Goal: Information Seeking & Learning: Learn about a topic

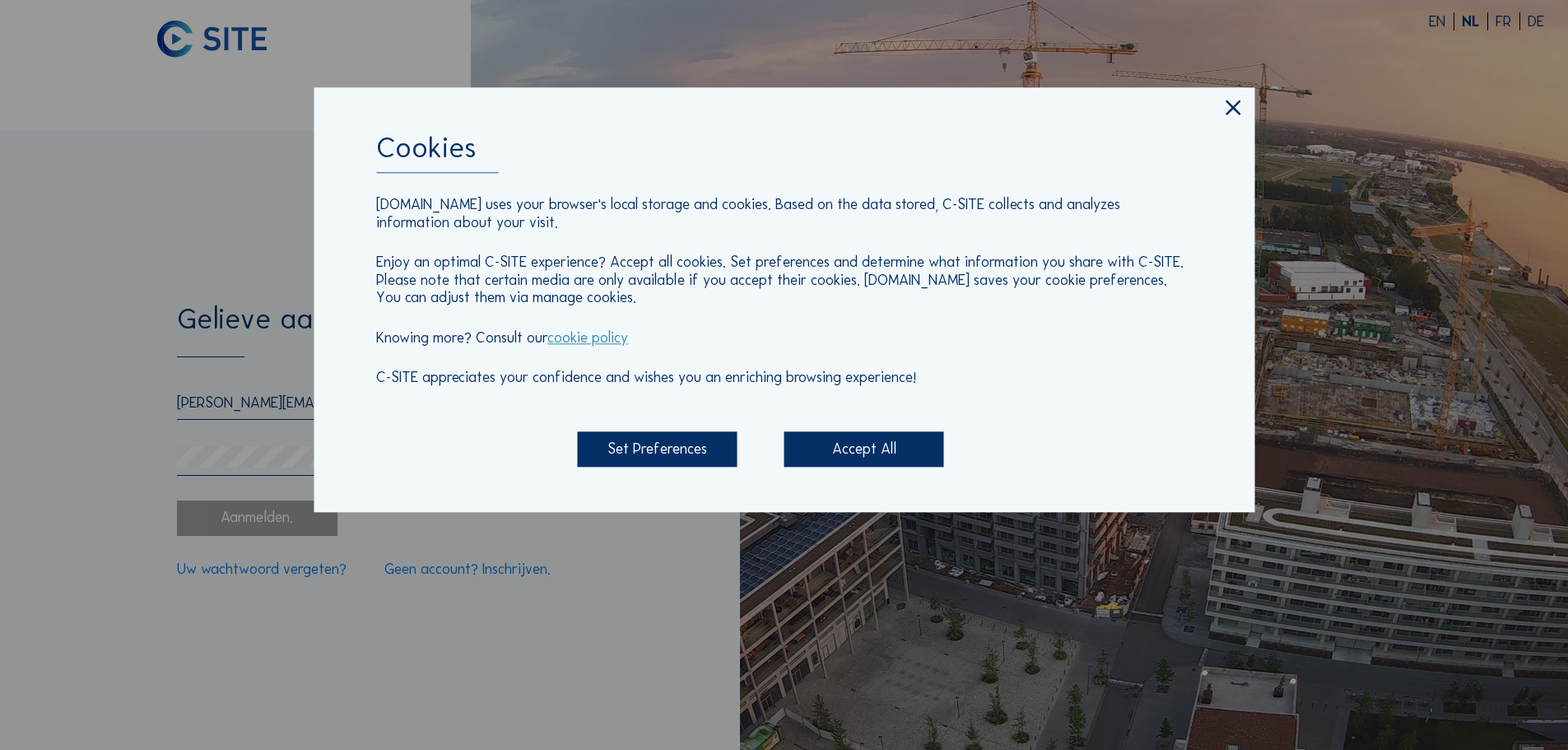
click at [877, 452] on div "Accept All" at bounding box center [864, 450] width 160 height 35
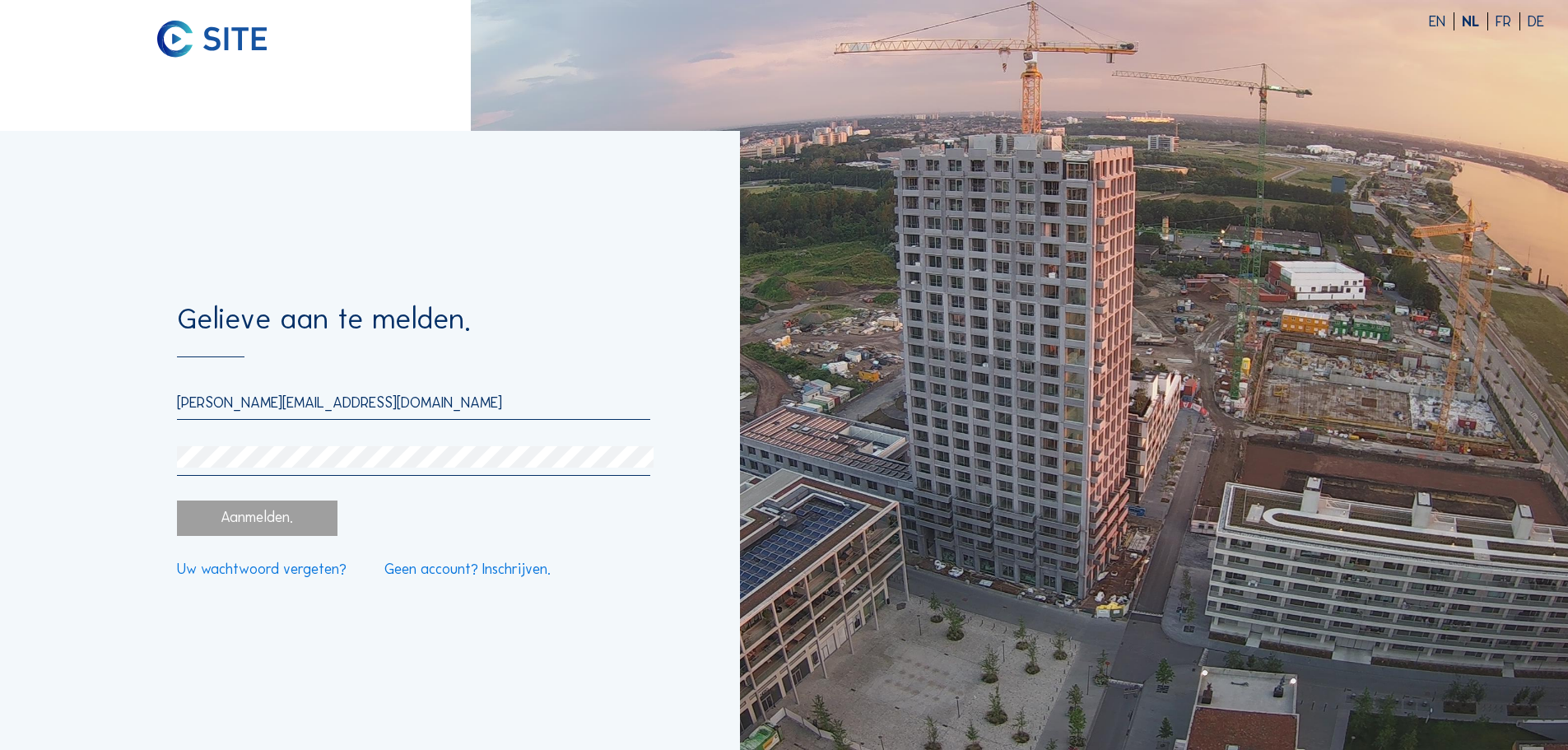
drag, startPoint x: 297, startPoint y: 405, endPoint x: 115, endPoint y: 410, distance: 182.1
click at [17, 417] on div "Gelieve aan te melden. [PERSON_NAME][EMAIL_ADDRESS][DOMAIN_NAME] Aanmelden. Uw …" at bounding box center [370, 440] width 740 height 619
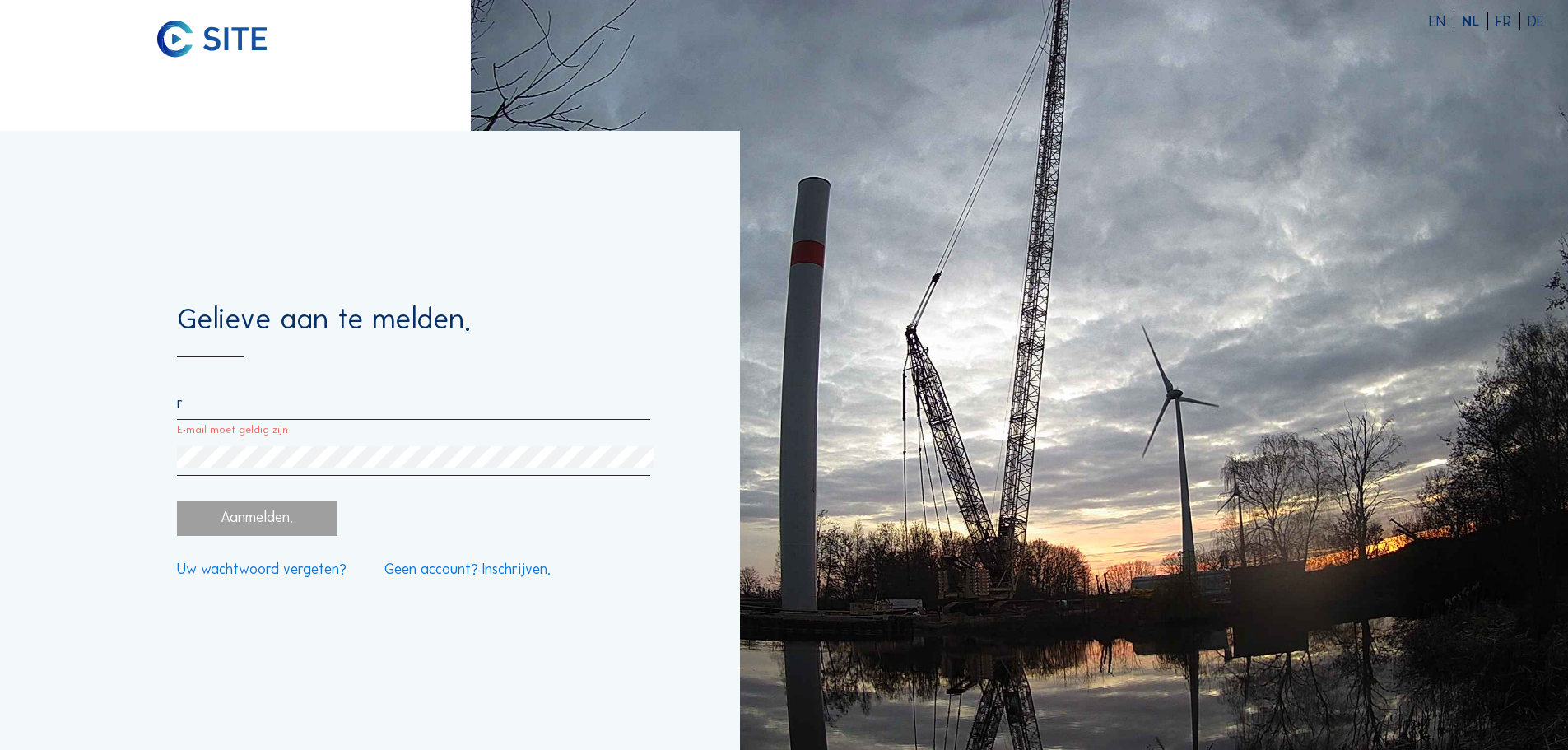
type input "[EMAIL_ADDRESS][DOMAIN_NAME]"
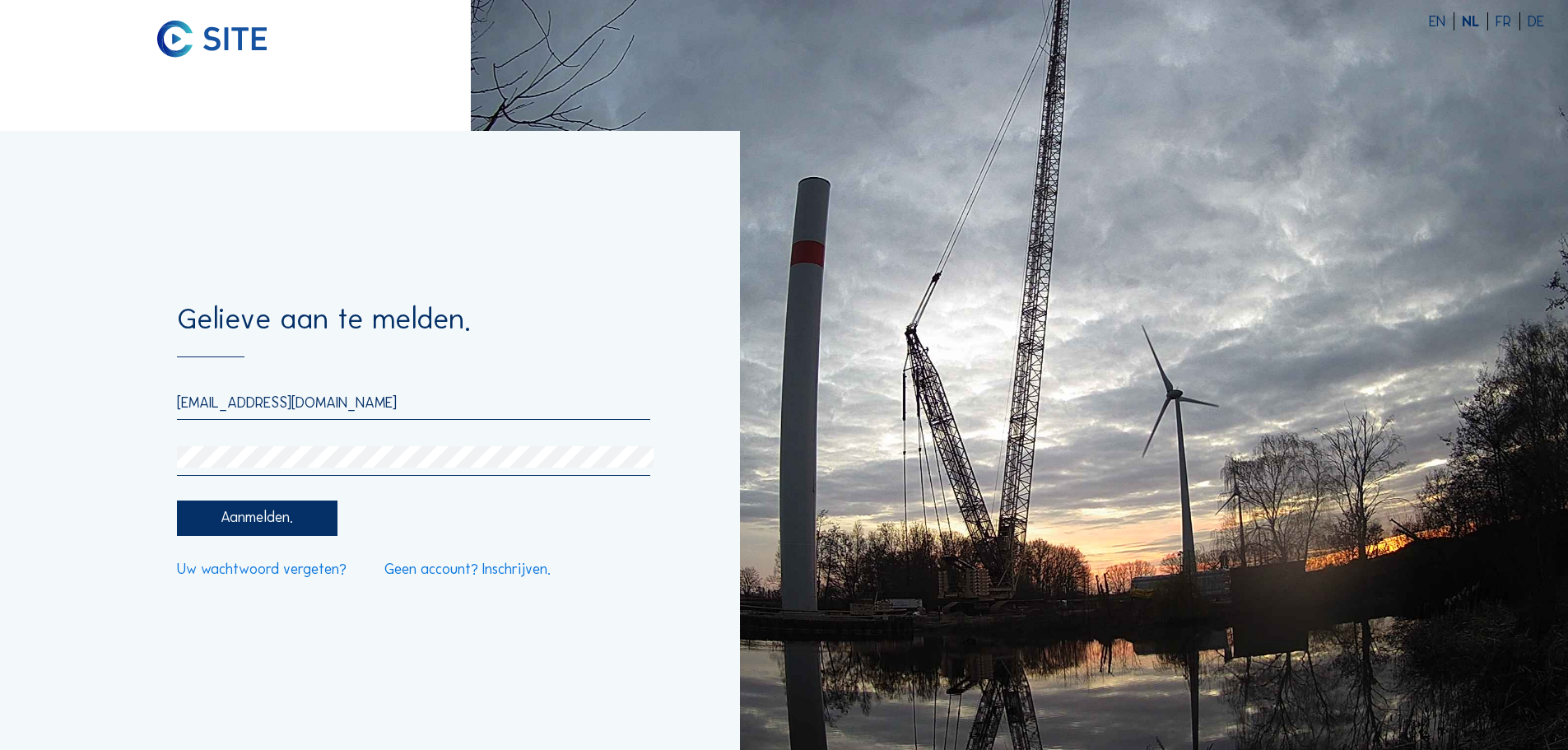
drag, startPoint x: 277, startPoint y: 520, endPoint x: 280, endPoint y: 529, distance: 9.5
click at [277, 520] on div "Aanmelden." at bounding box center [257, 518] width 160 height 35
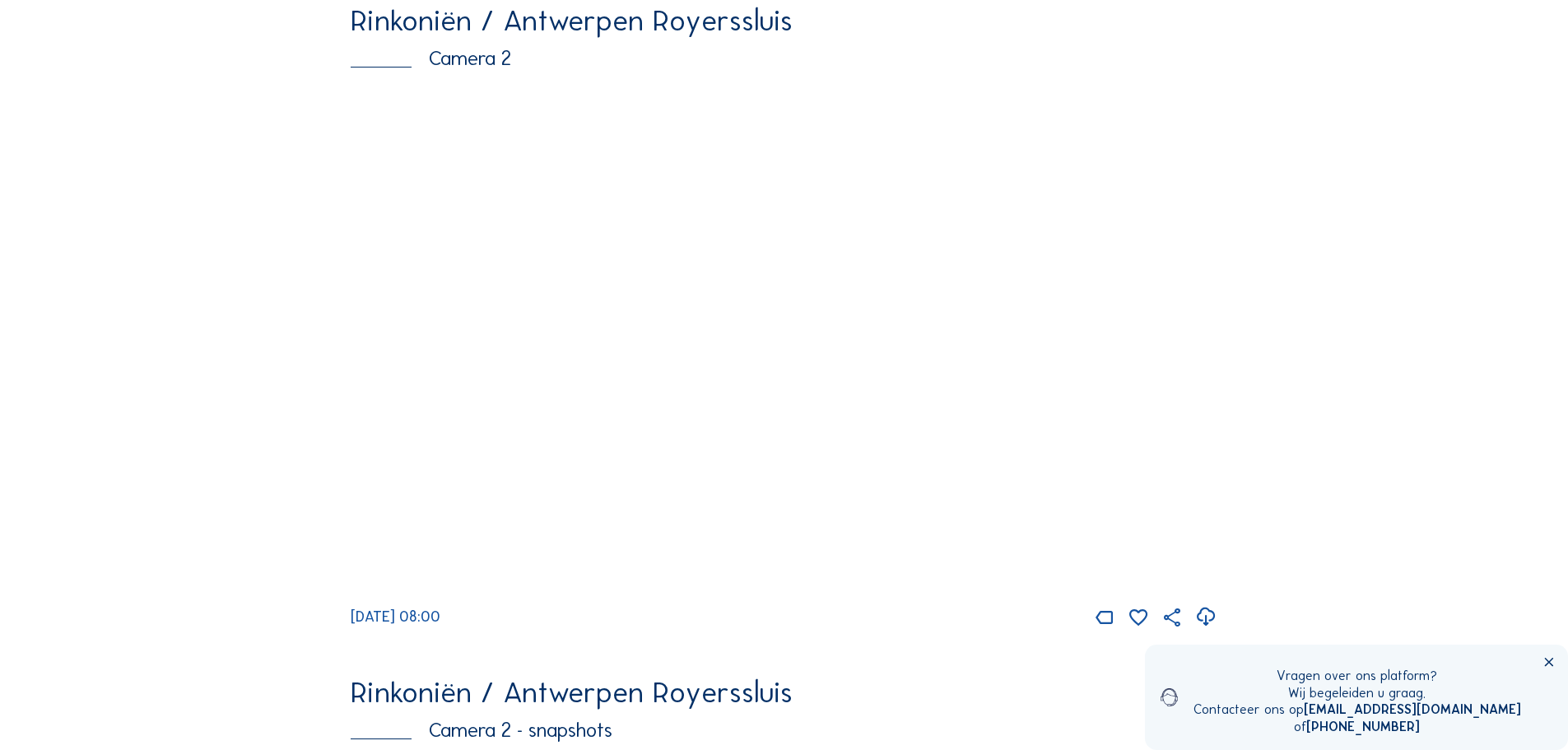
scroll to position [768, 0]
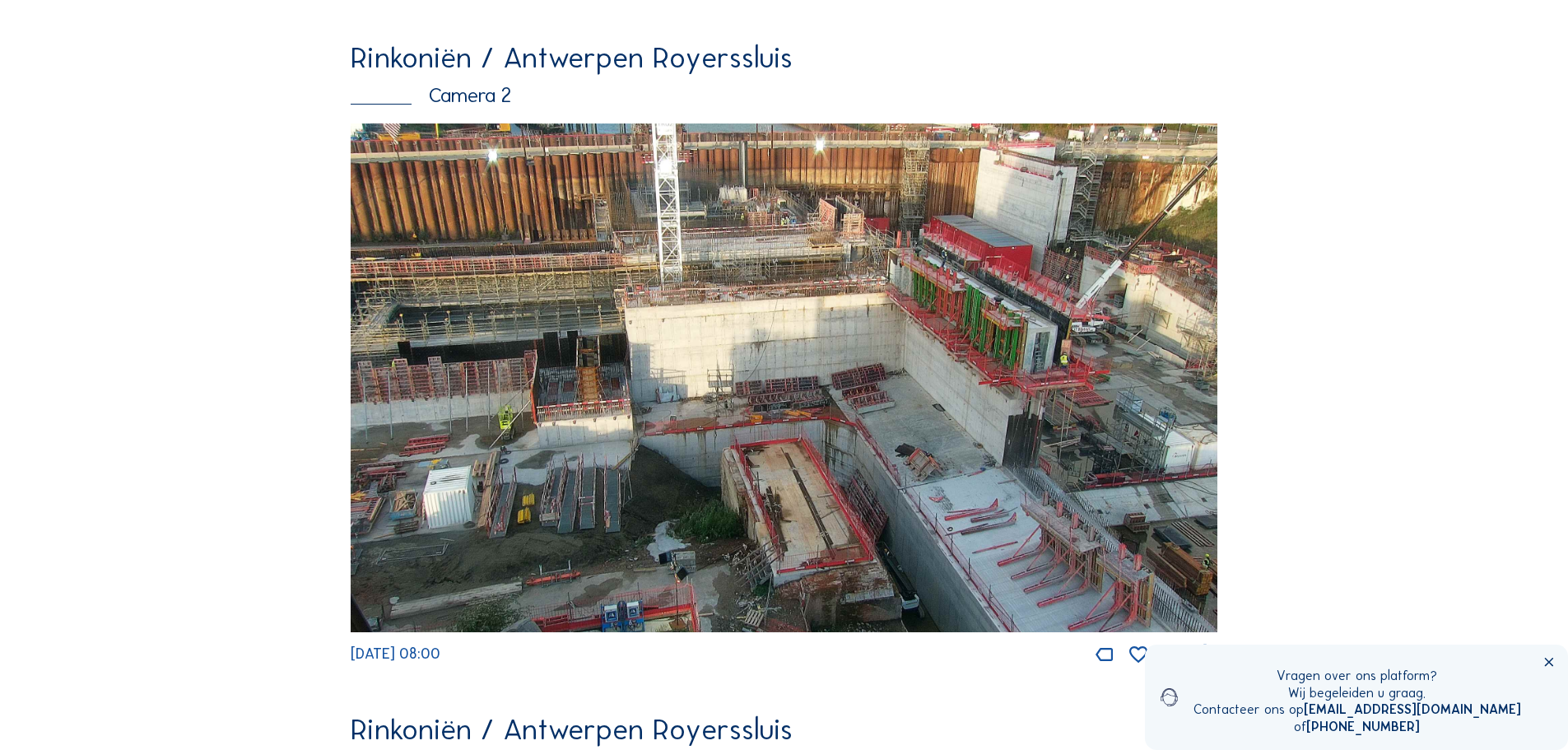
click at [785, 413] on img at bounding box center [784, 377] width 867 height 509
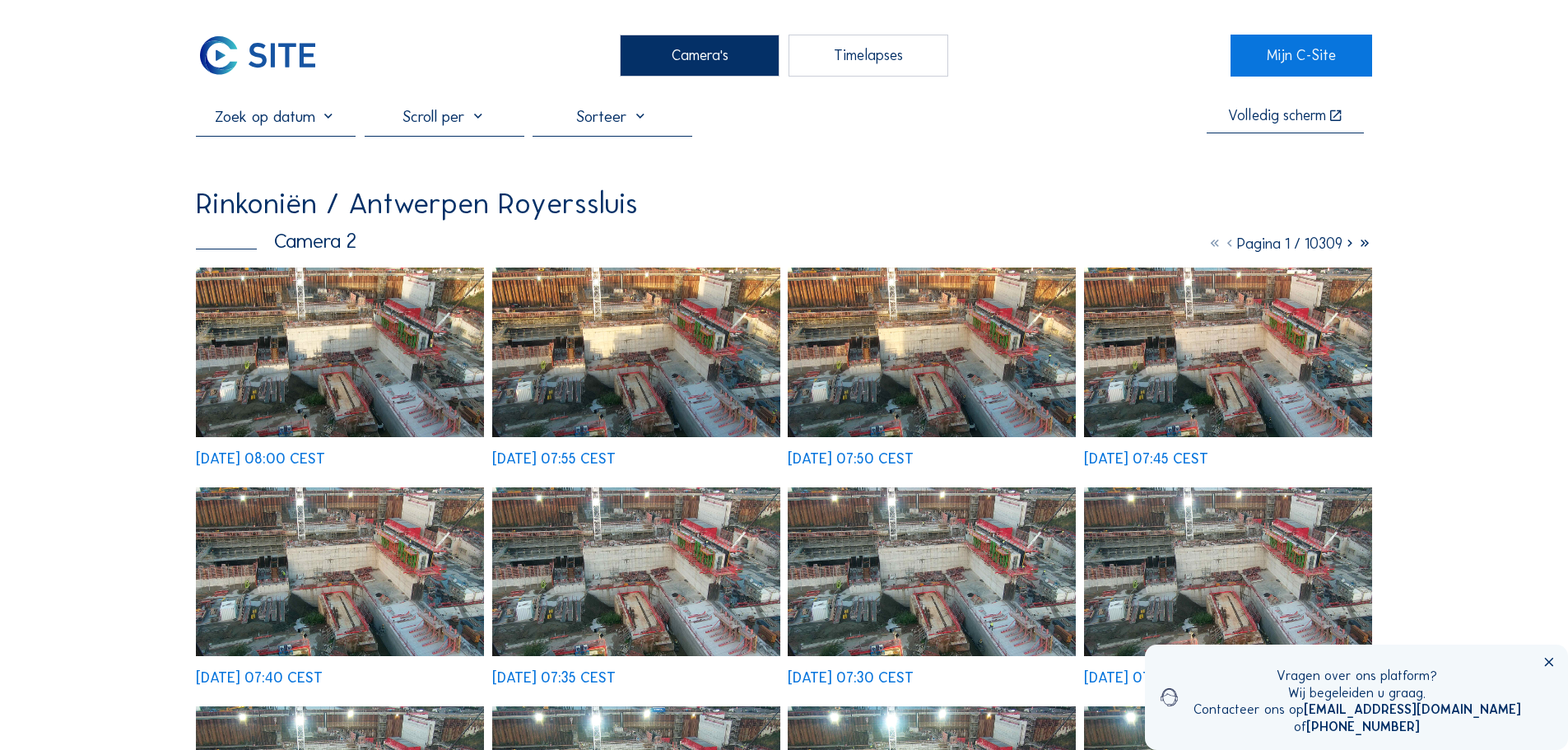
click at [306, 434] on div "[DATE] 08:00 CEST [DATE] 07:55 CEST [DATE] 07:50 CEST [DATE] 07:45 CEST [DATE] …" at bounding box center [784, 696] width 1176 height 856
click at [350, 391] on img at bounding box center [340, 352] width 288 height 168
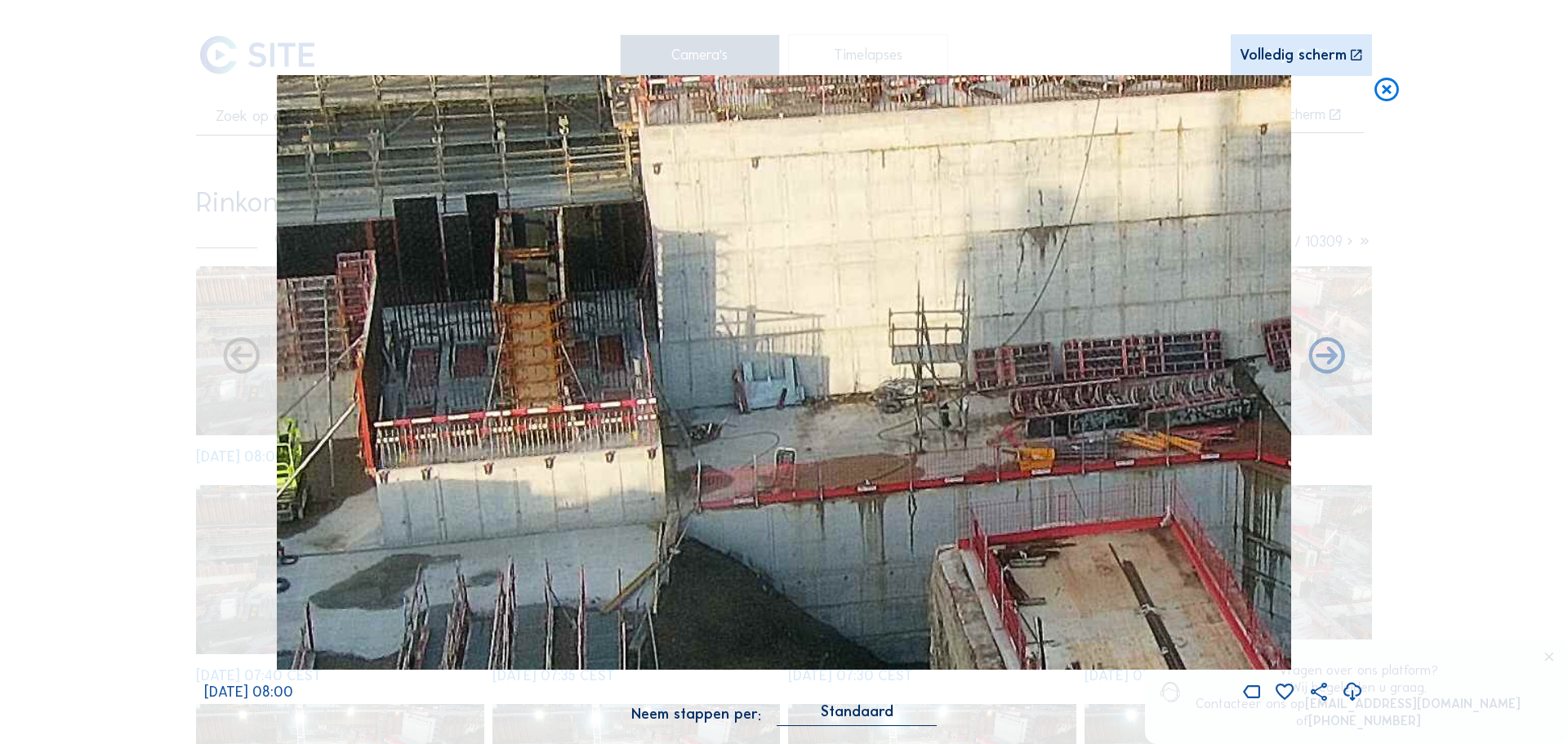
drag, startPoint x: 674, startPoint y: 353, endPoint x: 873, endPoint y: 433, distance: 214.5
click at [876, 436] on img at bounding box center [784, 372] width 1016 height 595
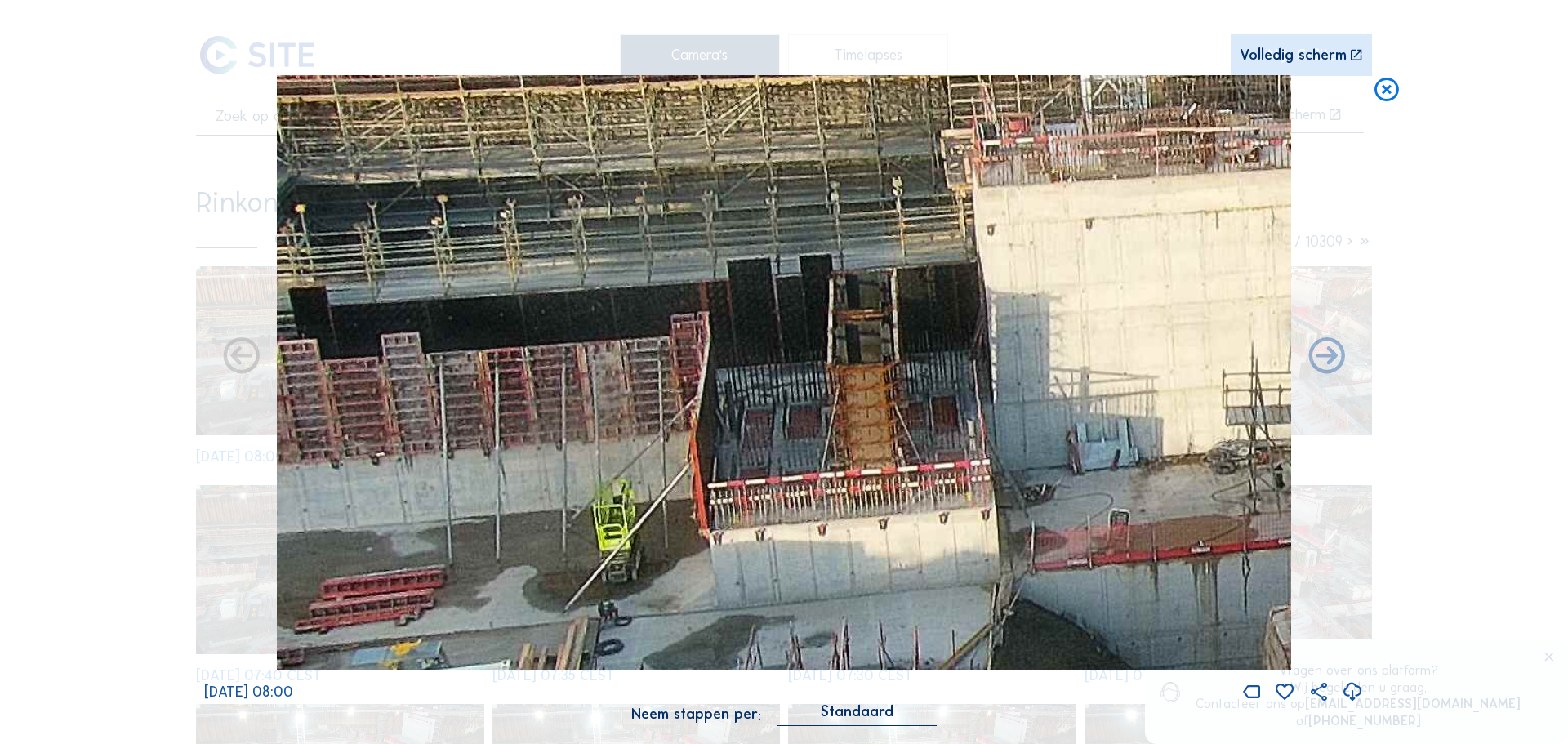
drag, startPoint x: 673, startPoint y: 421, endPoint x: 941, endPoint y: 440, distance: 268.7
click at [941, 440] on img at bounding box center [784, 372] width 1016 height 595
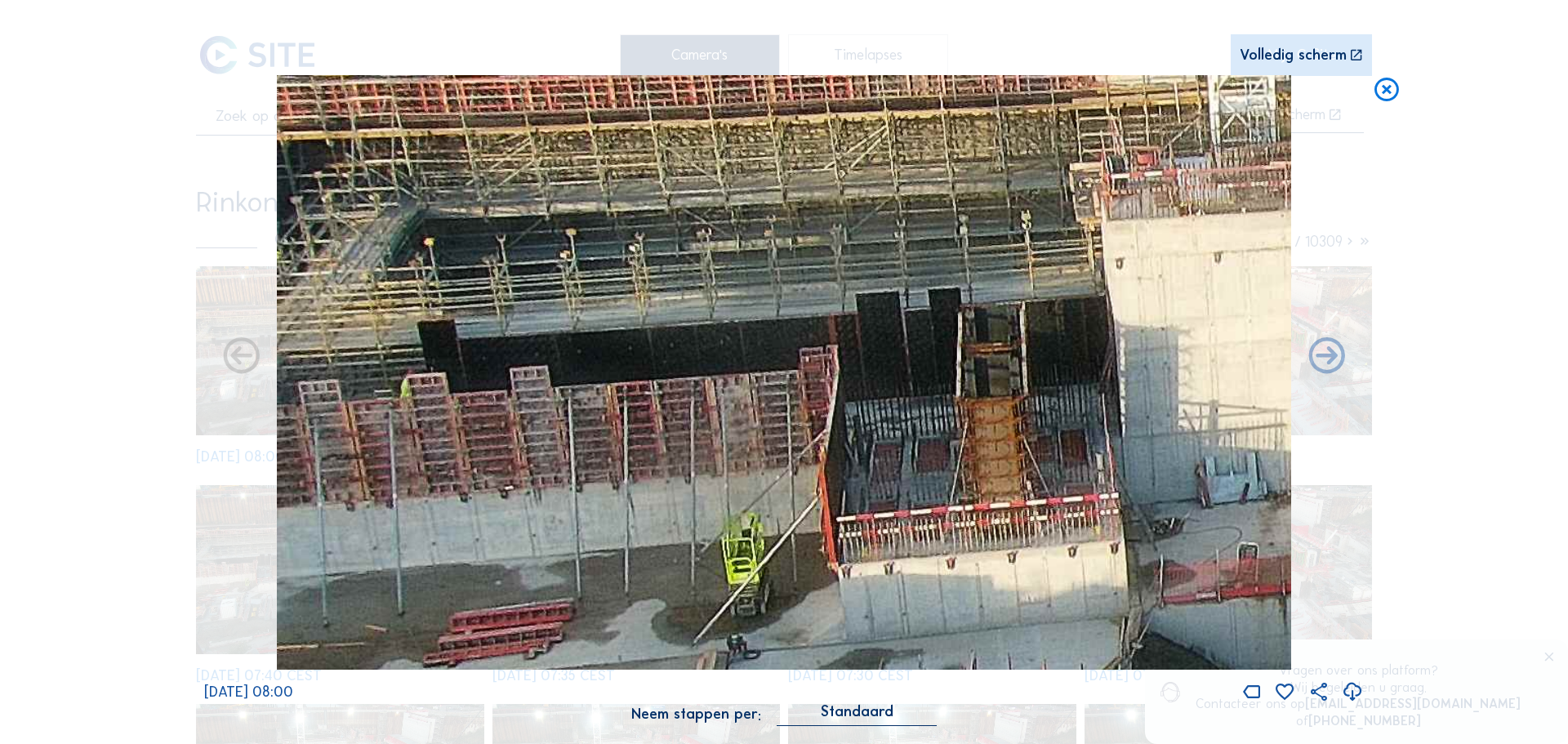
drag, startPoint x: 882, startPoint y: 470, endPoint x: 943, endPoint y: 470, distance: 61.0
click at [943, 470] on img at bounding box center [784, 372] width 1016 height 595
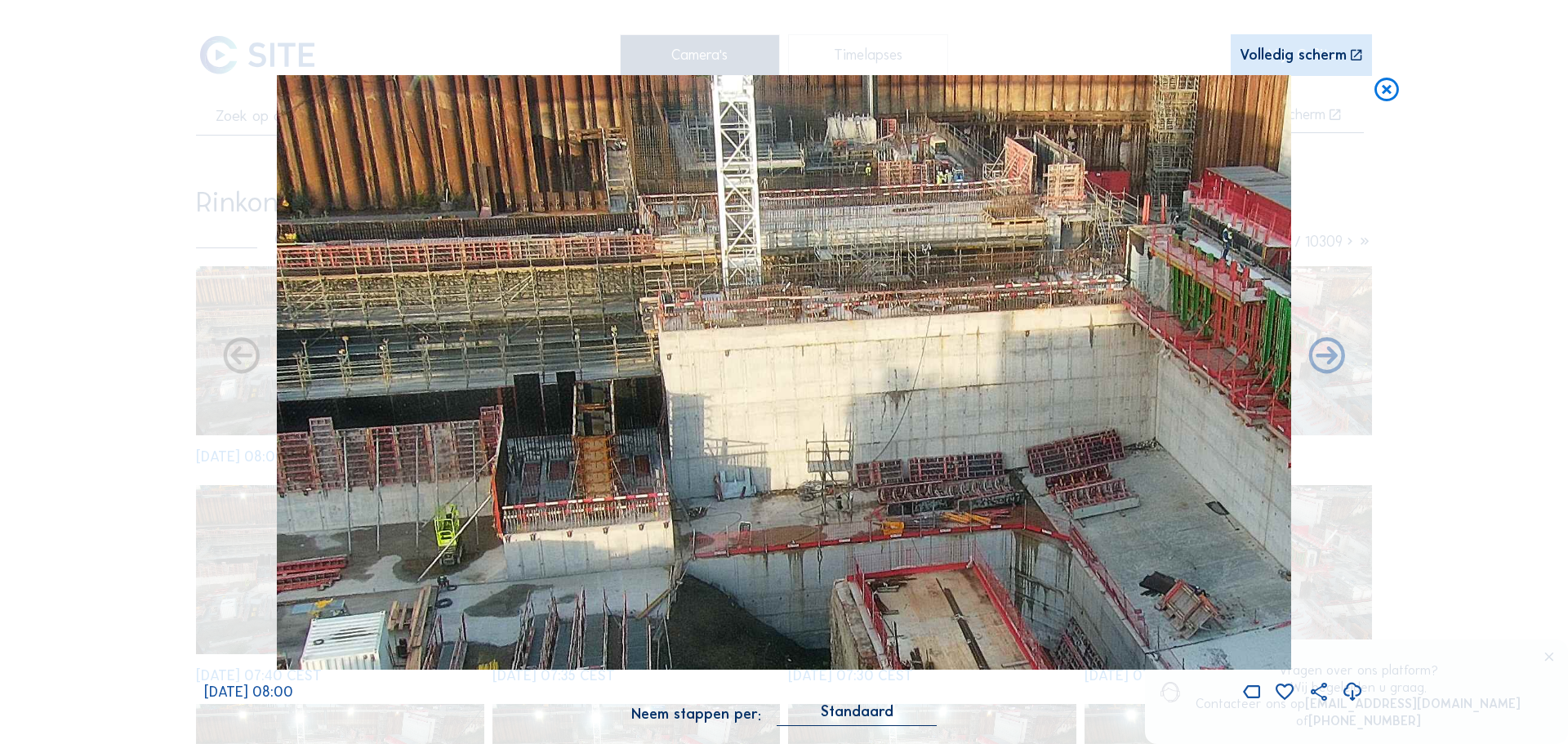
drag, startPoint x: 1094, startPoint y: 415, endPoint x: 689, endPoint y: 536, distance: 422.7
click at [676, 541] on img at bounding box center [784, 372] width 1016 height 595
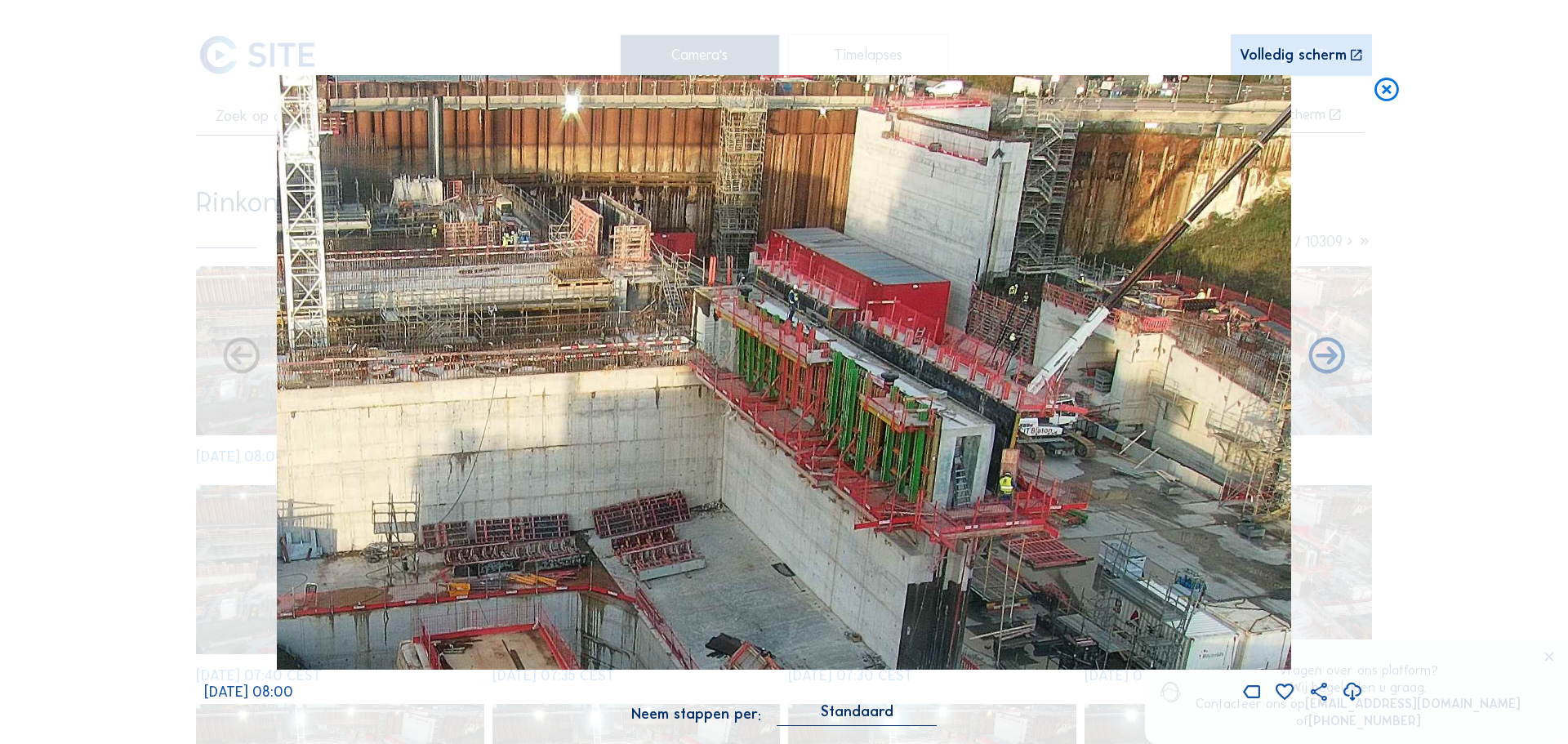
drag, startPoint x: 1100, startPoint y: 435, endPoint x: 948, endPoint y: 400, distance: 156.0
click at [948, 400] on img at bounding box center [784, 372] width 1016 height 595
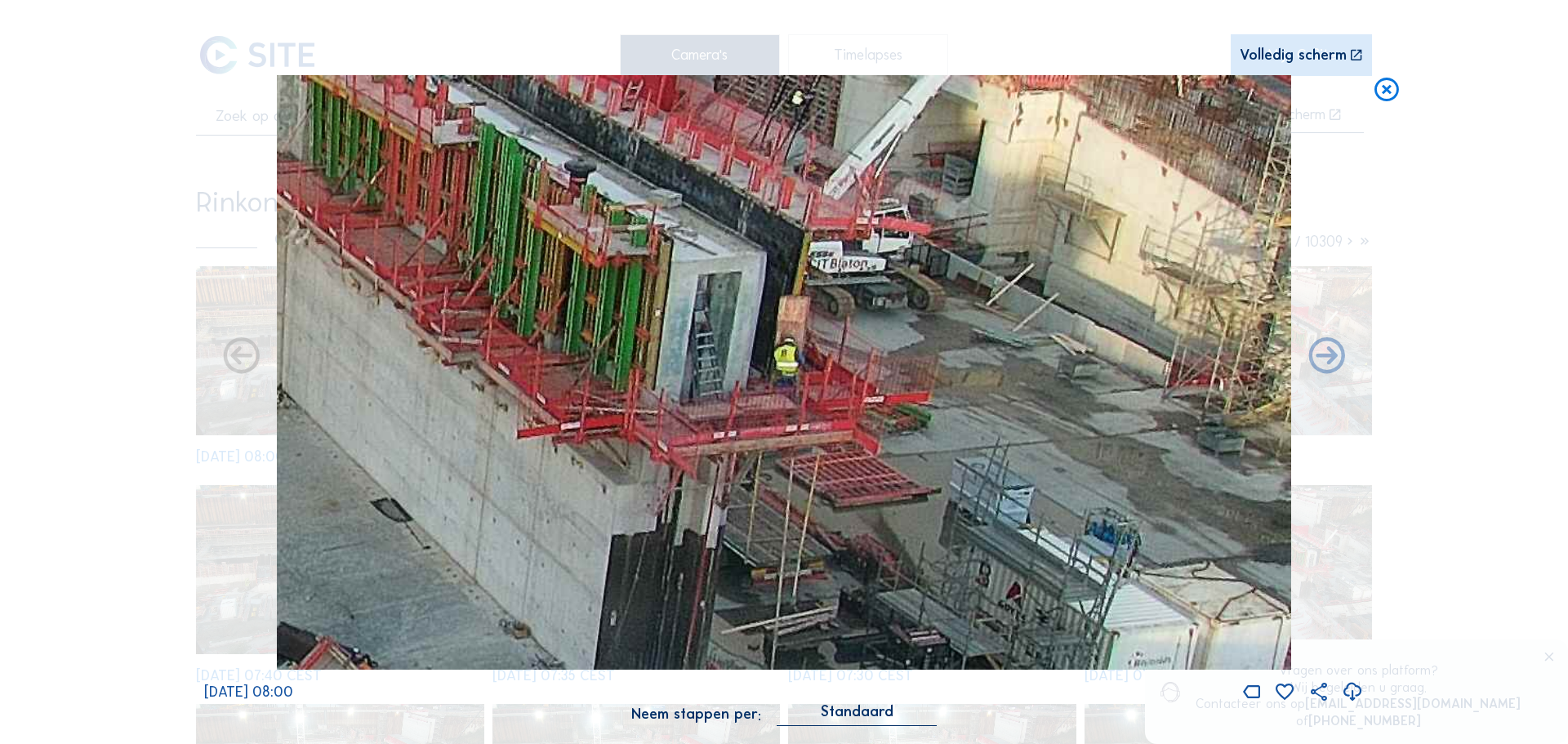
drag, startPoint x: 1130, startPoint y: 382, endPoint x: 818, endPoint y: 341, distance: 314.7
click at [789, 340] on img at bounding box center [784, 372] width 1016 height 595
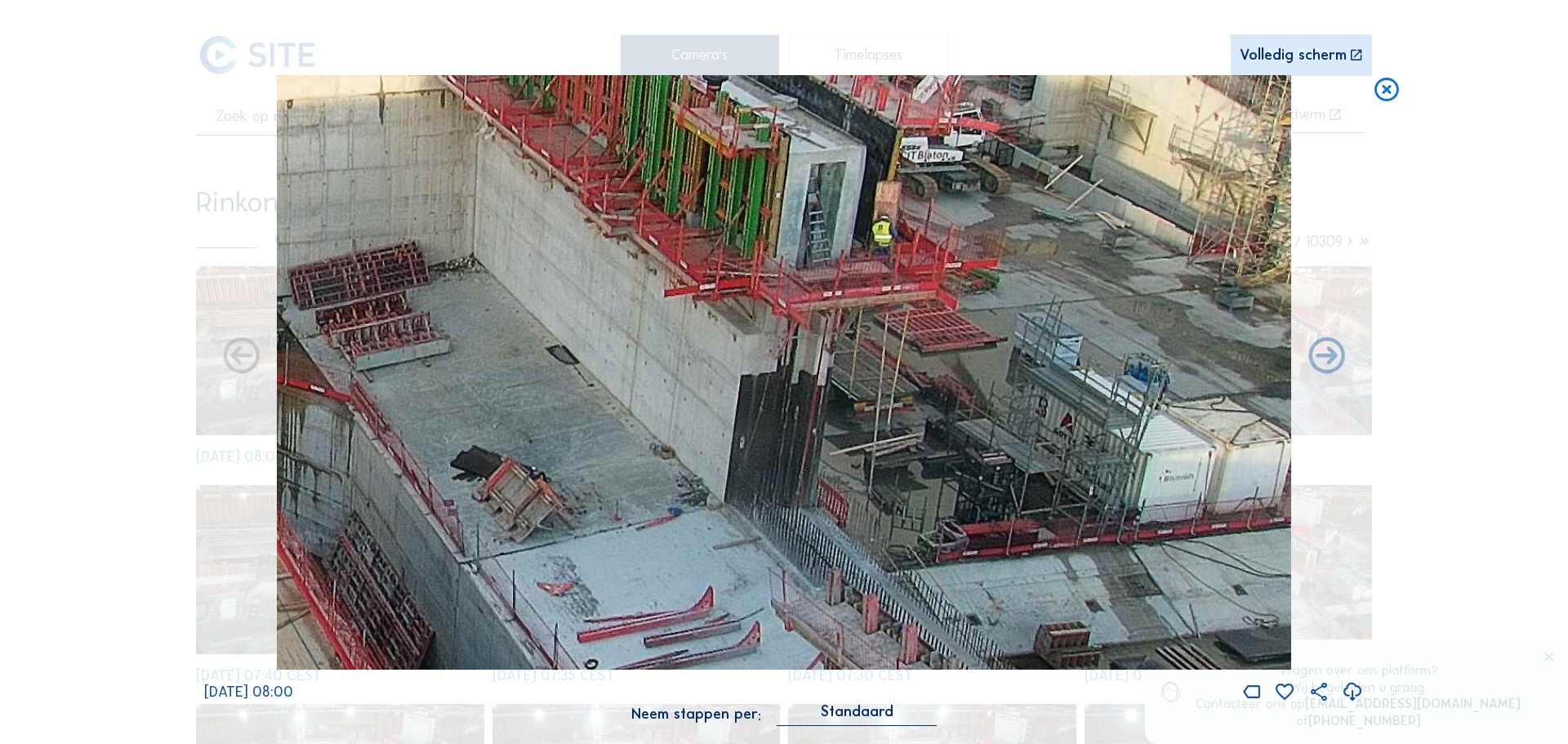
drag, startPoint x: 1103, startPoint y: 401, endPoint x: 801, endPoint y: 277, distance: 326.5
click at [801, 277] on img at bounding box center [784, 372] width 1016 height 595
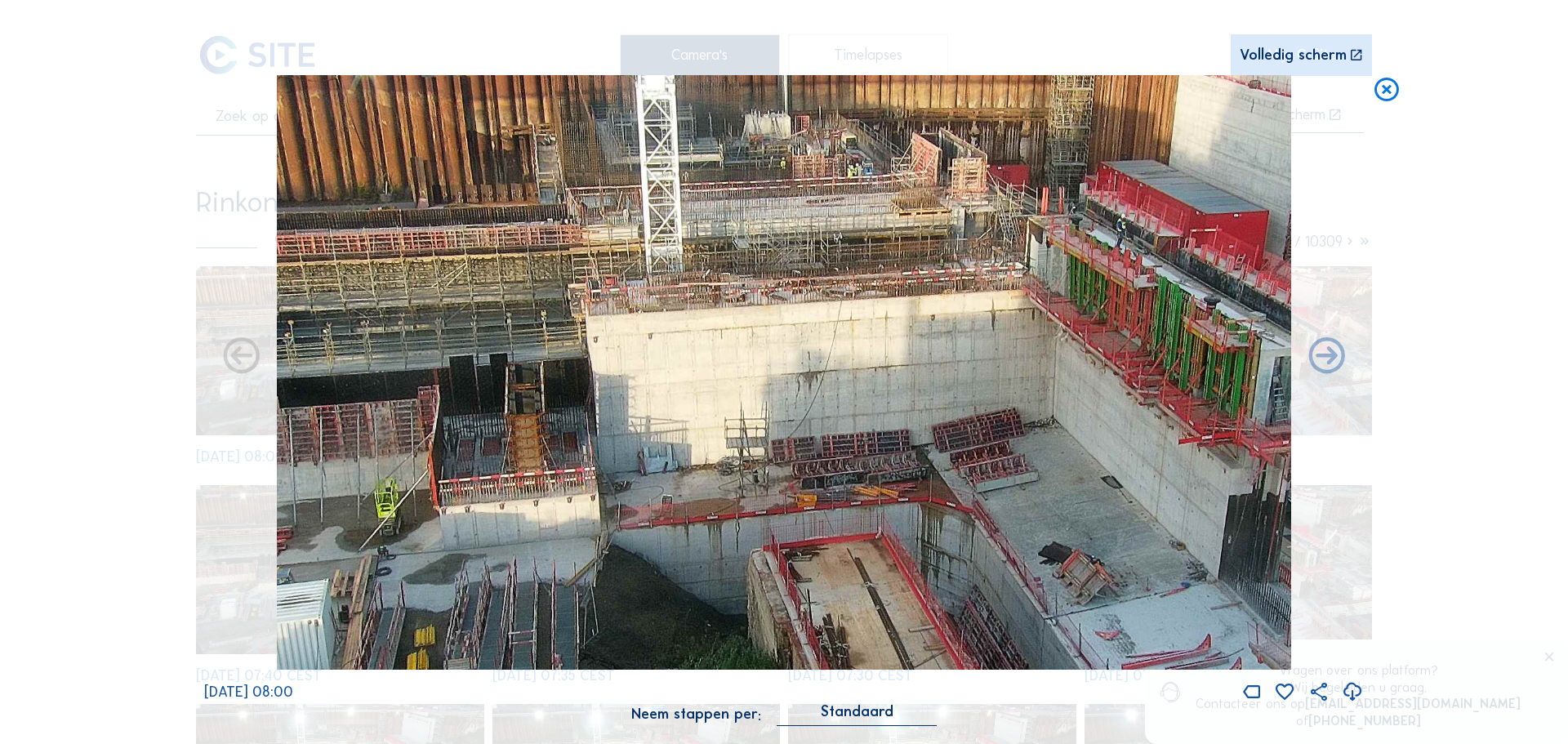
drag, startPoint x: 779, startPoint y: 336, endPoint x: 999, endPoint y: 424, distance: 236.9
click at [999, 424] on img at bounding box center [784, 372] width 1016 height 595
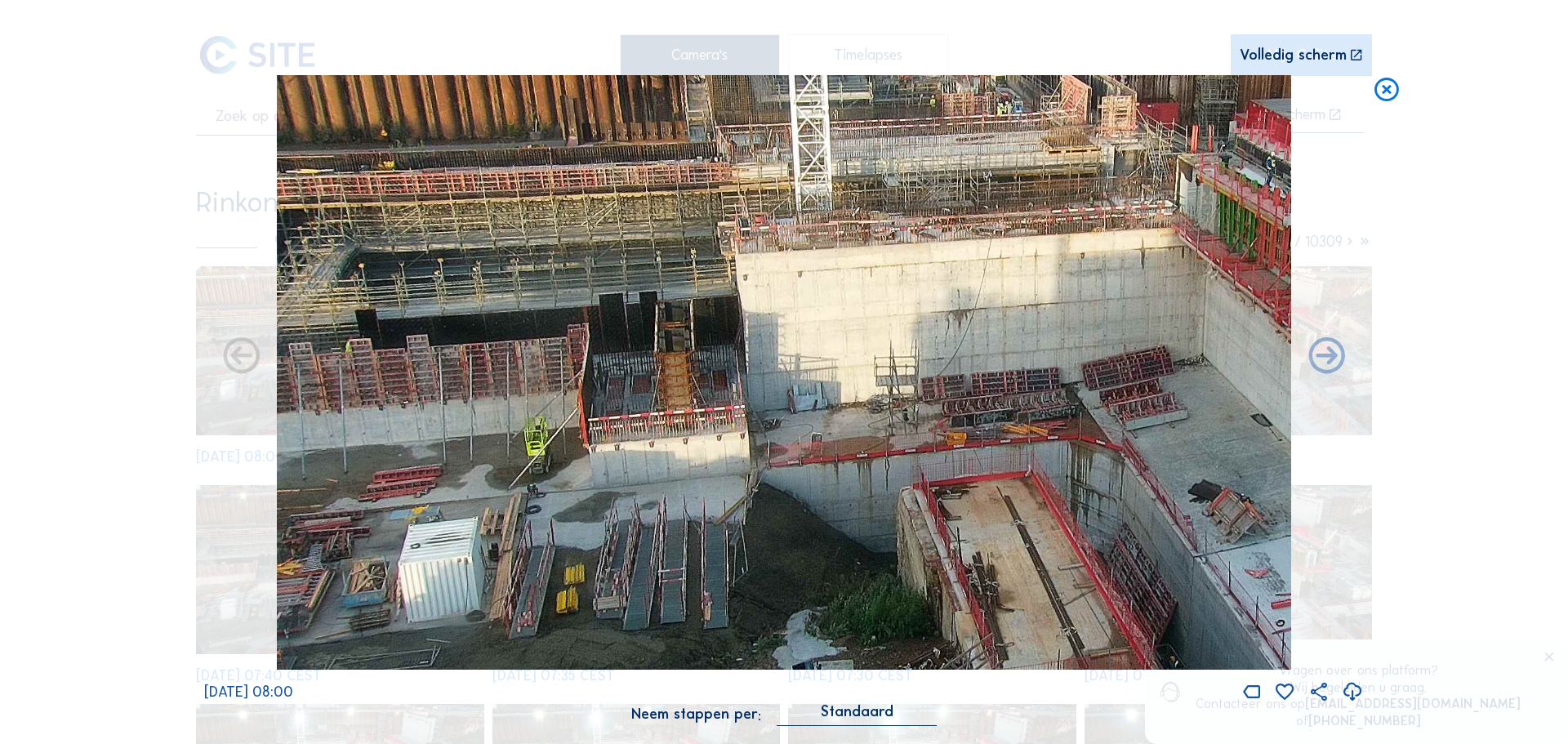
drag, startPoint x: 669, startPoint y: 381, endPoint x: 956, endPoint y: 325, distance: 292.4
click at [956, 325] on img at bounding box center [784, 372] width 1016 height 595
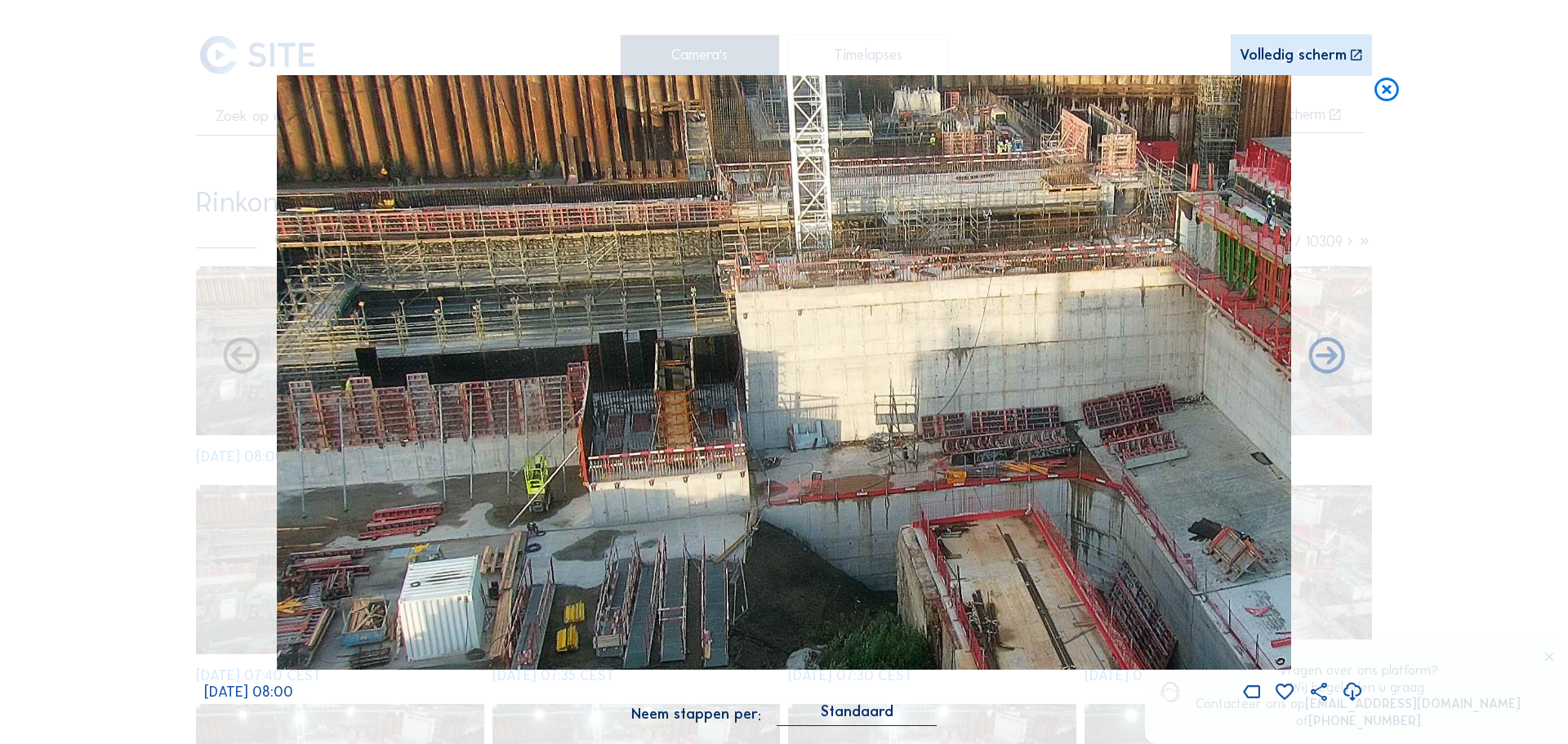
drag, startPoint x: 484, startPoint y: 326, endPoint x: 572, endPoint y: 365, distance: 96.3
click at [572, 365] on img at bounding box center [784, 372] width 1016 height 595
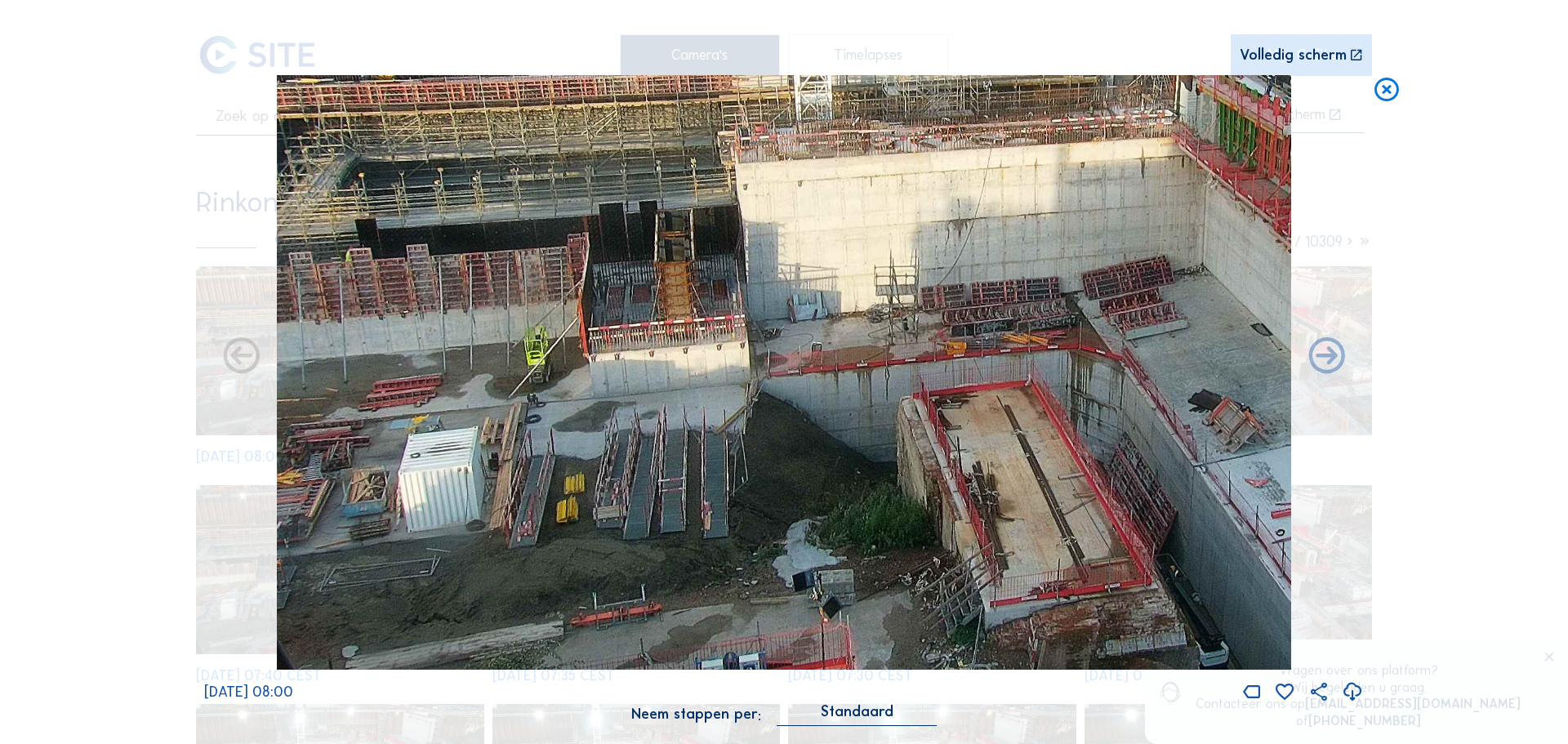
drag, startPoint x: 600, startPoint y: 419, endPoint x: 648, endPoint y: 244, distance: 181.5
click at [648, 244] on img at bounding box center [784, 372] width 1016 height 595
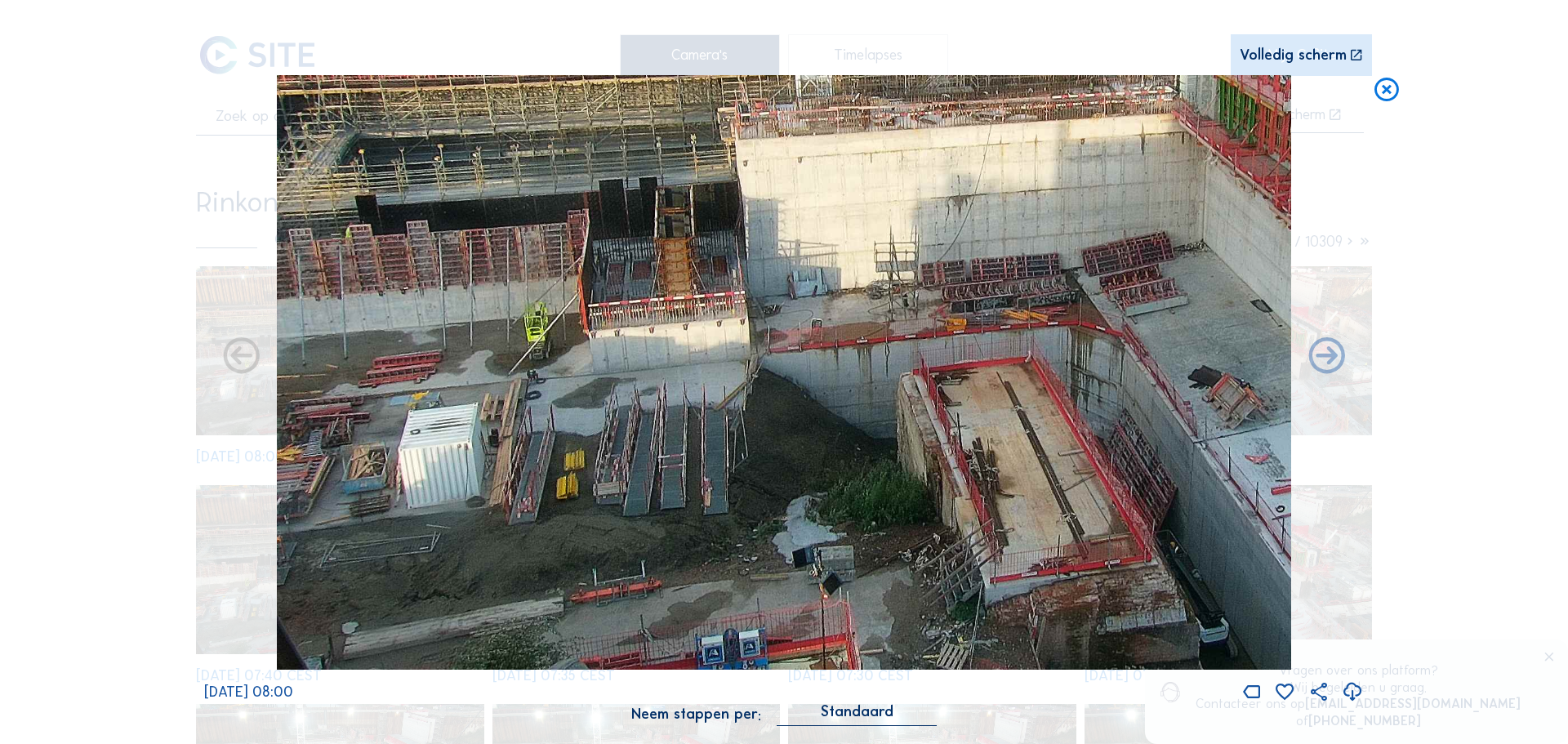
drag, startPoint x: 519, startPoint y: 370, endPoint x: 544, endPoint y: 388, distance: 30.8
click at [544, 388] on img at bounding box center [784, 372] width 1016 height 595
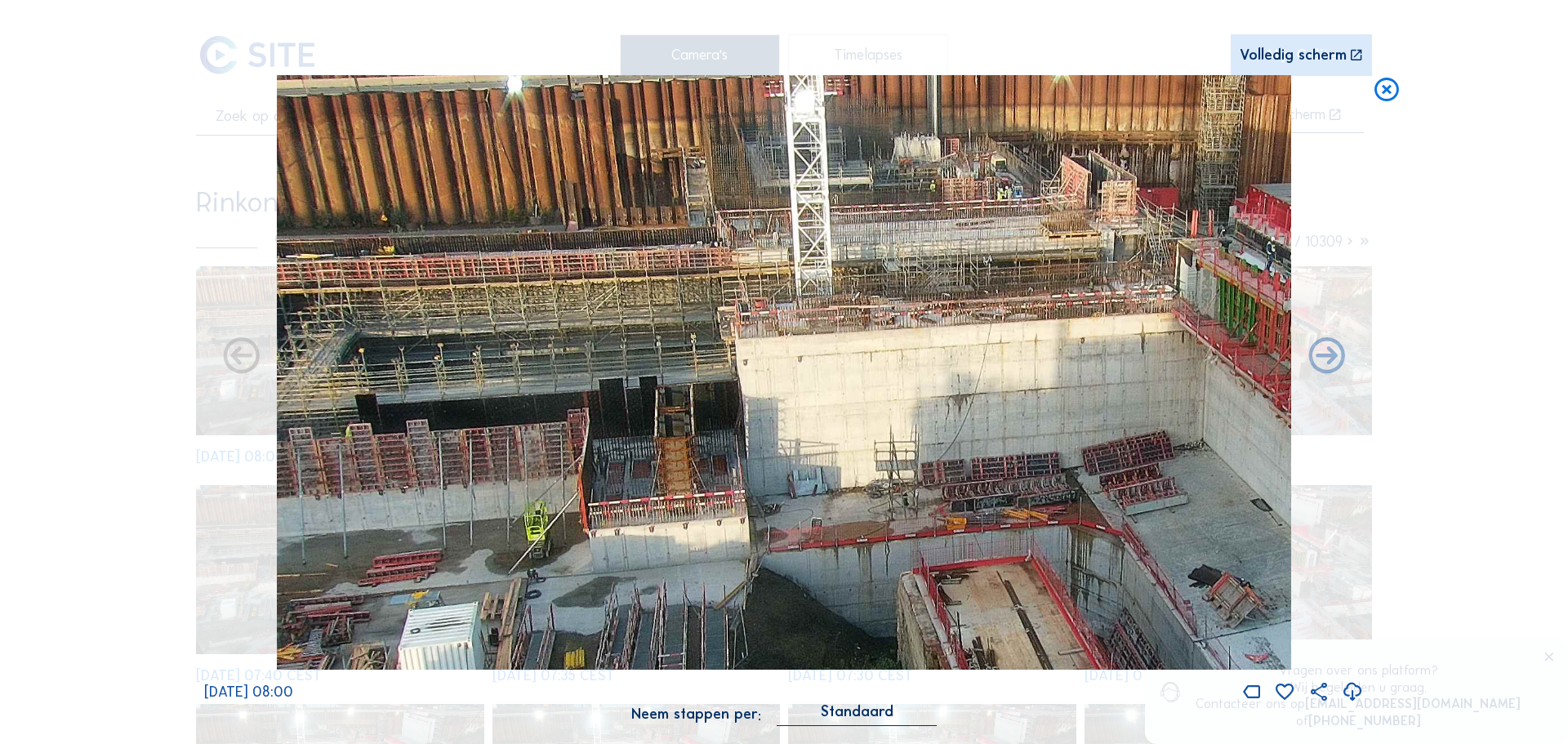
drag, startPoint x: 582, startPoint y: 418, endPoint x: 631, endPoint y: 437, distance: 52.6
click at [590, 469] on img at bounding box center [784, 372] width 1016 height 595
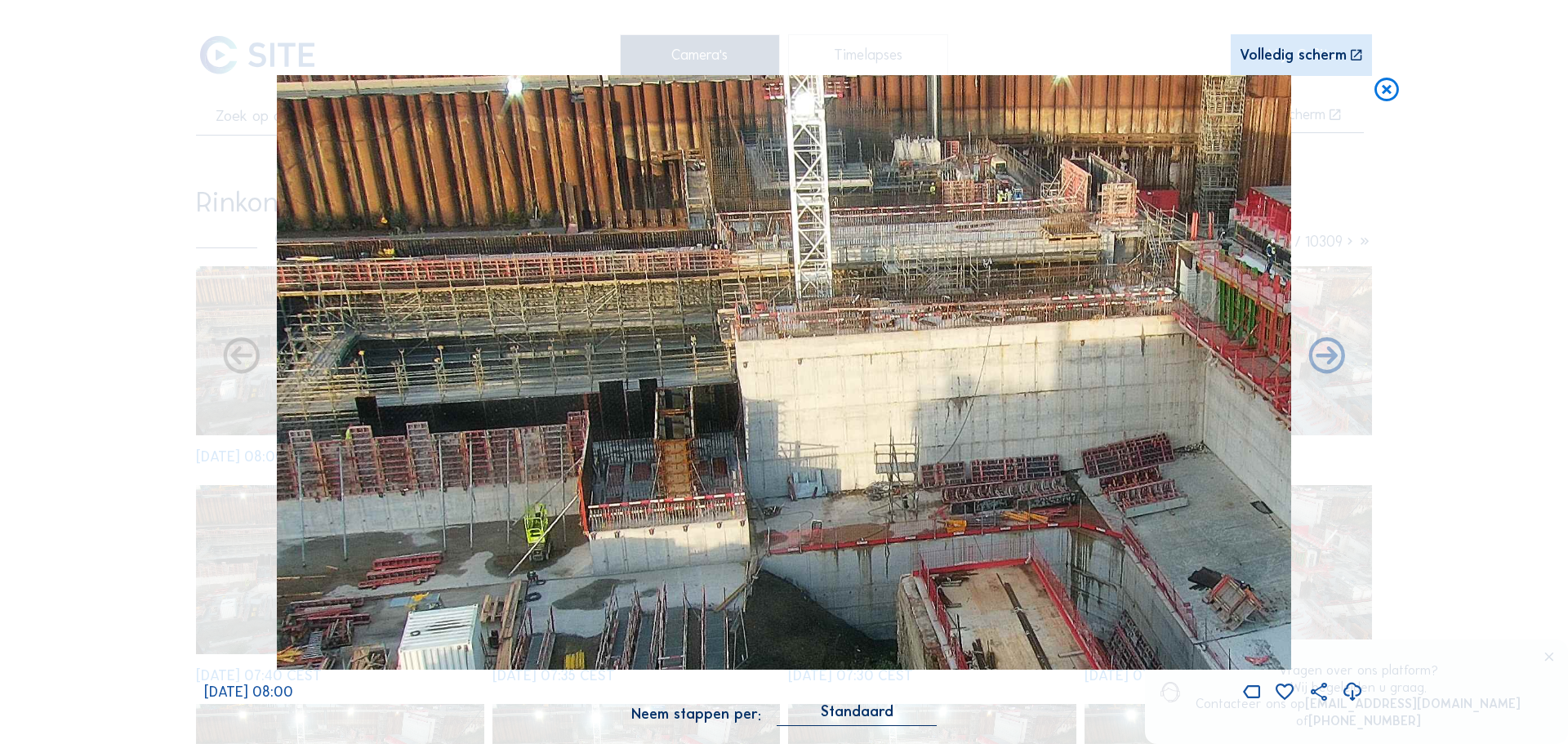
drag, startPoint x: 815, startPoint y: 234, endPoint x: 794, endPoint y: 300, distance: 69.3
click at [787, 312] on img at bounding box center [784, 372] width 1016 height 595
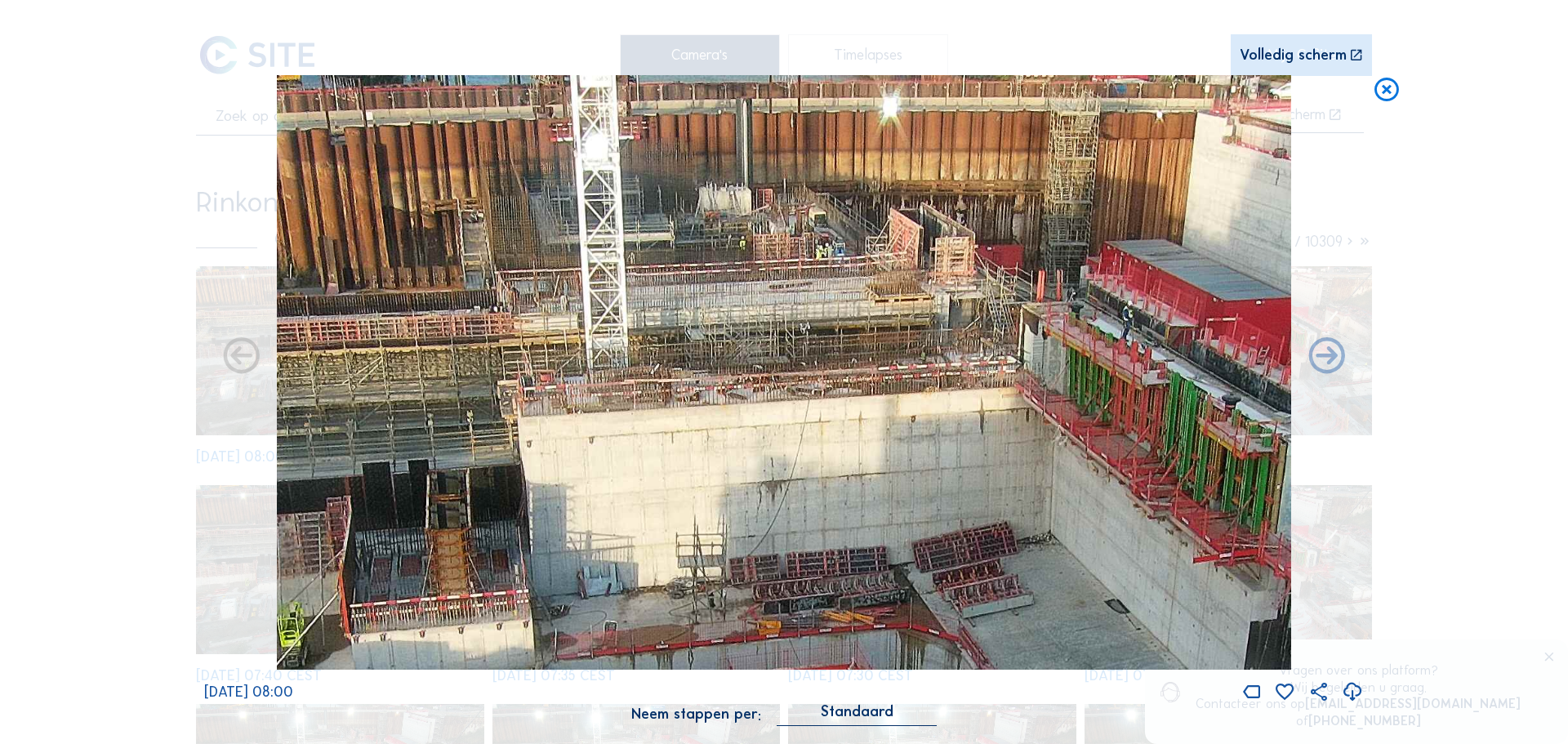
drag, startPoint x: 1104, startPoint y: 267, endPoint x: 888, endPoint y: 283, distance: 216.6
click at [886, 294] on img at bounding box center [784, 372] width 1016 height 595
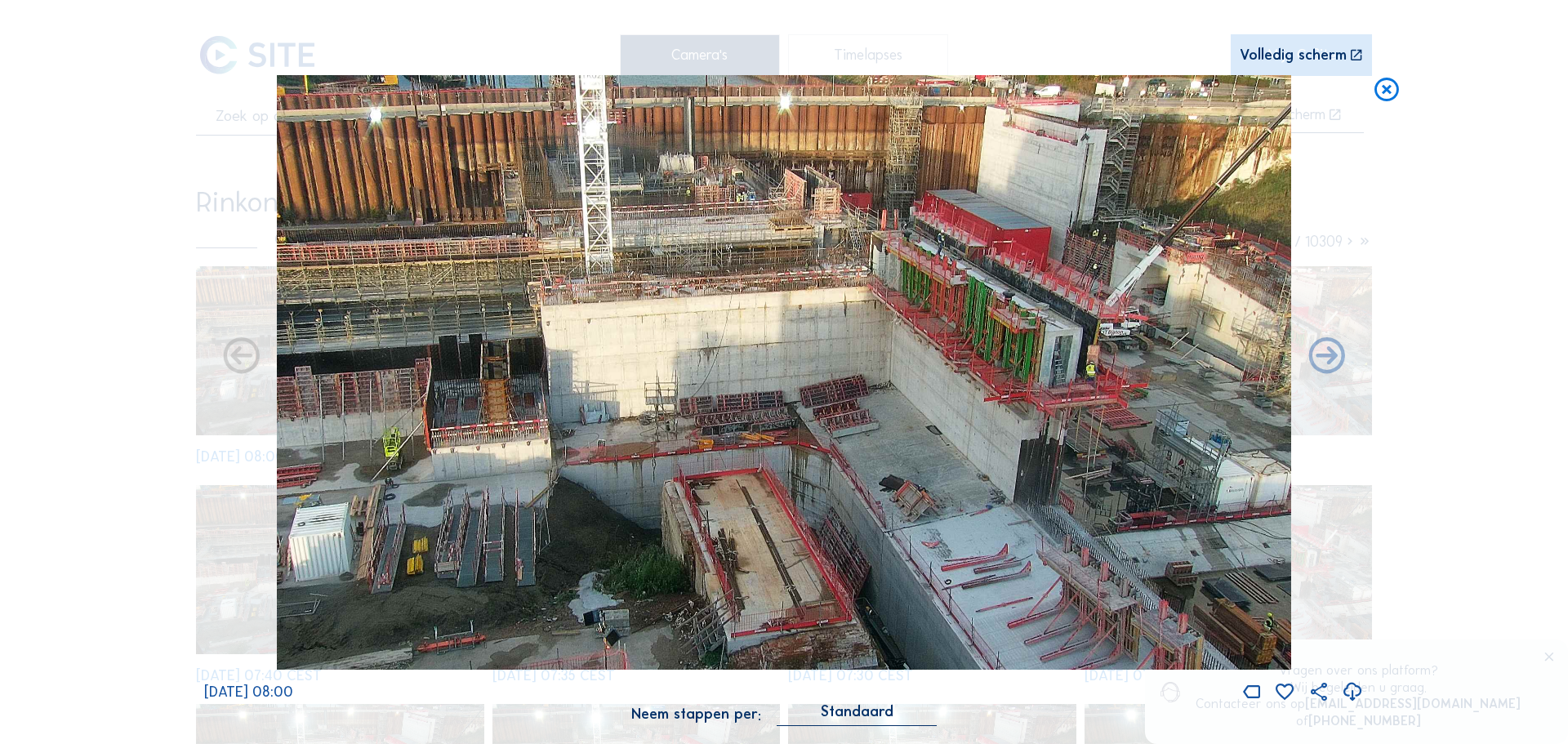
drag, startPoint x: 1010, startPoint y: 345, endPoint x: 1028, endPoint y: 291, distance: 56.9
click at [896, 415] on img at bounding box center [784, 372] width 1016 height 595
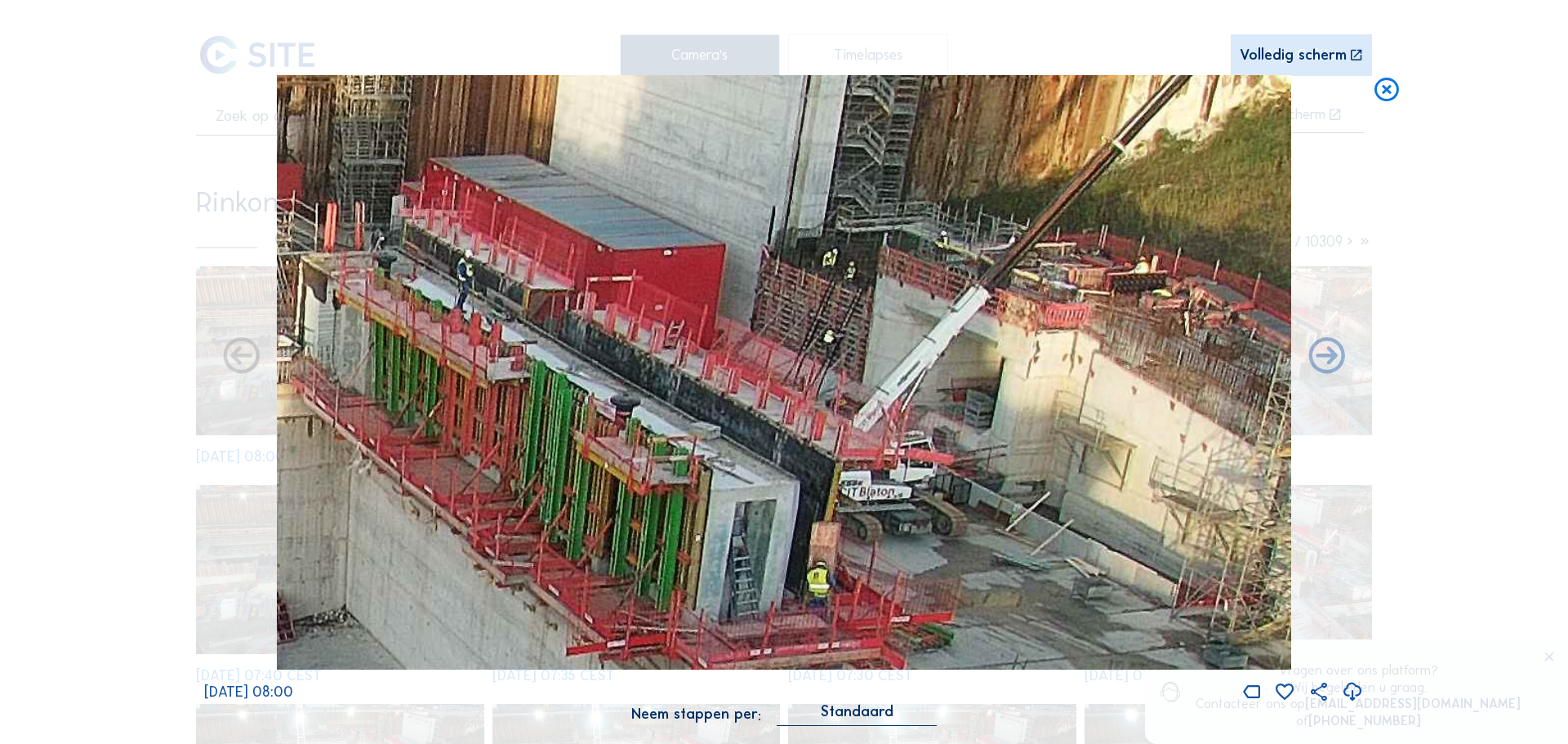
drag, startPoint x: 942, startPoint y: 314, endPoint x: 443, endPoint y: 320, distance: 499.0
click at [443, 320] on img at bounding box center [784, 372] width 1016 height 595
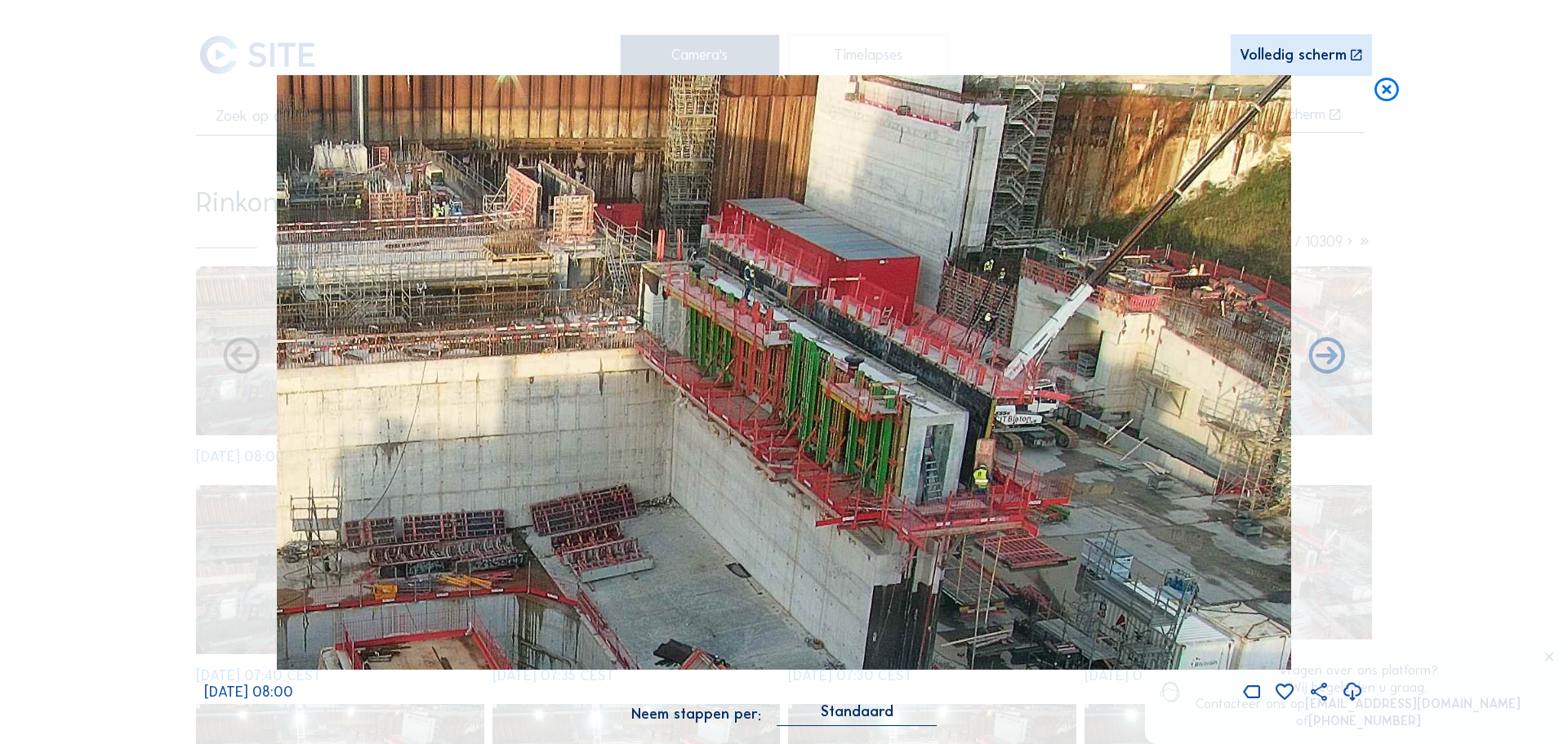
drag, startPoint x: 652, startPoint y: 345, endPoint x: 439, endPoint y: 338, distance: 213.1
click at [417, 341] on img at bounding box center [784, 372] width 1016 height 595
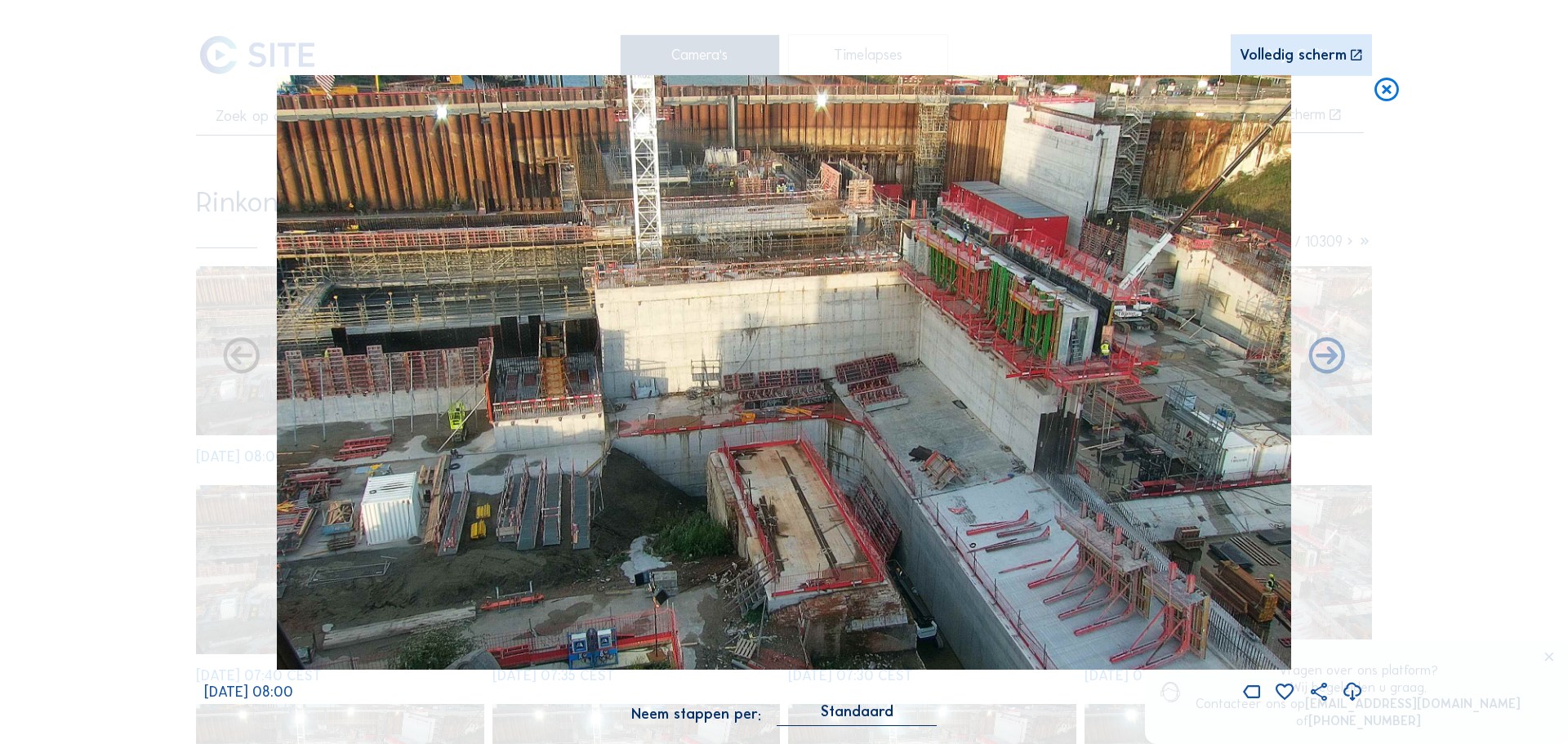
click at [1384, 98] on icon at bounding box center [1387, 89] width 29 height 30
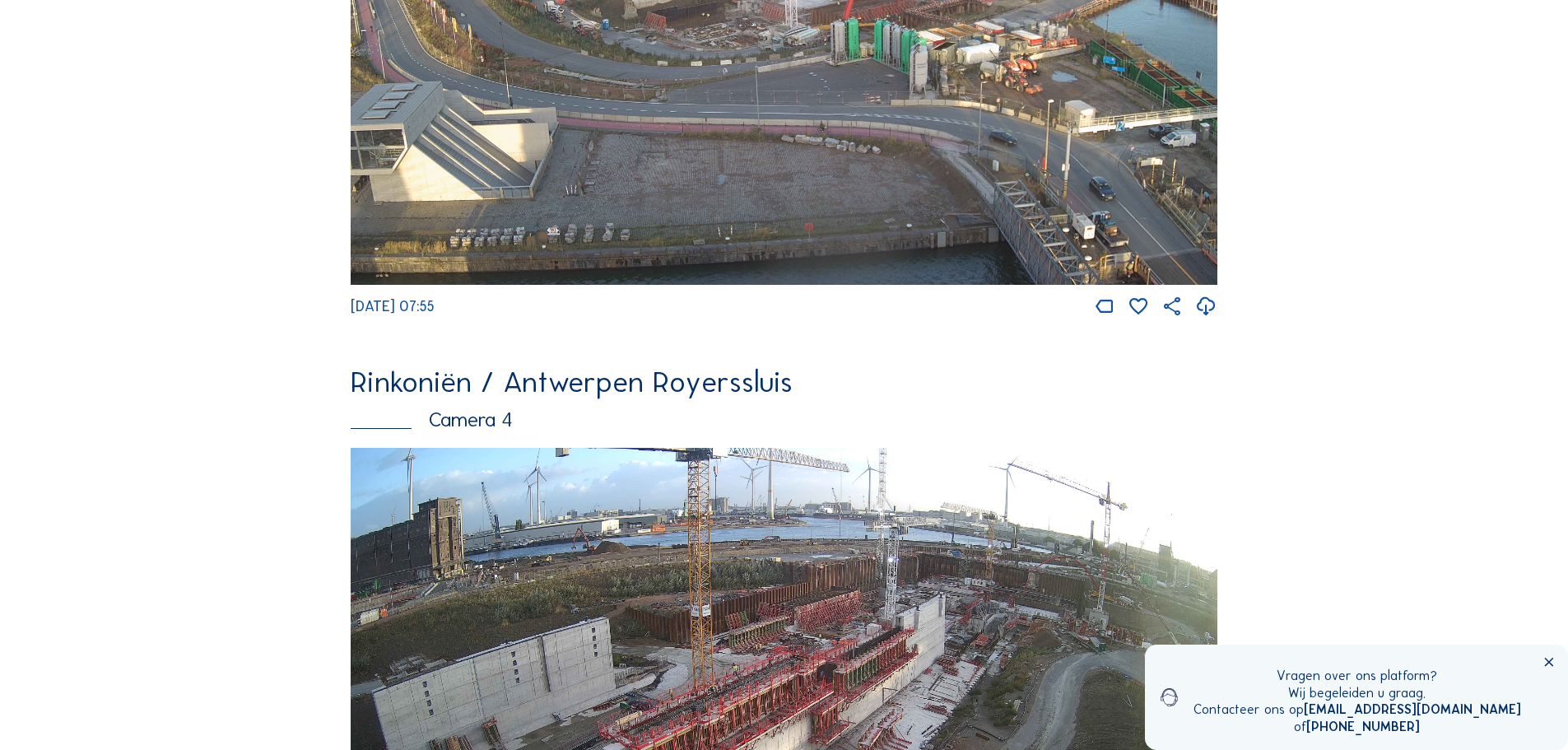
scroll to position [2233, 0]
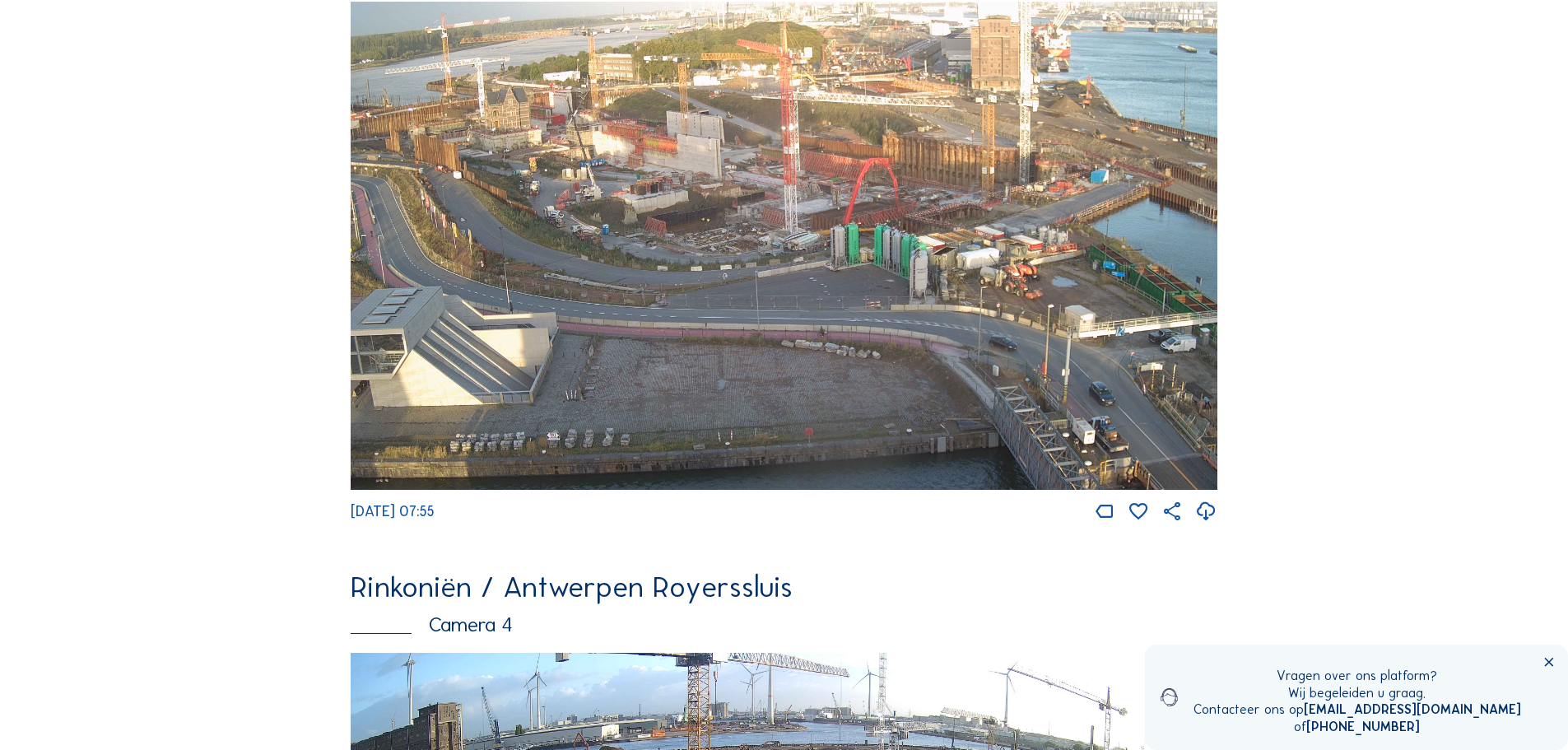
click at [917, 297] on img at bounding box center [784, 246] width 867 height 488
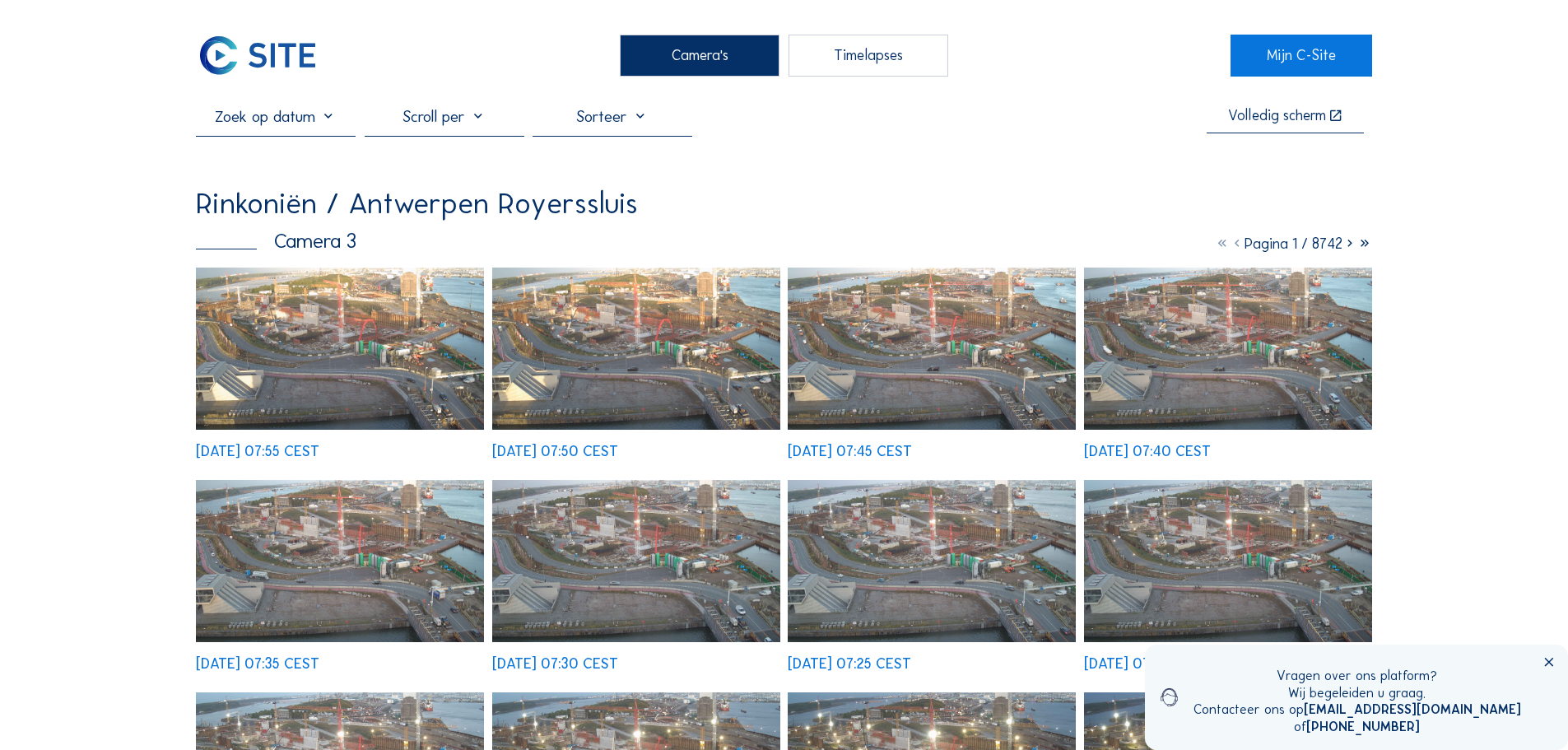
click at [400, 331] on img at bounding box center [340, 349] width 288 height 162
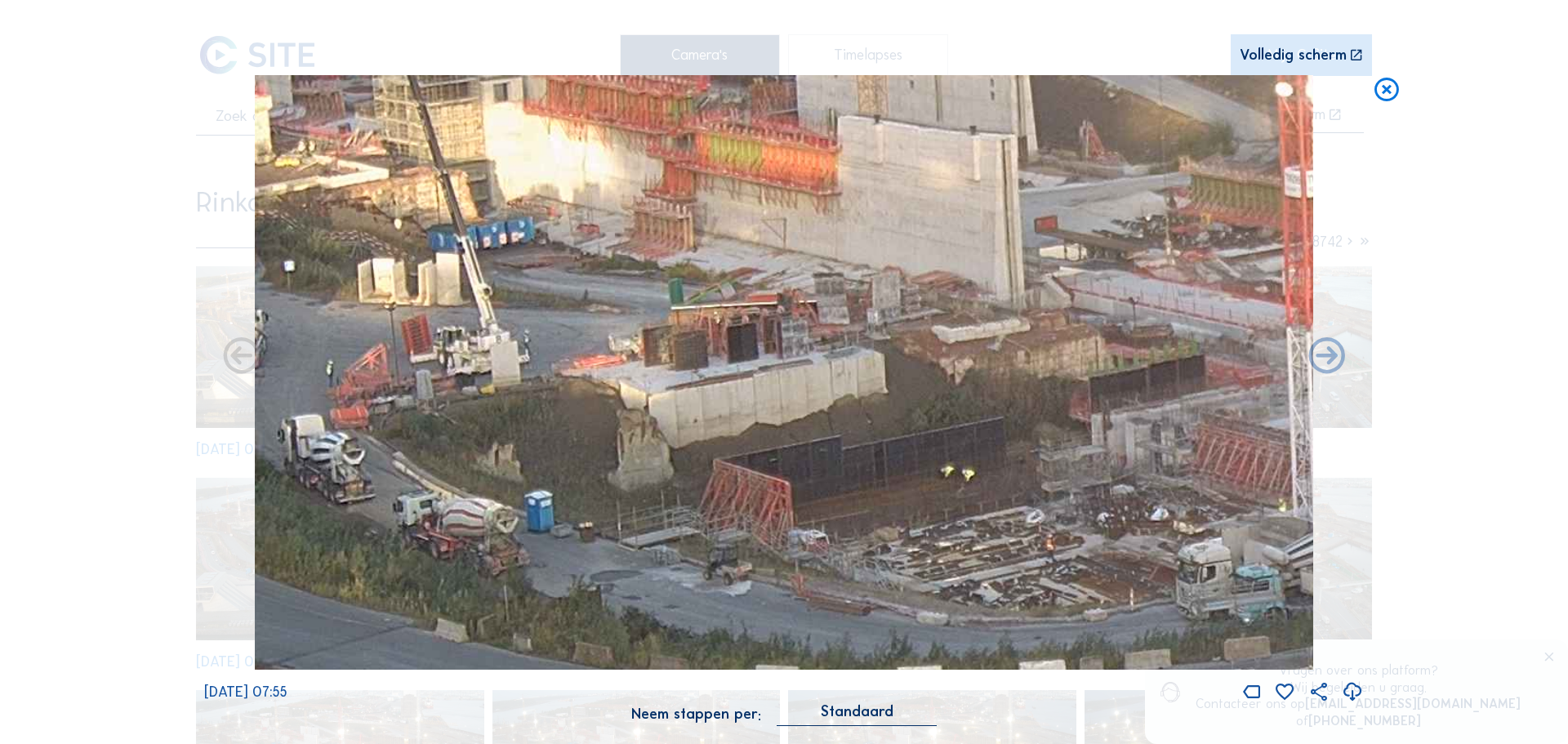
drag, startPoint x: 655, startPoint y: 278, endPoint x: 742, endPoint y: 278, distance: 87.0
click at [809, 313] on img at bounding box center [784, 372] width 1058 height 595
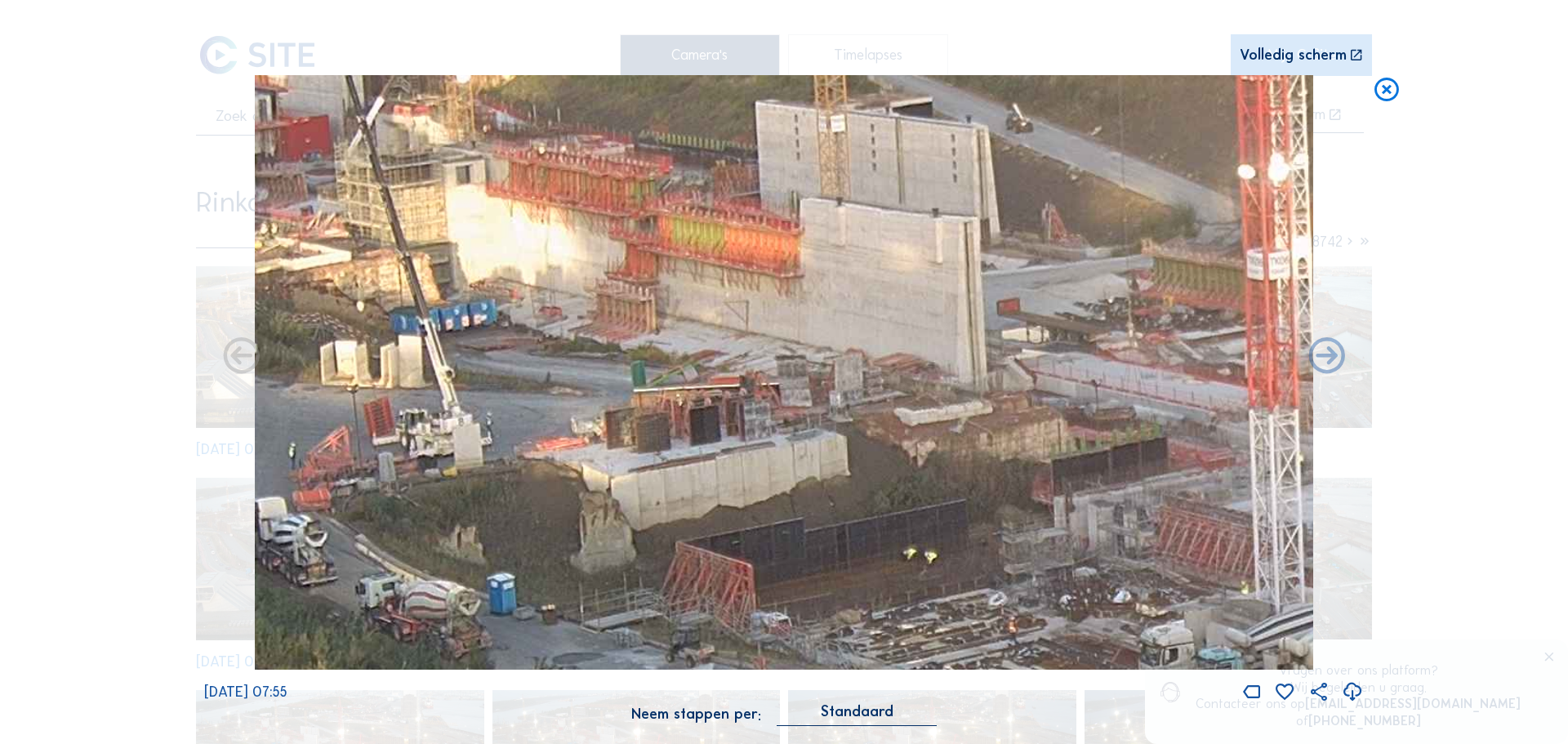
drag, startPoint x: 893, startPoint y: 289, endPoint x: 876, endPoint y: 352, distance: 65.3
click at [876, 352] on img at bounding box center [784, 372] width 1058 height 595
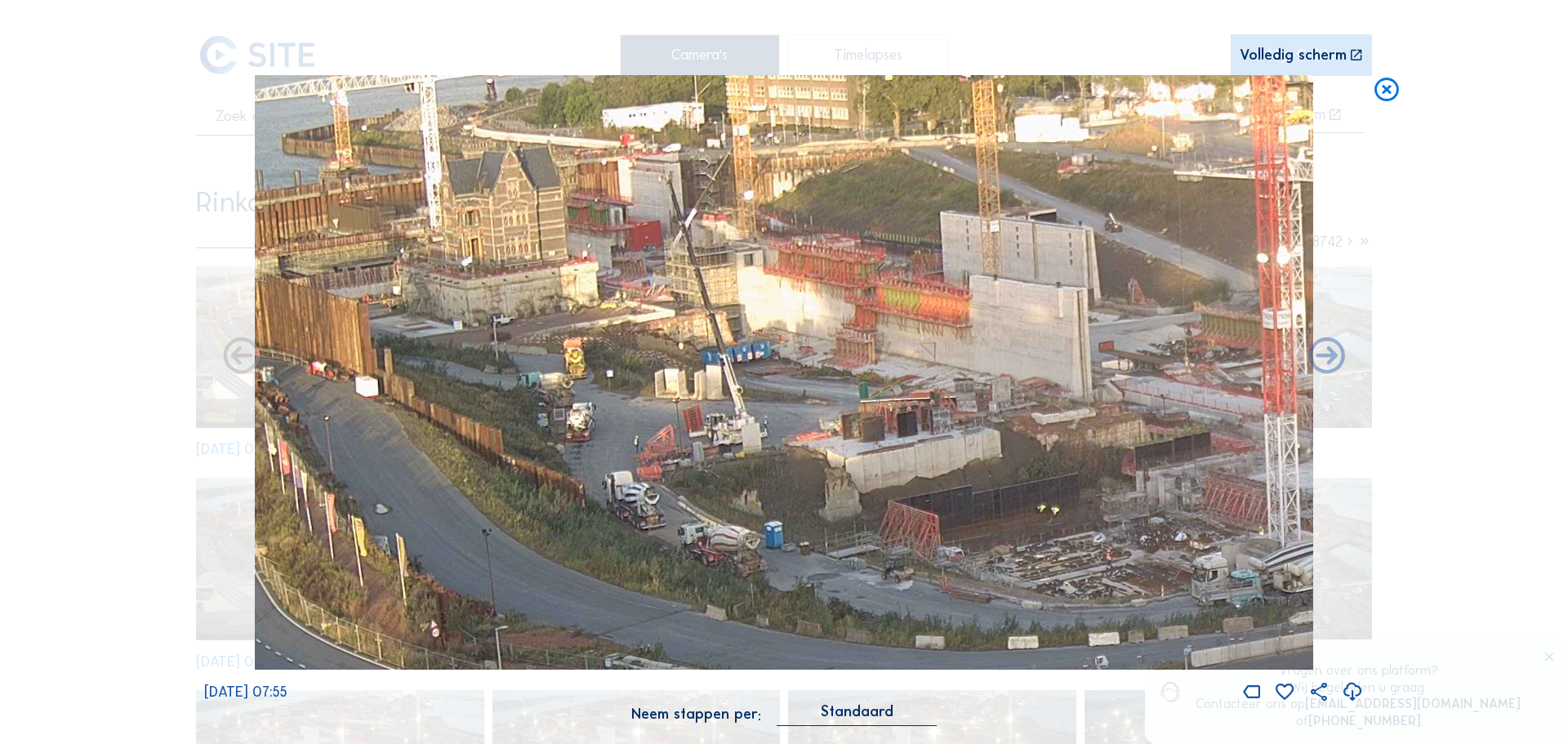
drag, startPoint x: 685, startPoint y: 215, endPoint x: 570, endPoint y: 255, distance: 121.8
click at [801, 255] on img at bounding box center [784, 372] width 1058 height 595
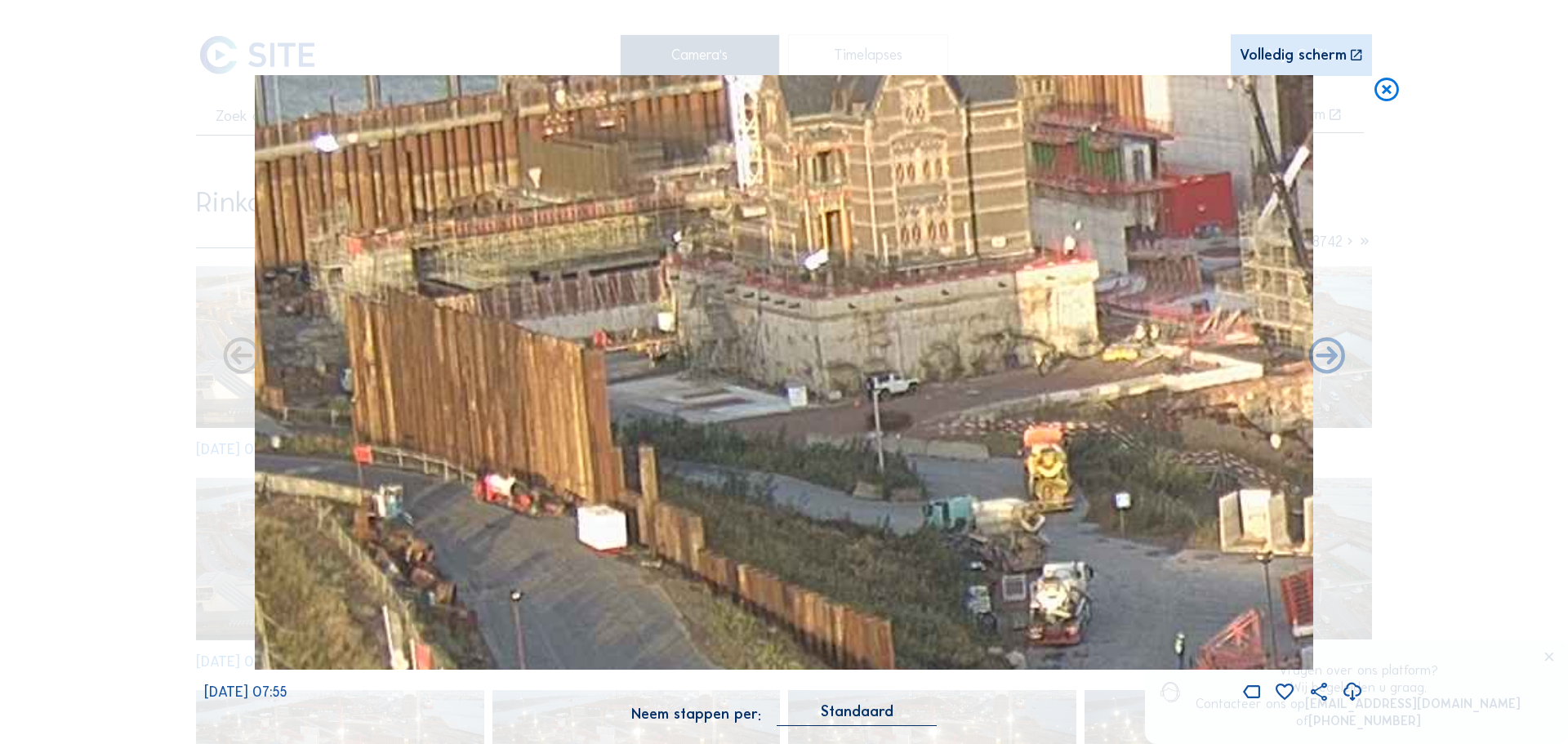
drag, startPoint x: 597, startPoint y: 246, endPoint x: 1018, endPoint y: 221, distance: 421.7
click at [1025, 212] on img at bounding box center [784, 372] width 1058 height 595
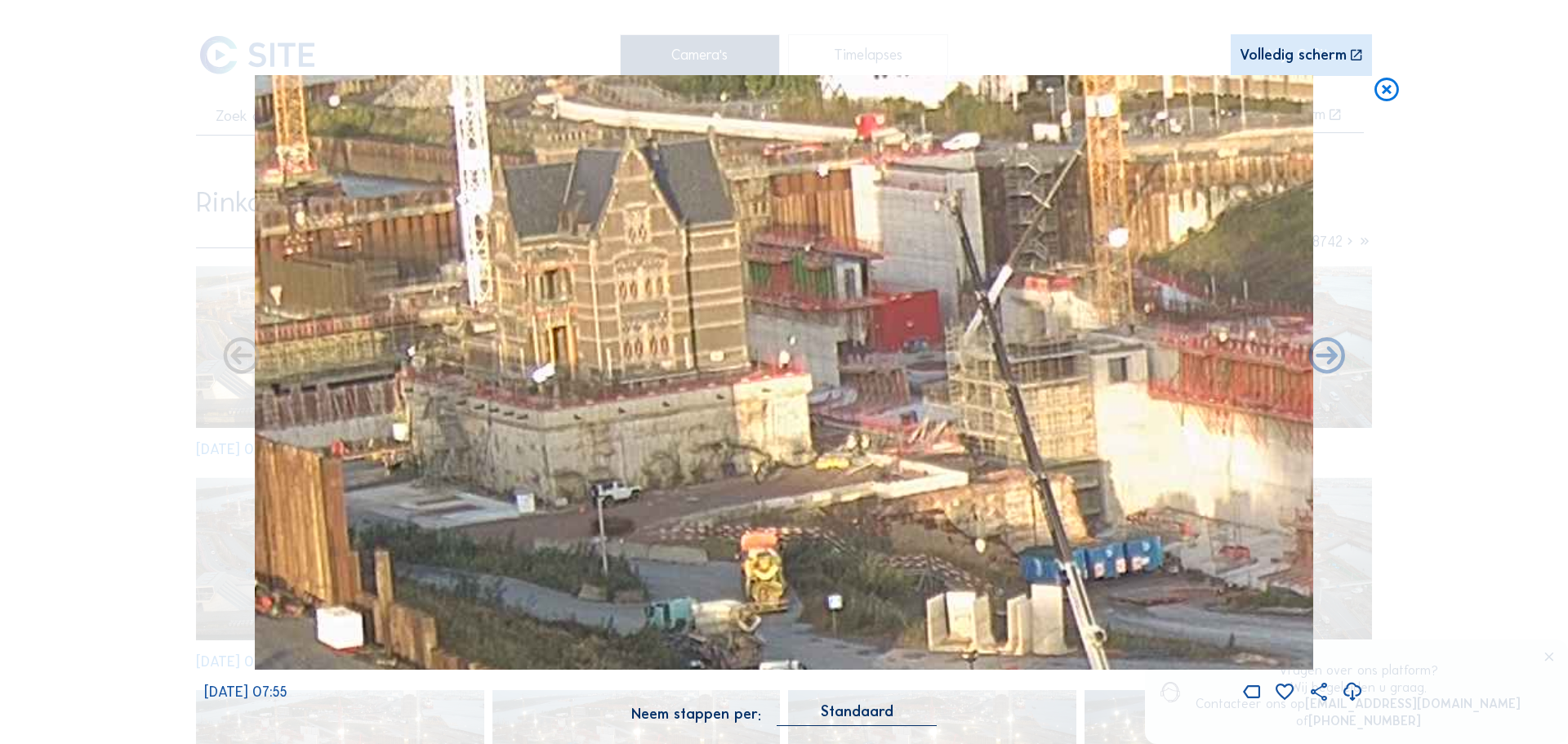
drag, startPoint x: 1080, startPoint y: 338, endPoint x: 944, endPoint y: 337, distance: 136.0
click at [704, 435] on img at bounding box center [784, 372] width 1058 height 595
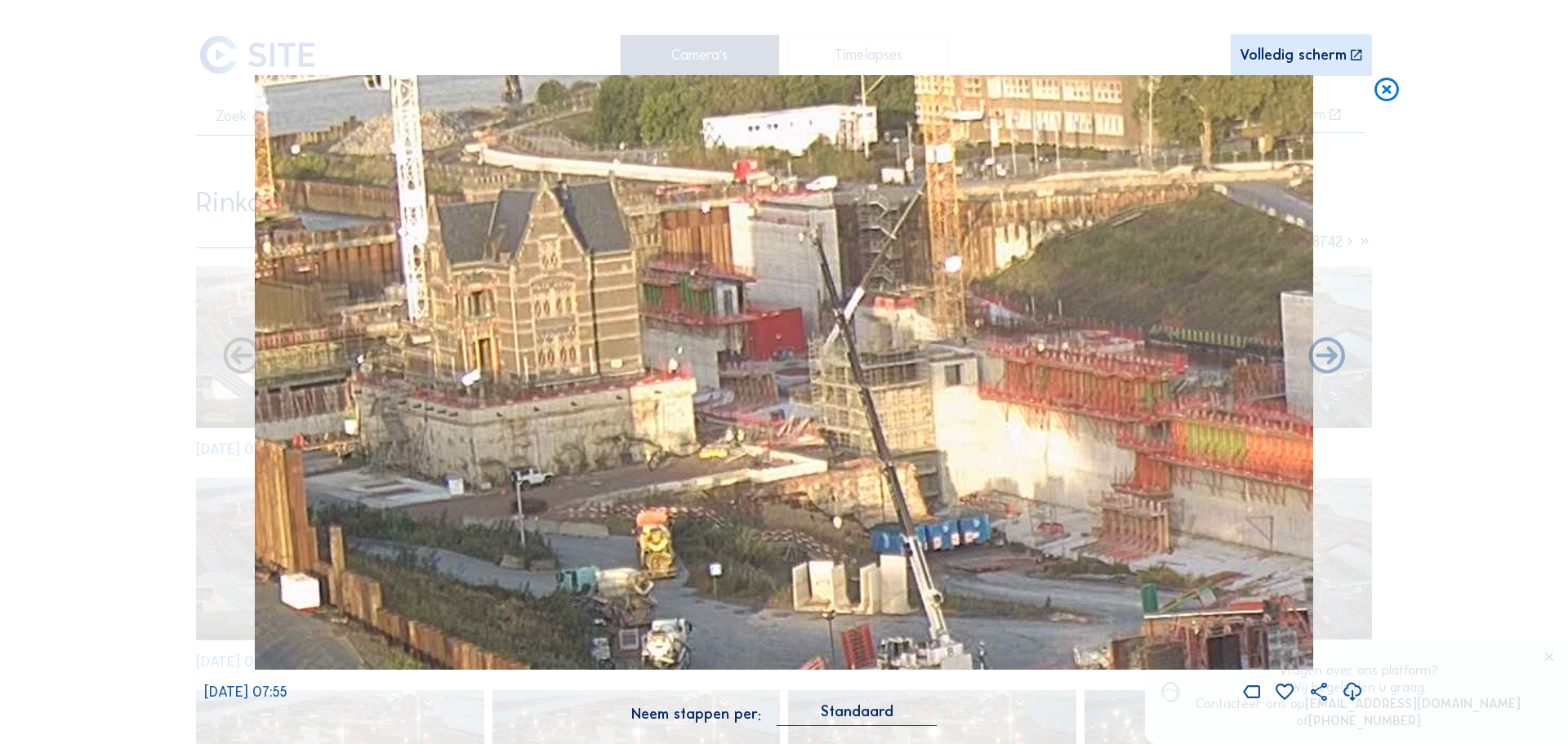
drag, startPoint x: 1025, startPoint y: 352, endPoint x: 650, endPoint y: 369, distance: 375.4
click at [600, 360] on img at bounding box center [784, 372] width 1058 height 595
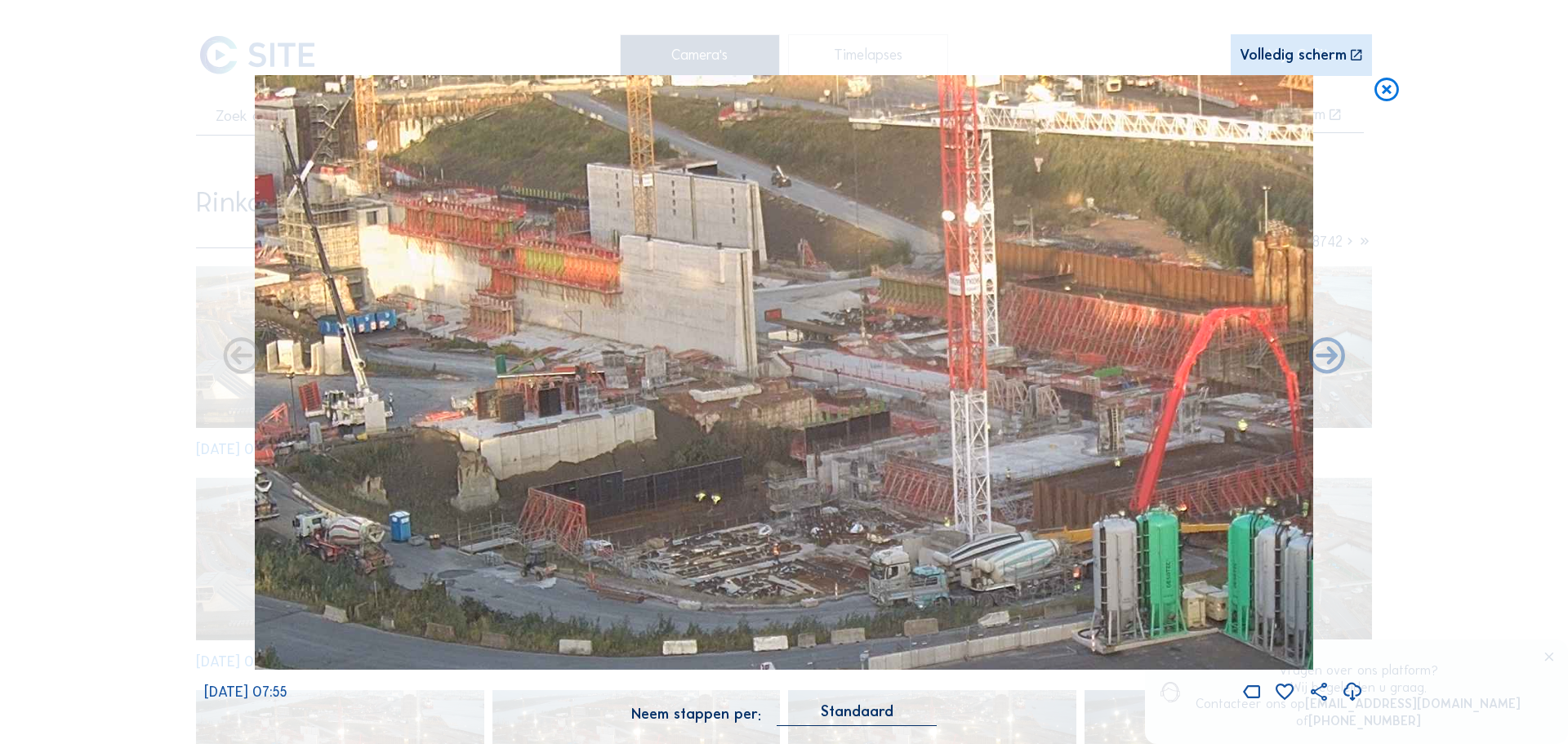
drag, startPoint x: 657, startPoint y: 258, endPoint x: 524, endPoint y: 192, distance: 148.5
click at [525, 192] on img at bounding box center [784, 372] width 1058 height 595
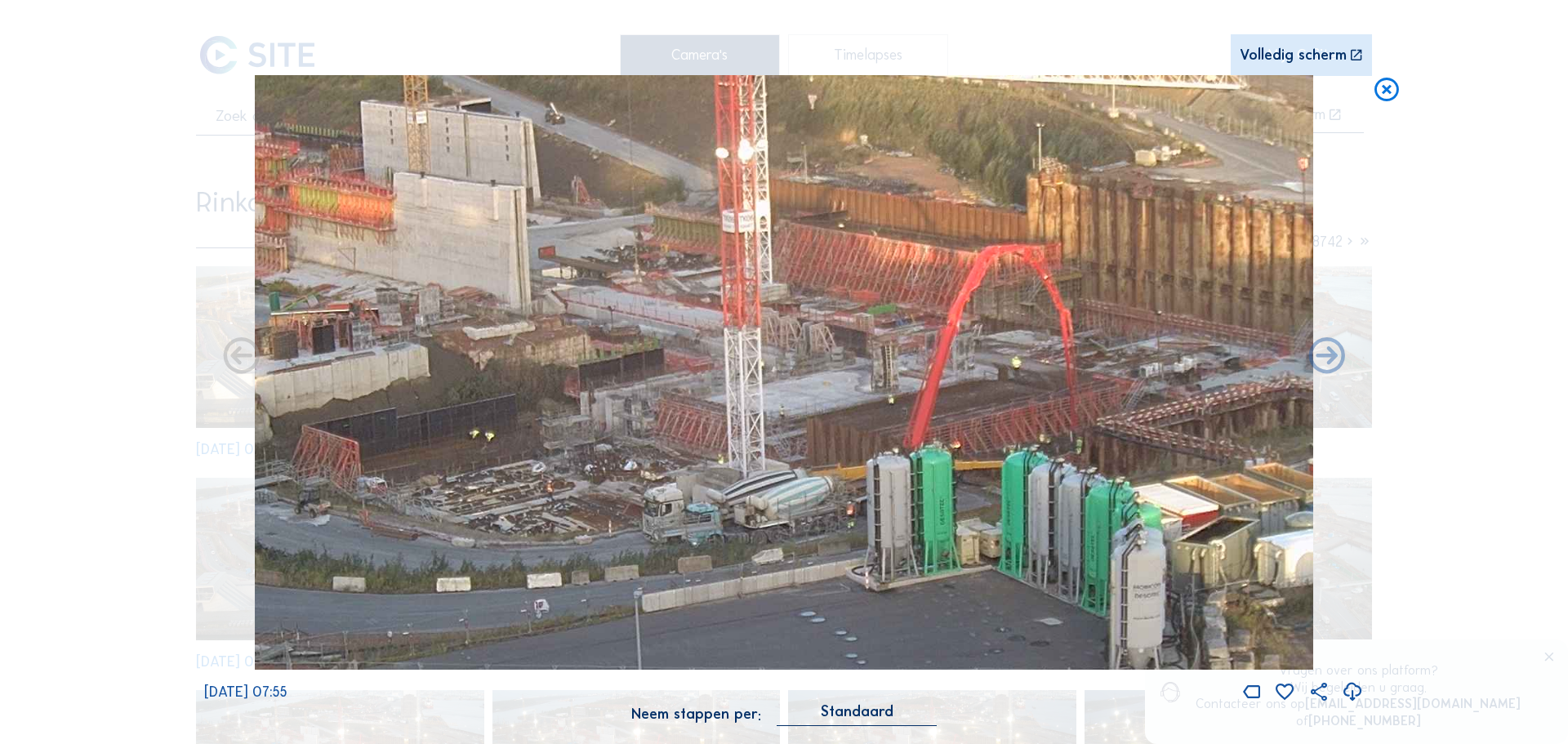
click at [920, 384] on img at bounding box center [784, 372] width 1058 height 595
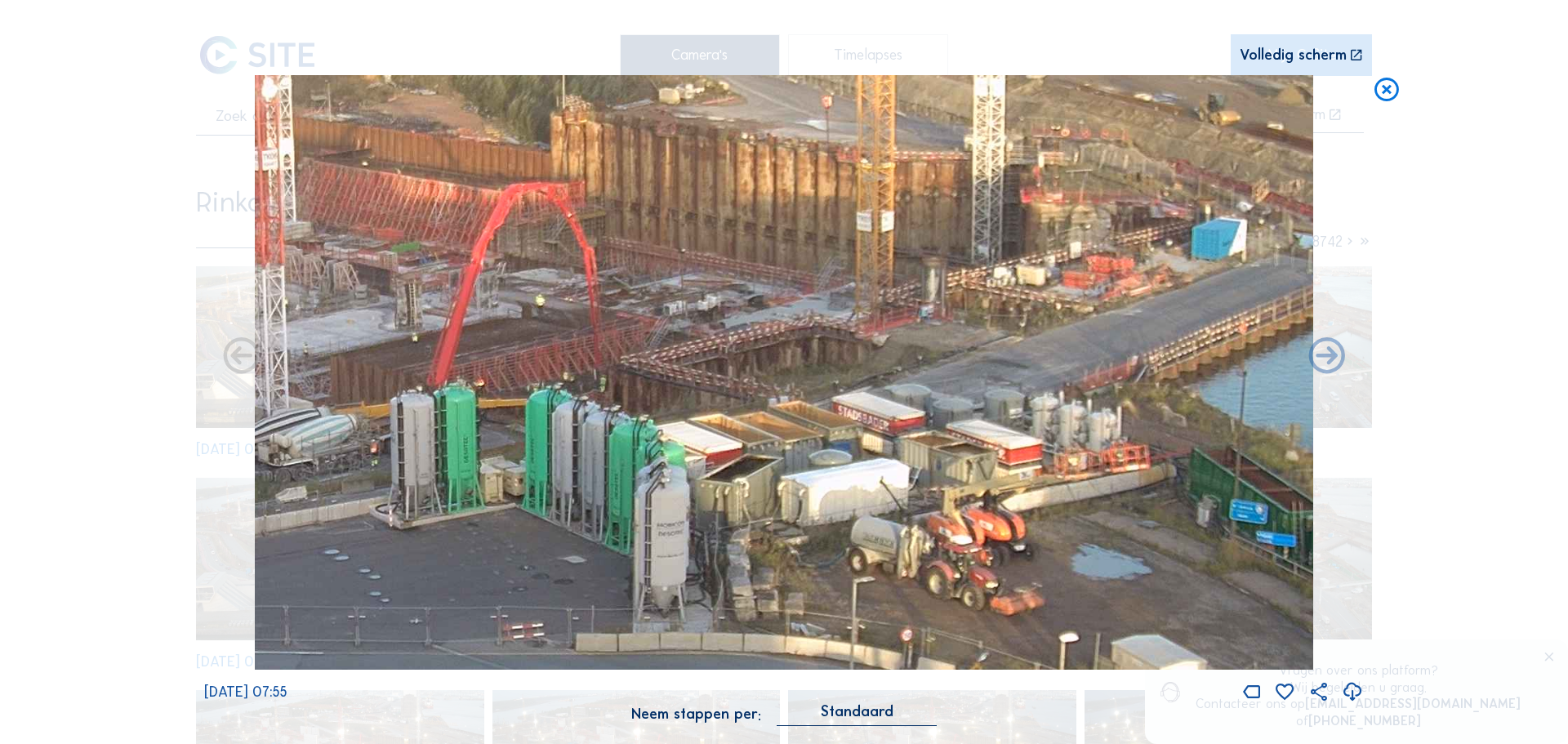
drag, startPoint x: 1053, startPoint y: 378, endPoint x: 576, endPoint y: 315, distance: 481.1
click at [576, 315] on img at bounding box center [784, 372] width 1058 height 595
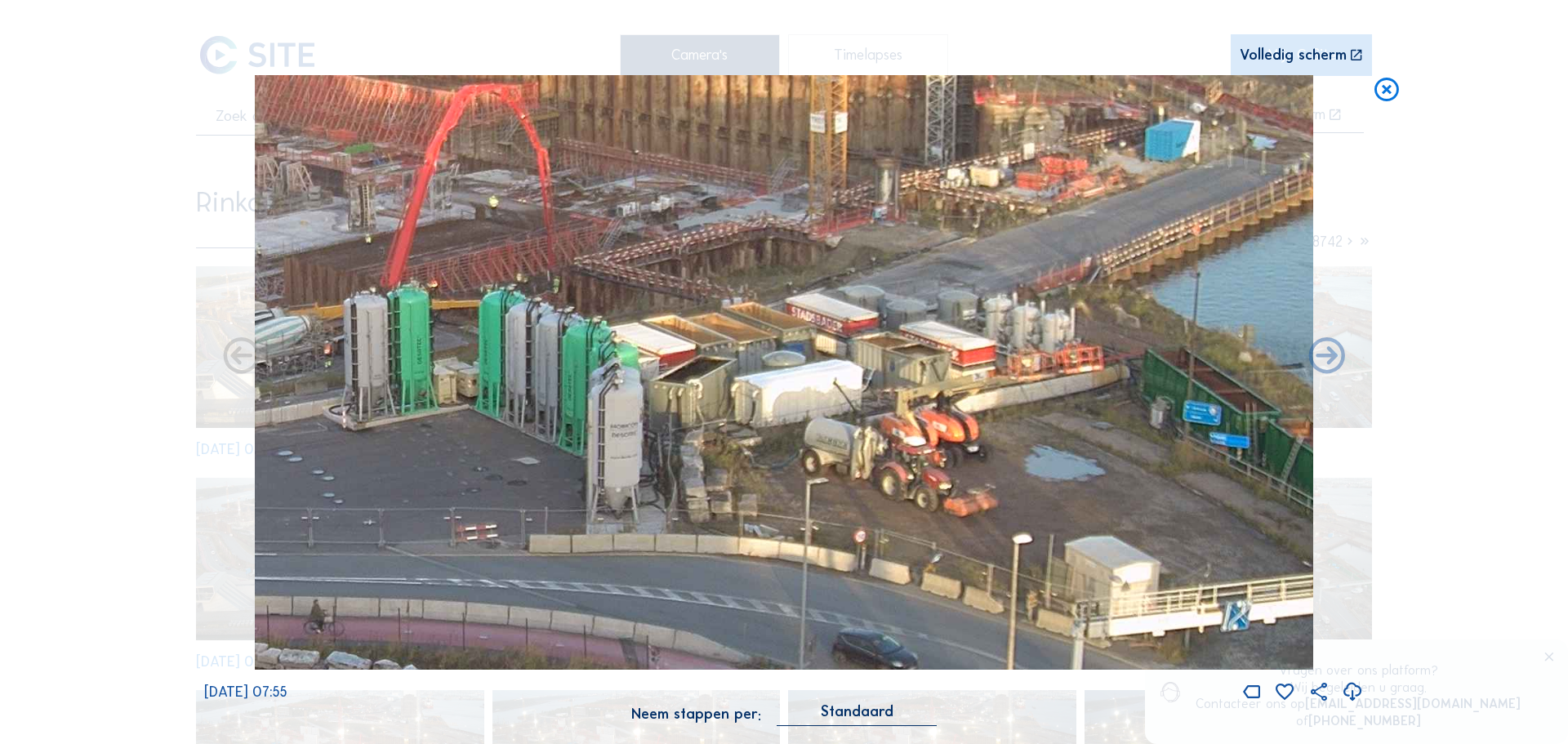
drag, startPoint x: 809, startPoint y: 472, endPoint x: 763, endPoint y: 373, distance: 109.2
click at [763, 373] on img at bounding box center [784, 372] width 1058 height 595
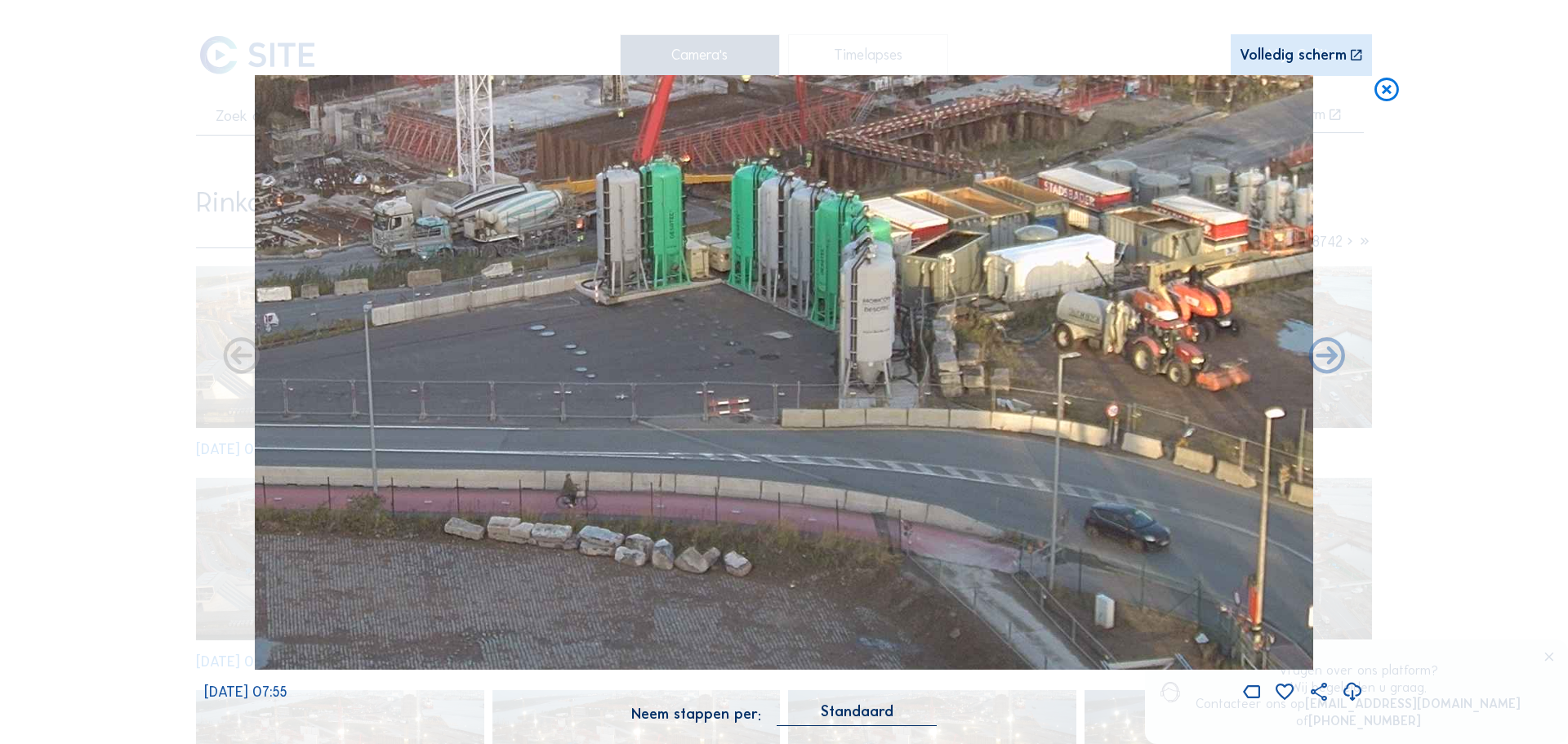
drag, startPoint x: 592, startPoint y: 417, endPoint x: 701, endPoint y: 323, distance: 143.9
click at [839, 293] on img at bounding box center [784, 372] width 1058 height 595
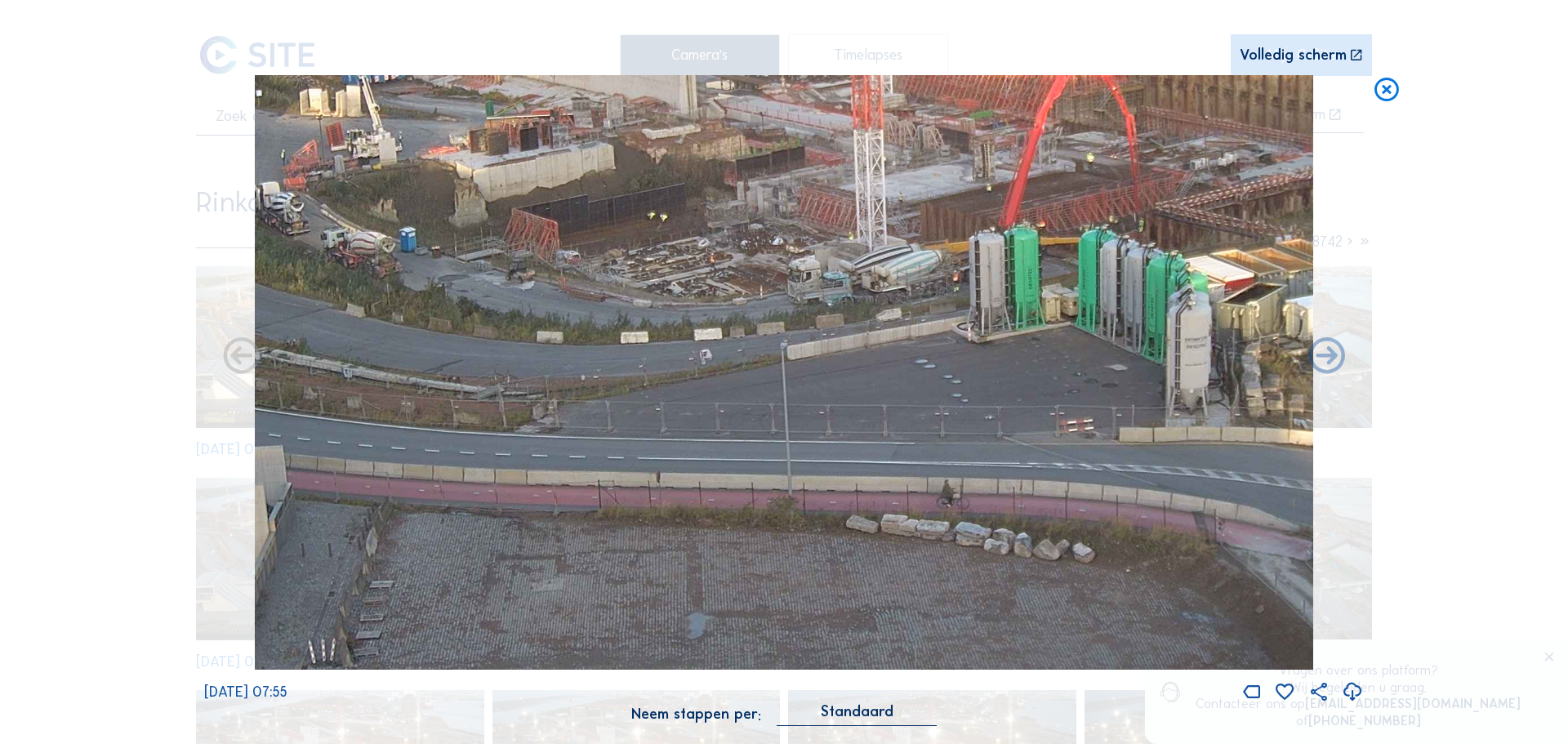
drag, startPoint x: 649, startPoint y: 356, endPoint x: 1010, endPoint y: 388, distance: 362.4
click at [1015, 388] on img at bounding box center [784, 372] width 1058 height 595
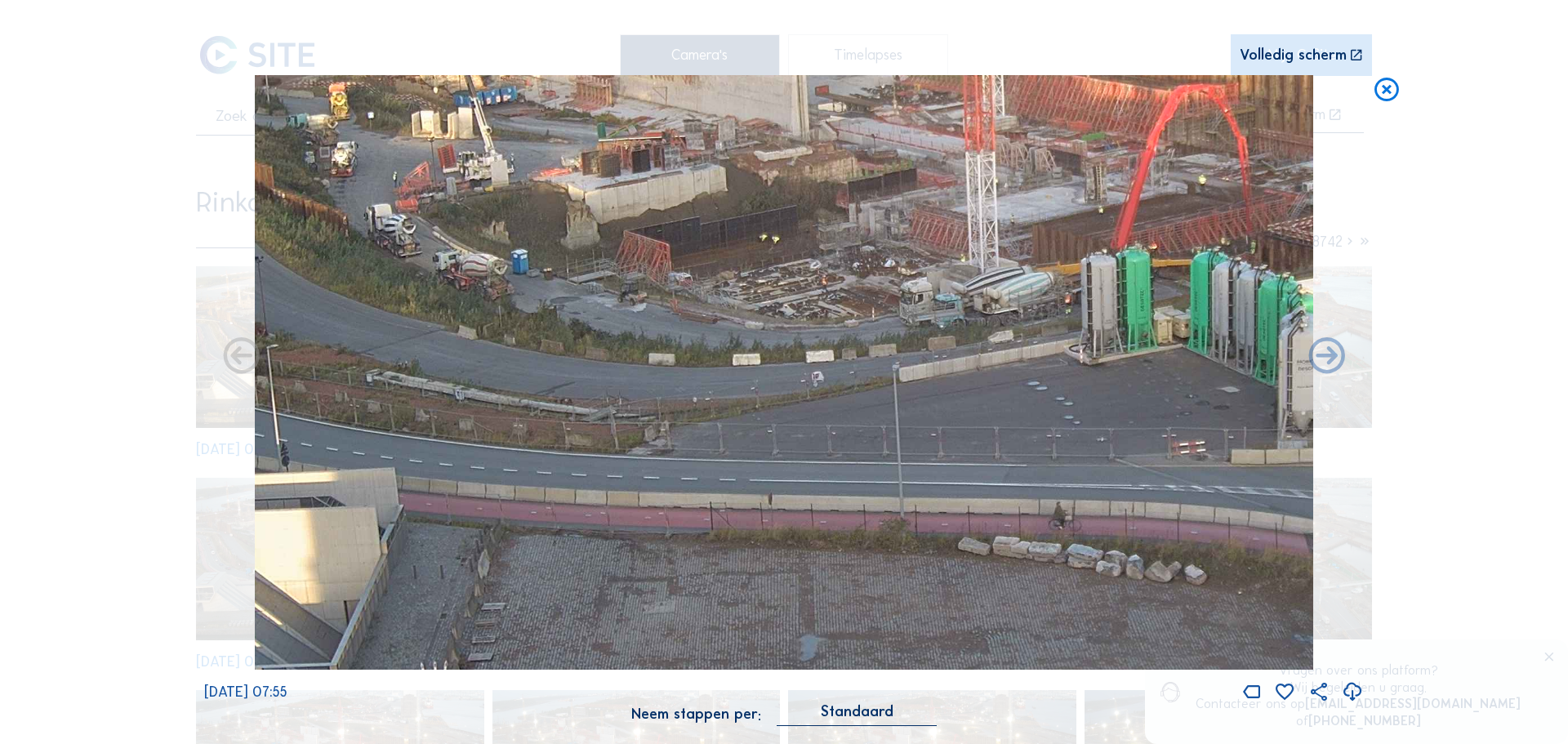
drag, startPoint x: 806, startPoint y: 378, endPoint x: 897, endPoint y: 361, distance: 92.6
click at [752, 387] on img at bounding box center [784, 372] width 1058 height 595
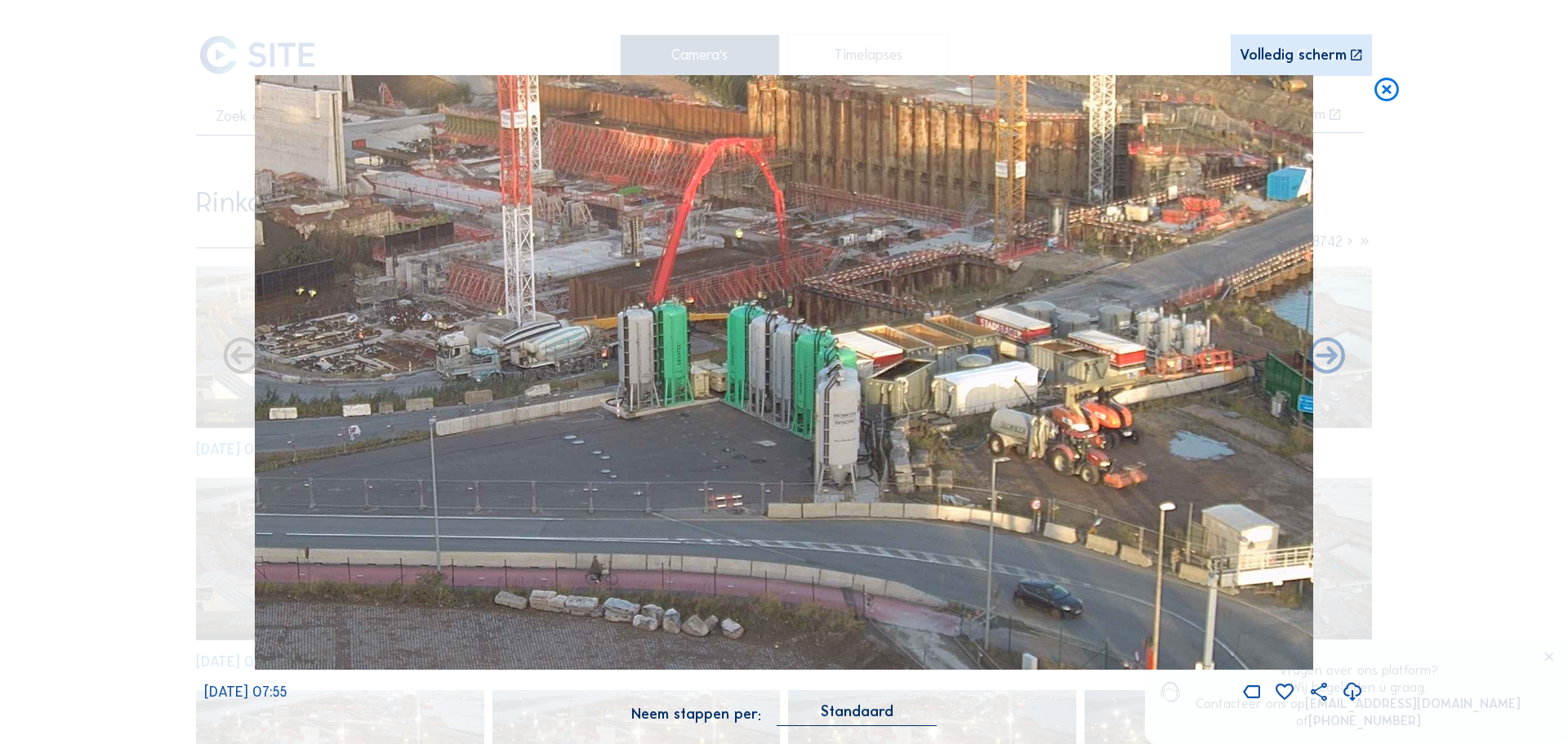
drag, startPoint x: 662, startPoint y: 375, endPoint x: 605, endPoint y: 386, distance: 58.1
click at [605, 386] on img at bounding box center [784, 372] width 1058 height 595
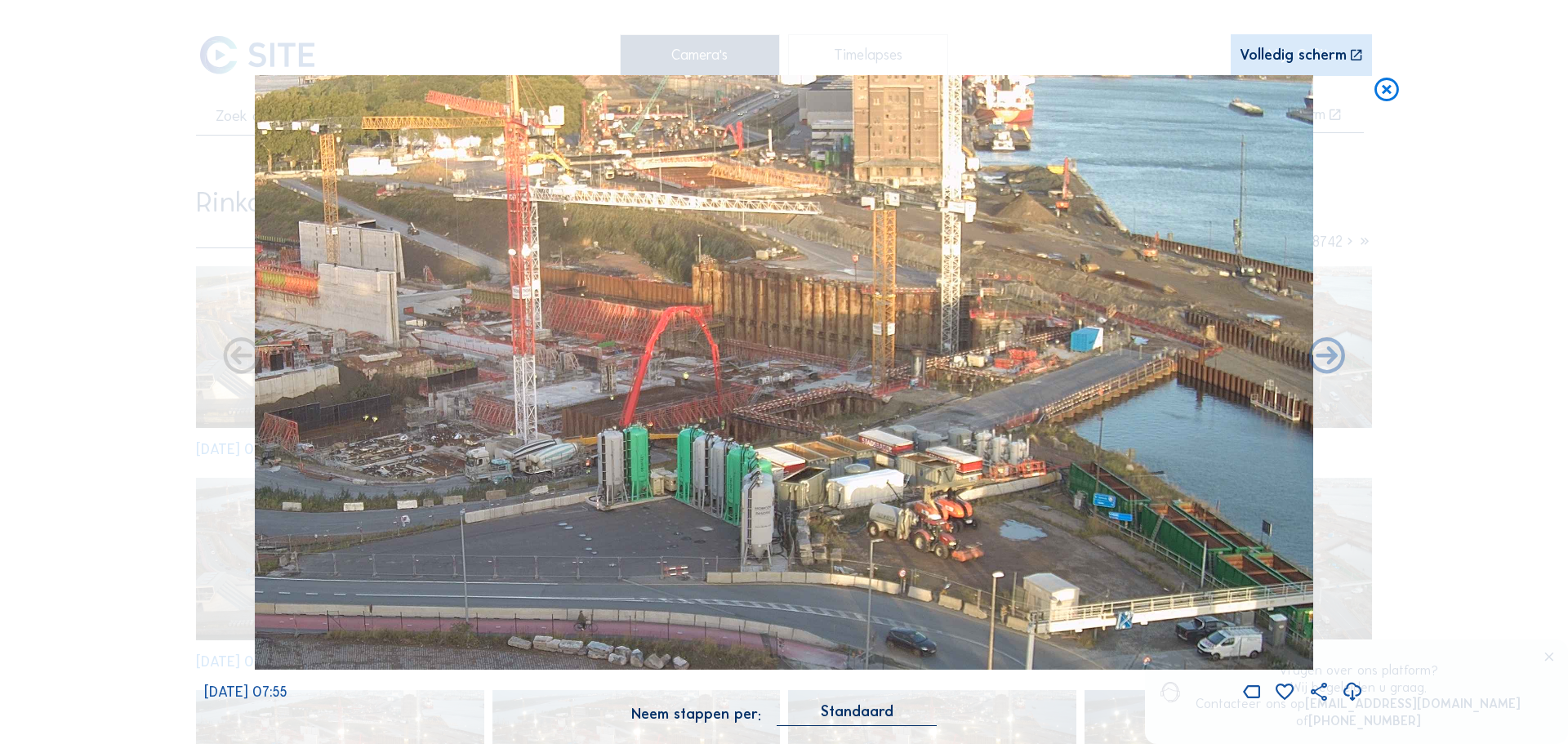
drag, startPoint x: 884, startPoint y: 297, endPoint x: 876, endPoint y: 359, distance: 62.5
click at [647, 415] on img at bounding box center [784, 372] width 1058 height 595
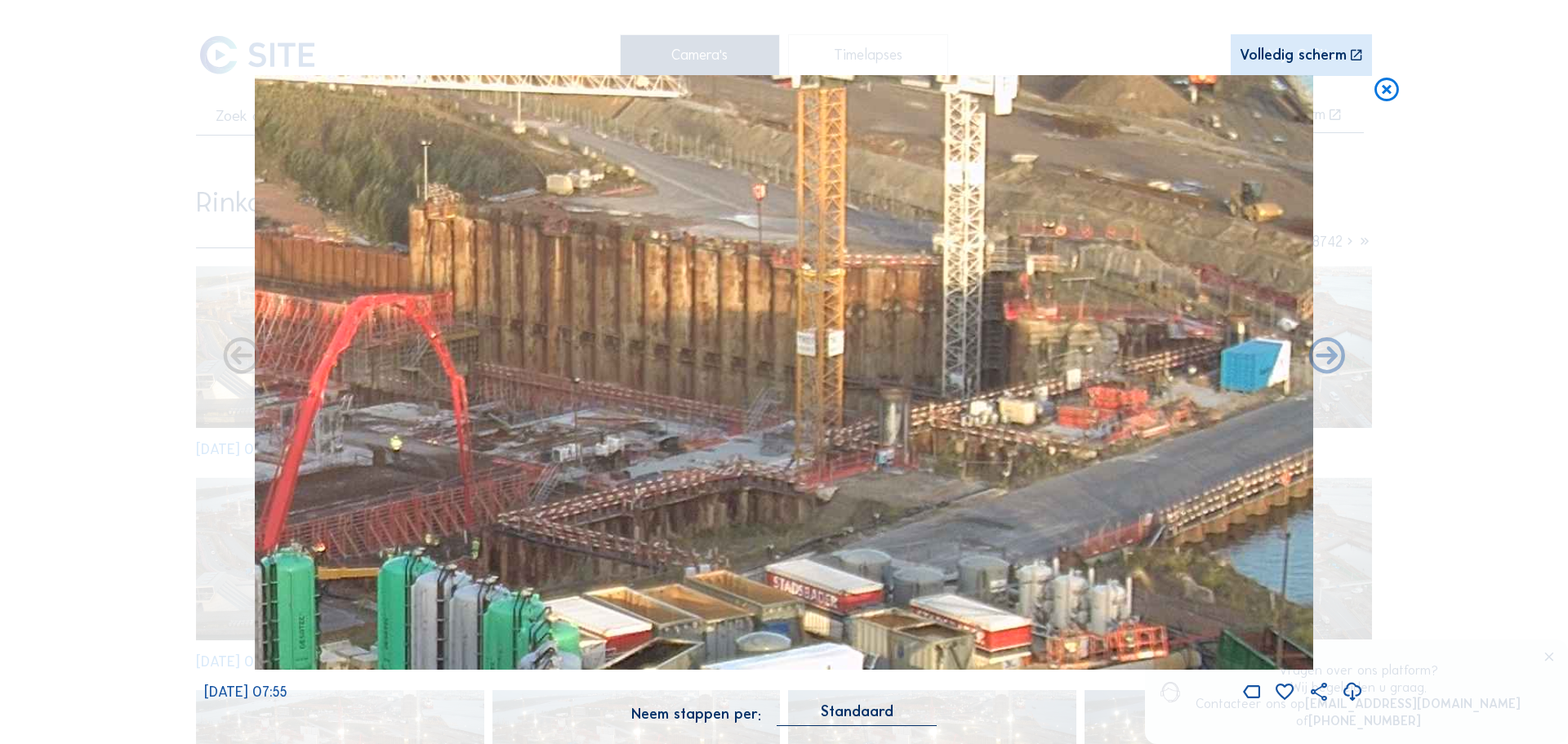
drag, startPoint x: 1021, startPoint y: 371, endPoint x: 958, endPoint y: 466, distance: 114.0
click at [956, 478] on img at bounding box center [784, 372] width 1058 height 595
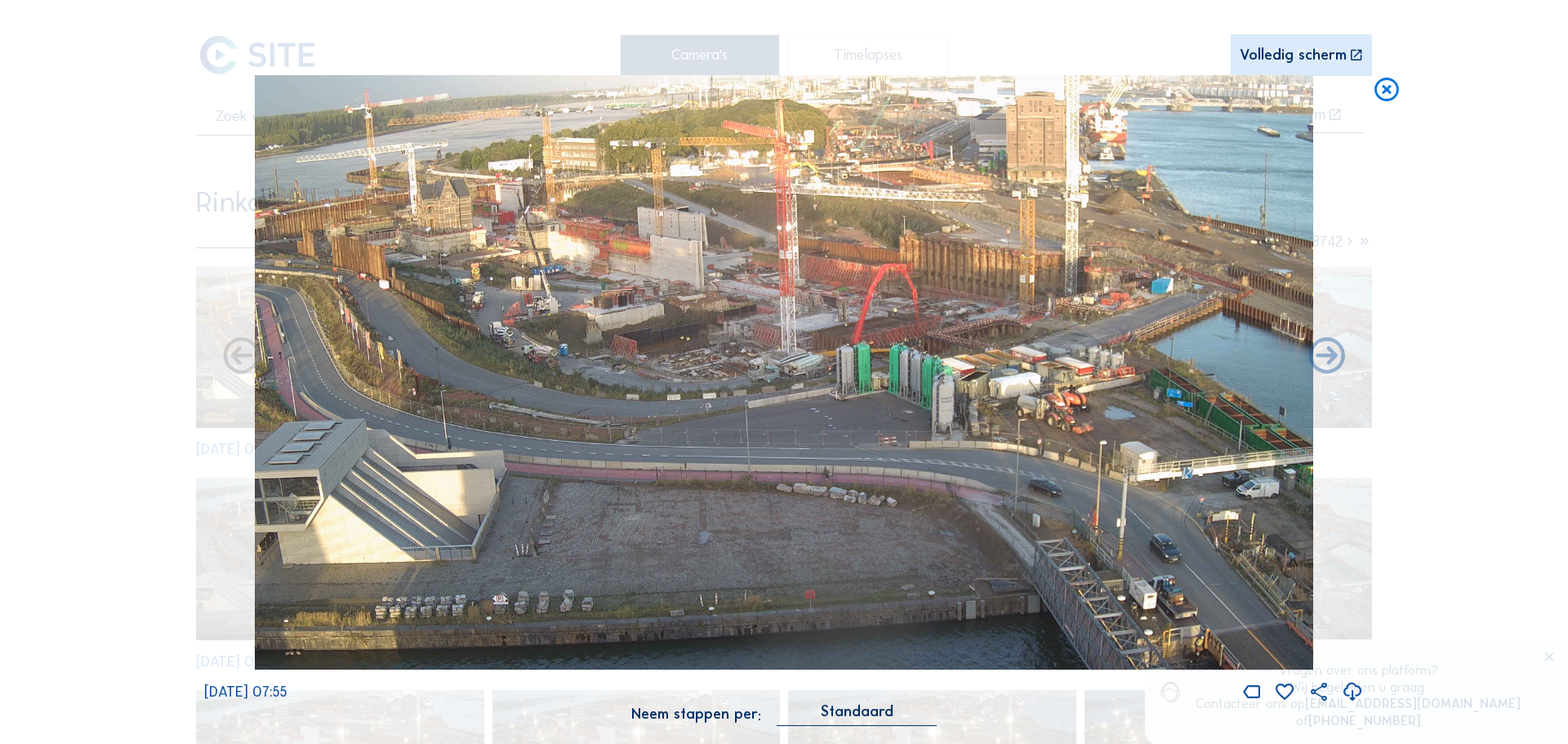
click at [657, 364] on img at bounding box center [784, 372] width 1058 height 595
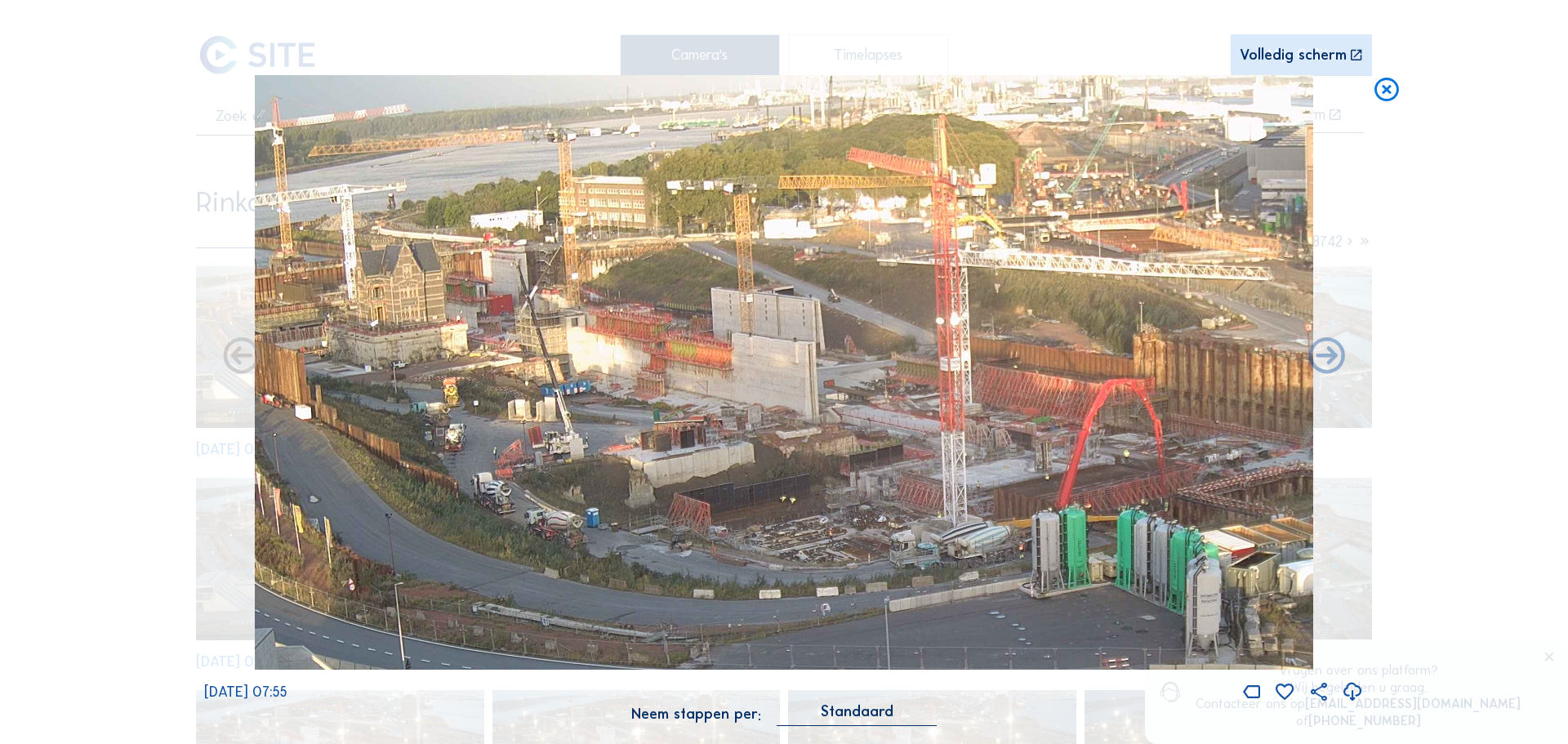
drag, startPoint x: 696, startPoint y: 233, endPoint x: 778, endPoint y: 282, distance: 95.5
click at [778, 282] on img at bounding box center [784, 372] width 1058 height 595
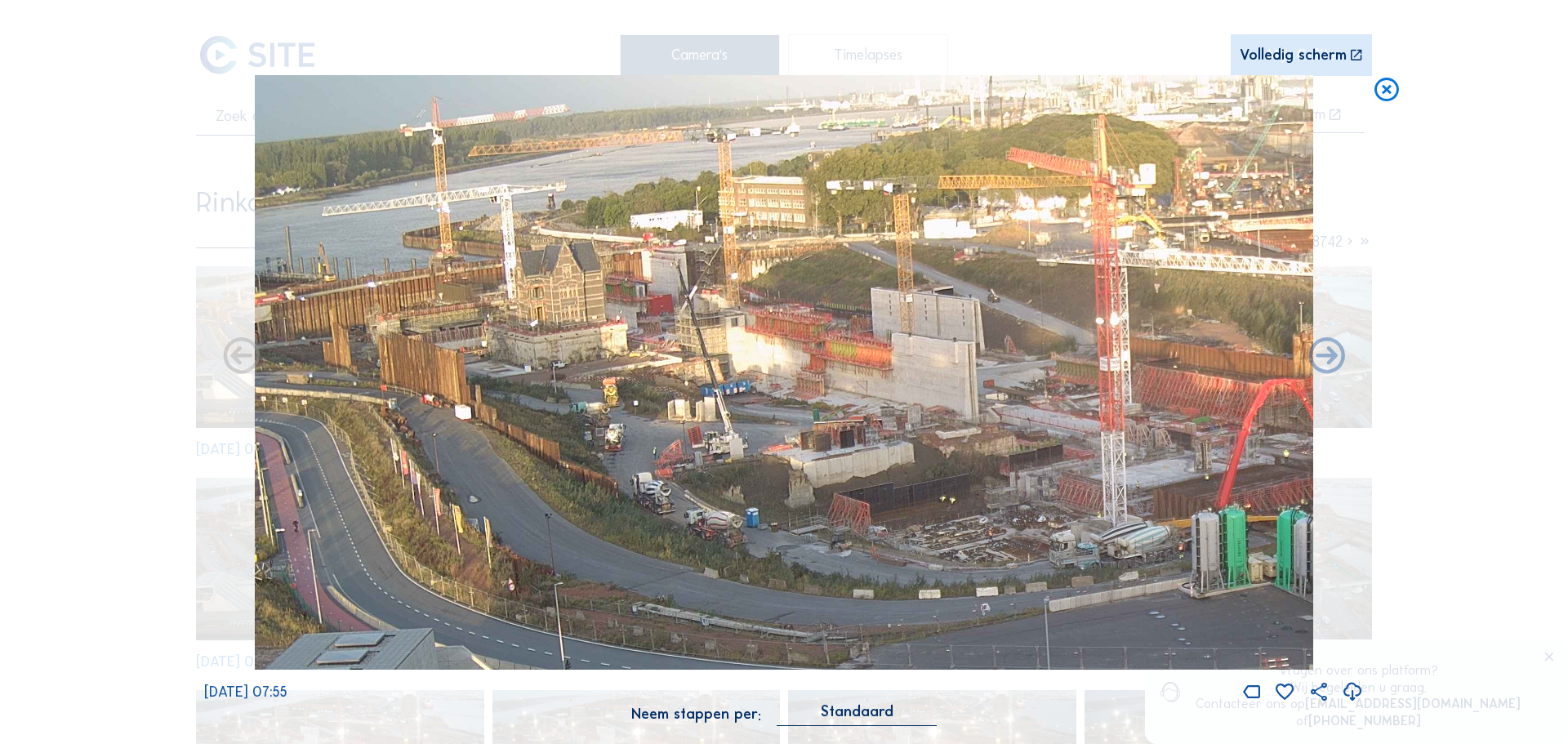
drag, startPoint x: 606, startPoint y: 224, endPoint x: 666, endPoint y: 262, distance: 71.0
click at [770, 250] on img at bounding box center [784, 372] width 1058 height 595
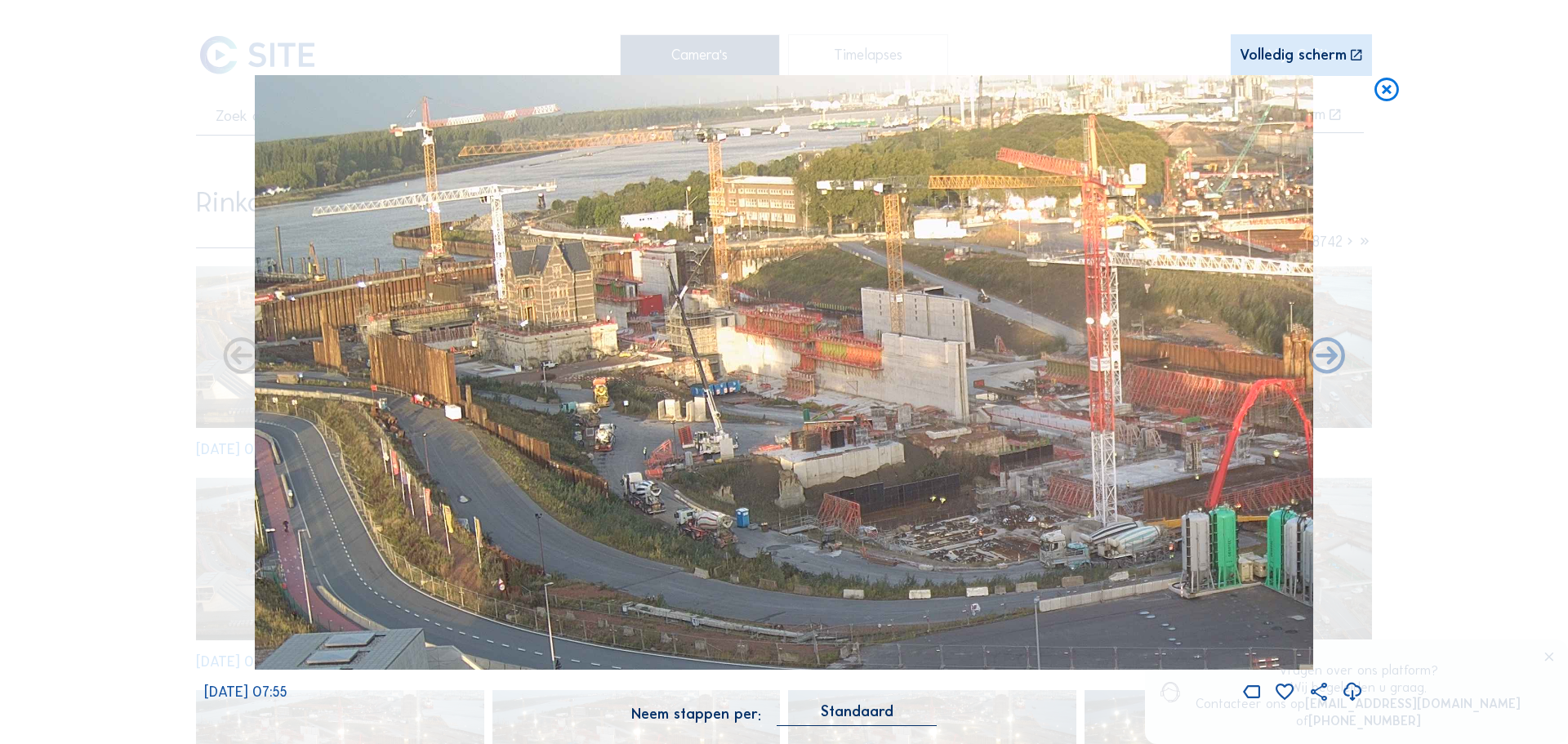
click at [491, 237] on img at bounding box center [784, 372] width 1058 height 595
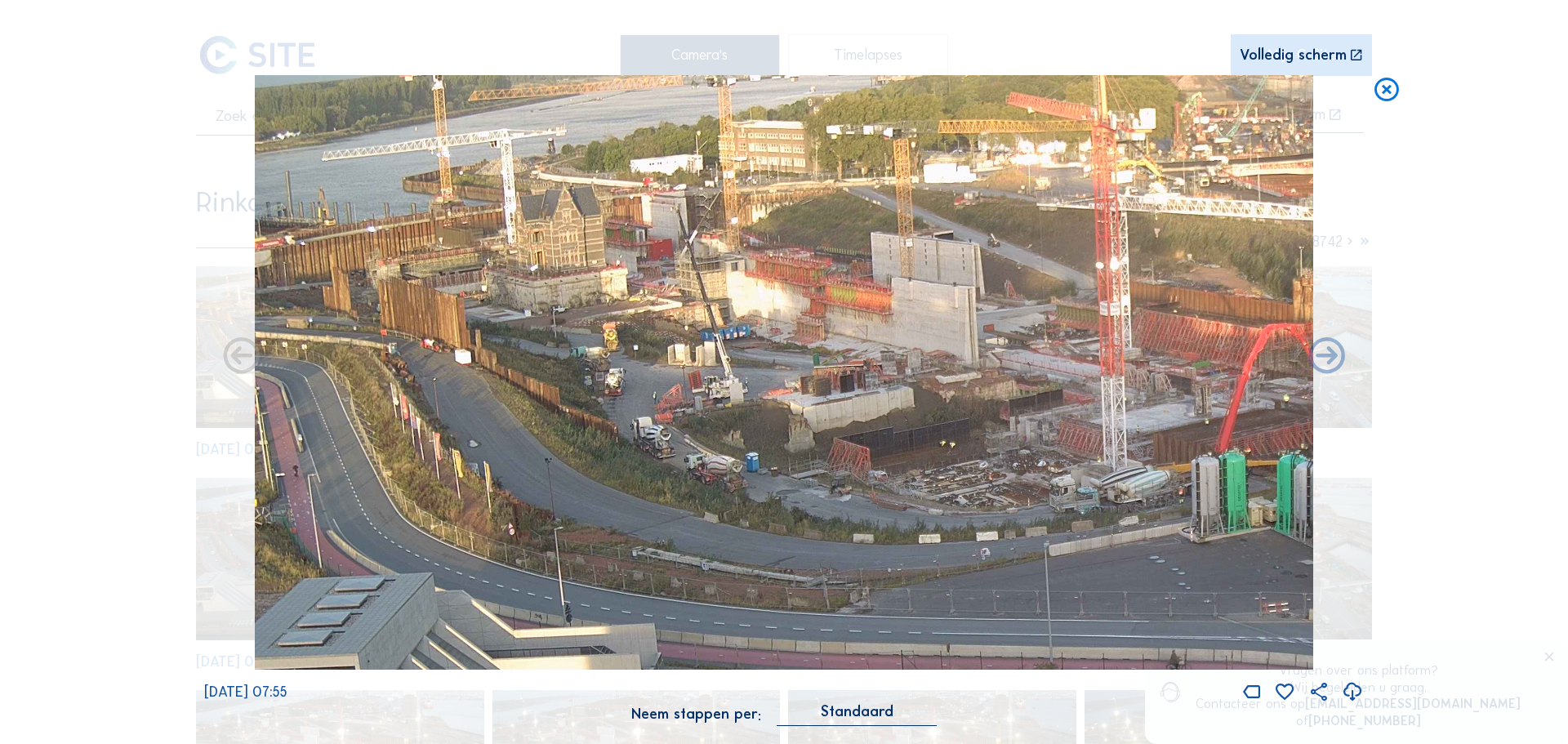
drag, startPoint x: 731, startPoint y: 384, endPoint x: 731, endPoint y: 366, distance: 18.0
click at [775, 375] on img at bounding box center [784, 372] width 1058 height 595
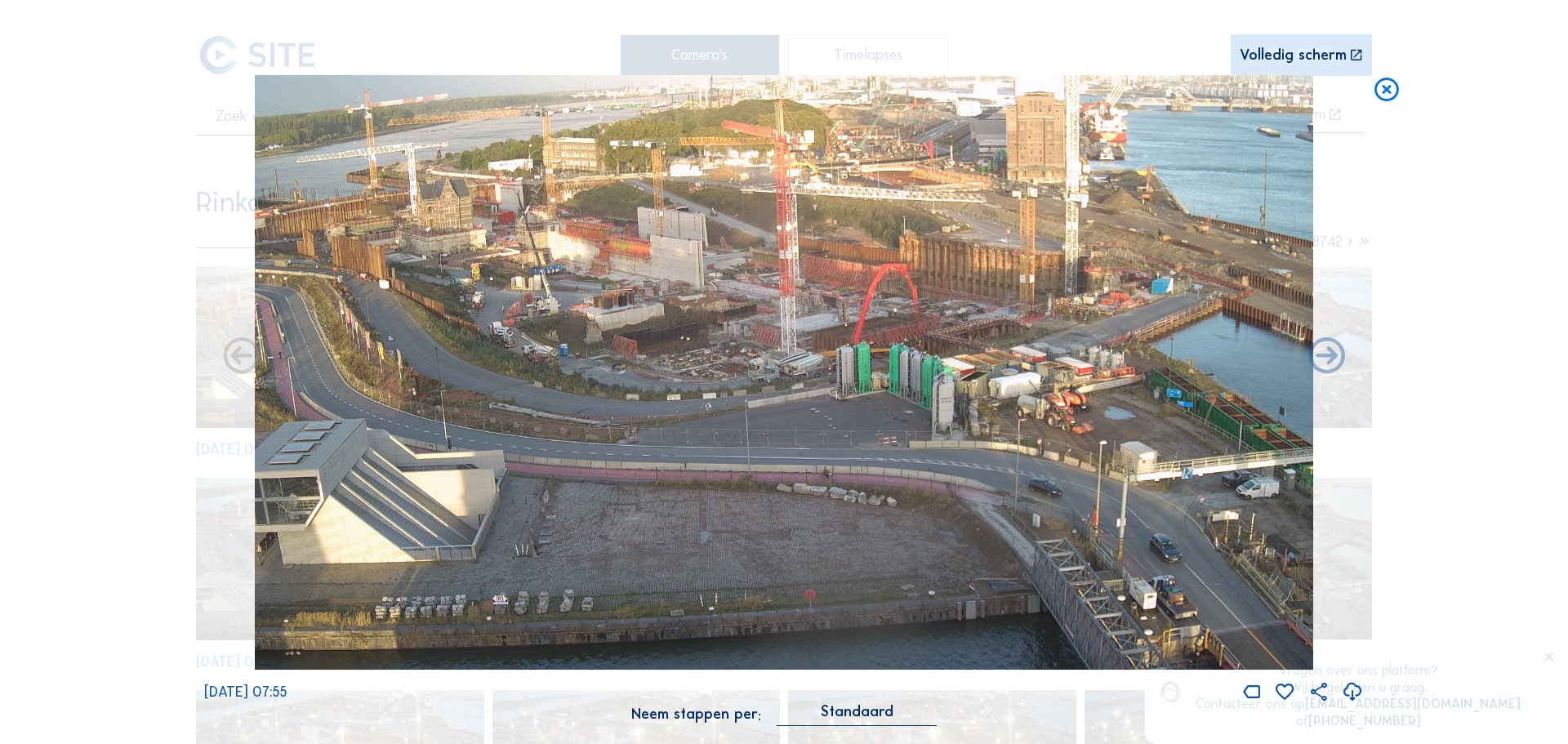
click at [842, 396] on img at bounding box center [784, 372] width 1058 height 595
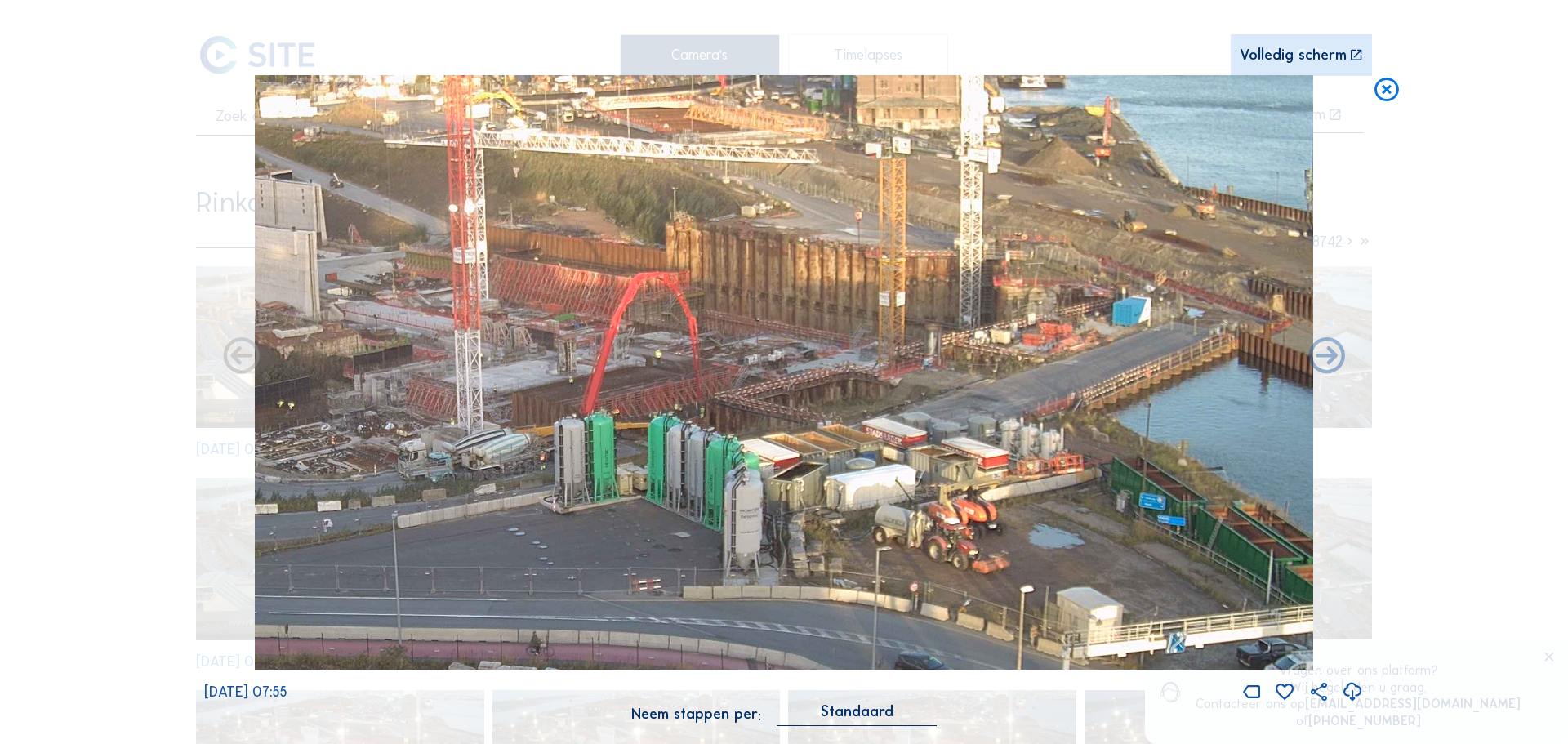
drag, startPoint x: 958, startPoint y: 353, endPoint x: 907, endPoint y: 381, distance: 58.2
click at [907, 381] on img at bounding box center [784, 372] width 1058 height 595
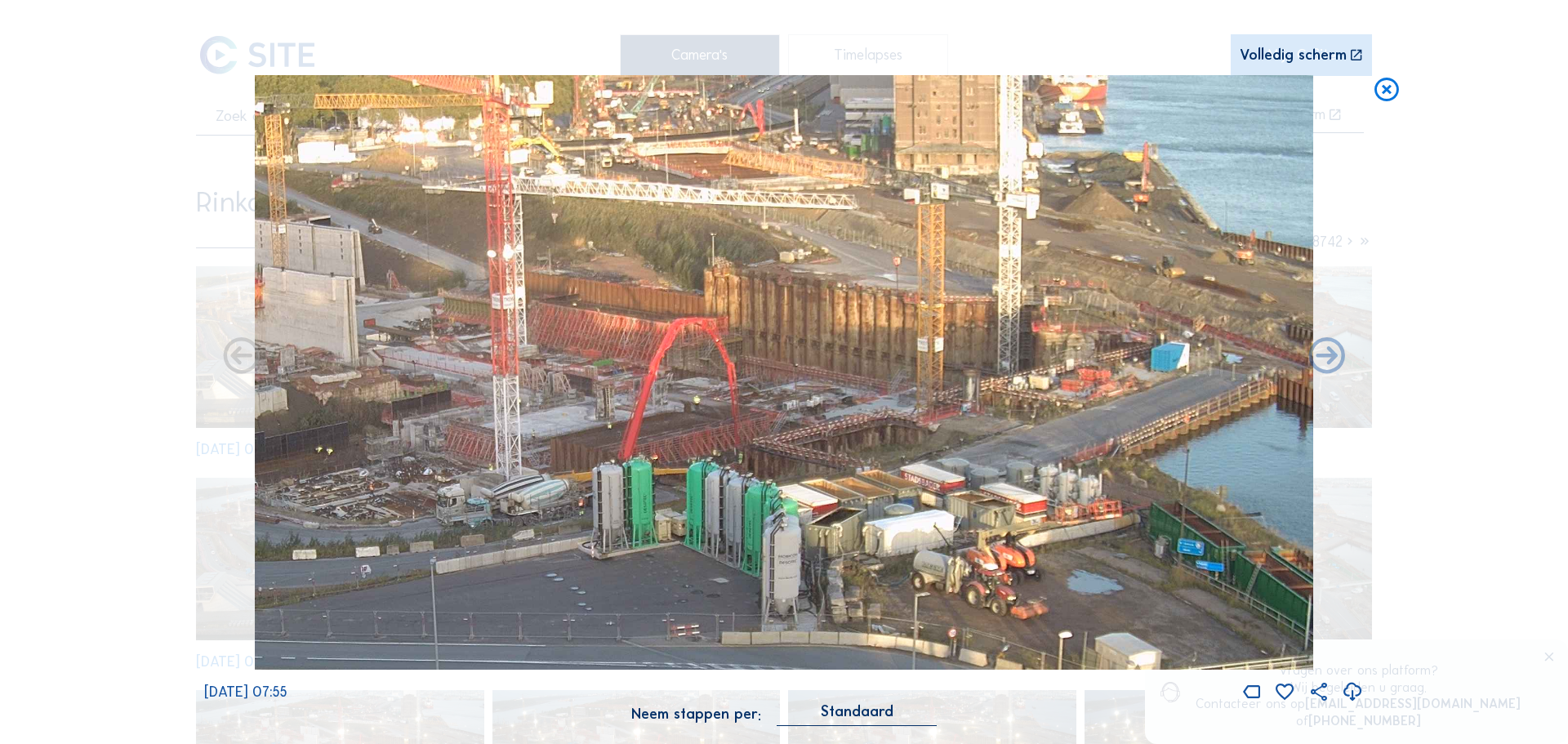
drag, startPoint x: 625, startPoint y: 363, endPoint x: 834, endPoint y: 378, distance: 209.5
click at [834, 378] on img at bounding box center [784, 372] width 1058 height 595
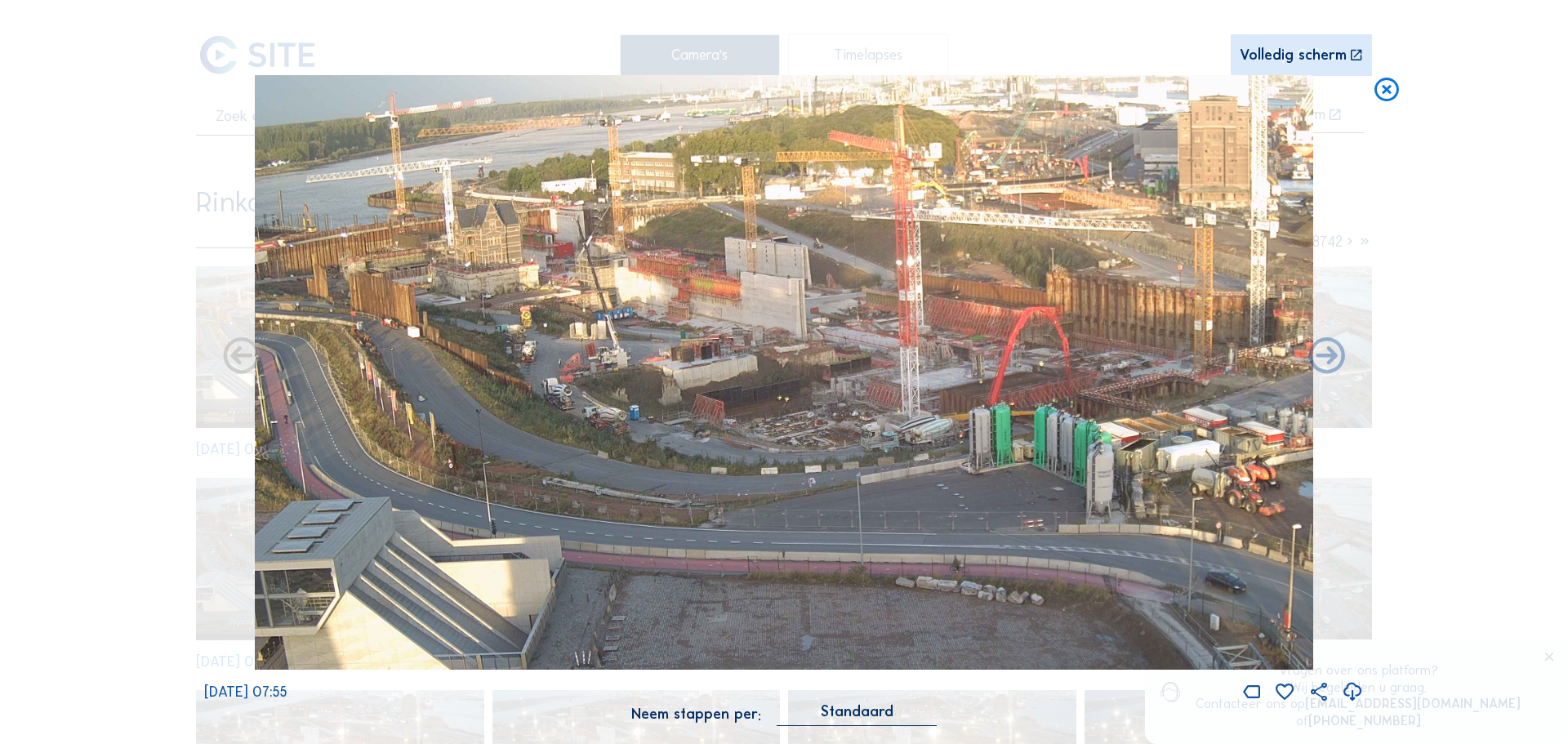
drag, startPoint x: 585, startPoint y: 414, endPoint x: 966, endPoint y: 491, distance: 388.7
click at [966, 491] on img at bounding box center [784, 372] width 1058 height 595
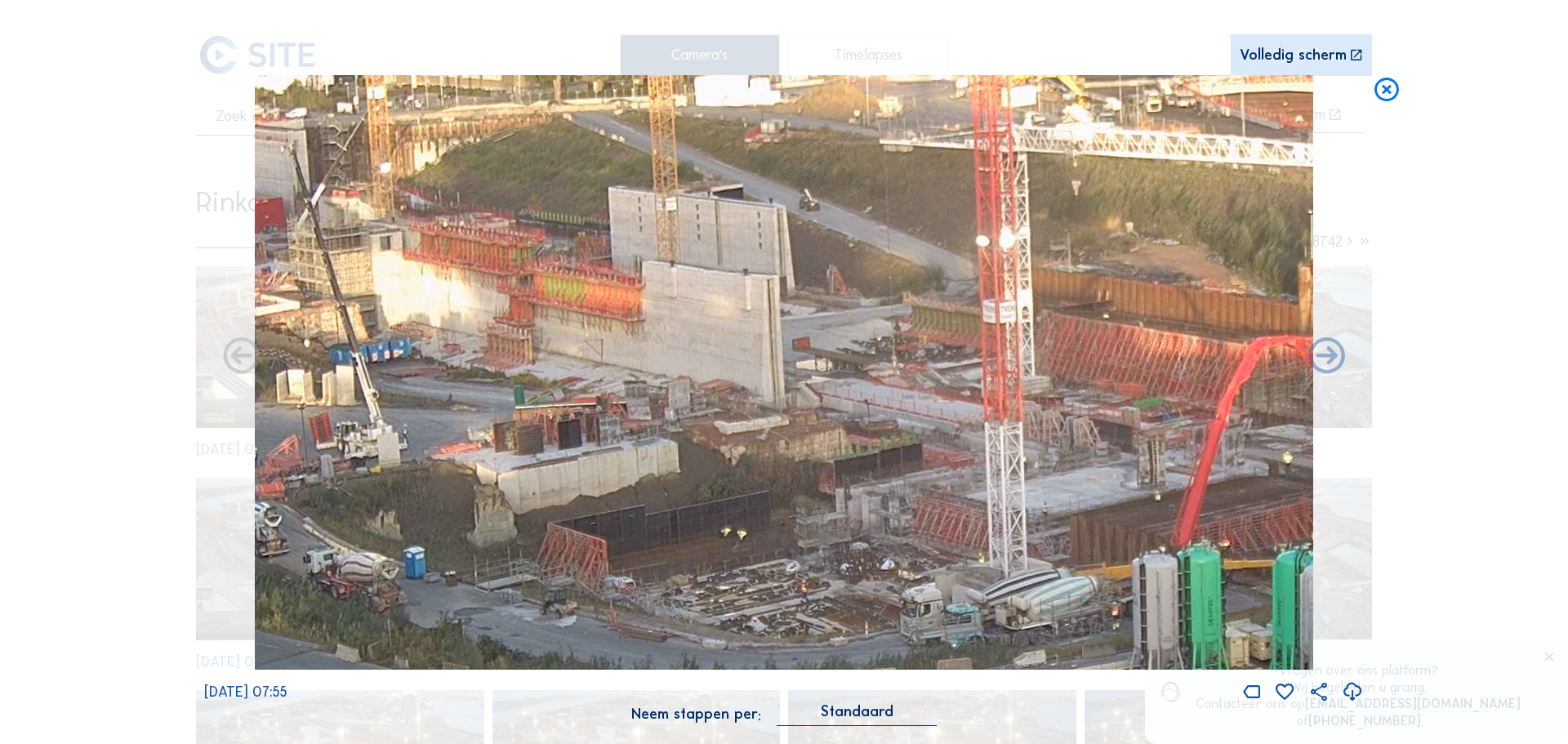
drag, startPoint x: 832, startPoint y: 373, endPoint x: 816, endPoint y: 372, distance: 16.0
click at [816, 372] on img at bounding box center [784, 372] width 1058 height 595
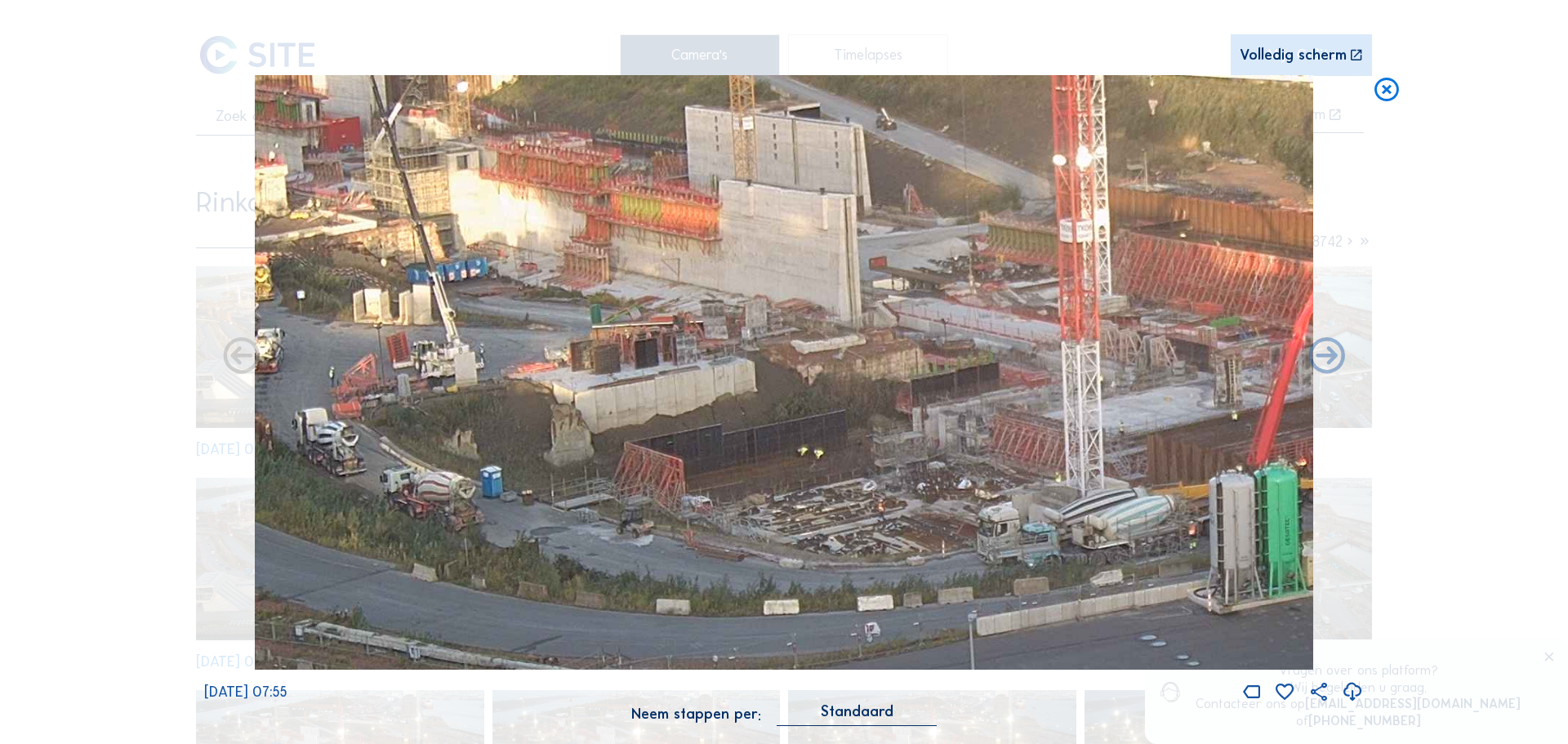
drag, startPoint x: 832, startPoint y: 534, endPoint x: 931, endPoint y: 457, distance: 125.4
click at [924, 454] on img at bounding box center [784, 372] width 1058 height 595
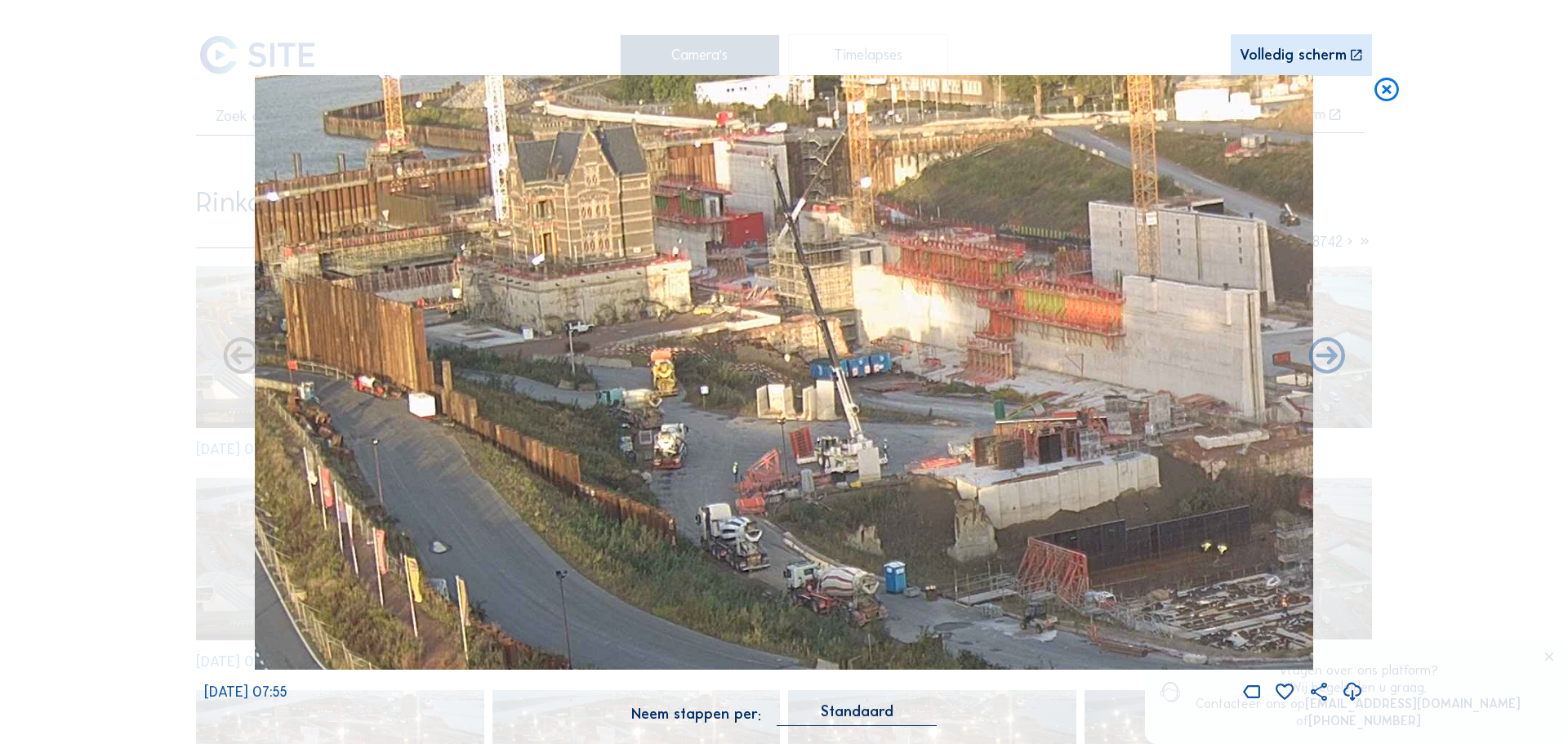
drag, startPoint x: 686, startPoint y: 329, endPoint x: 1011, endPoint y: 423, distance: 338.3
click at [1011, 423] on img at bounding box center [784, 372] width 1058 height 595
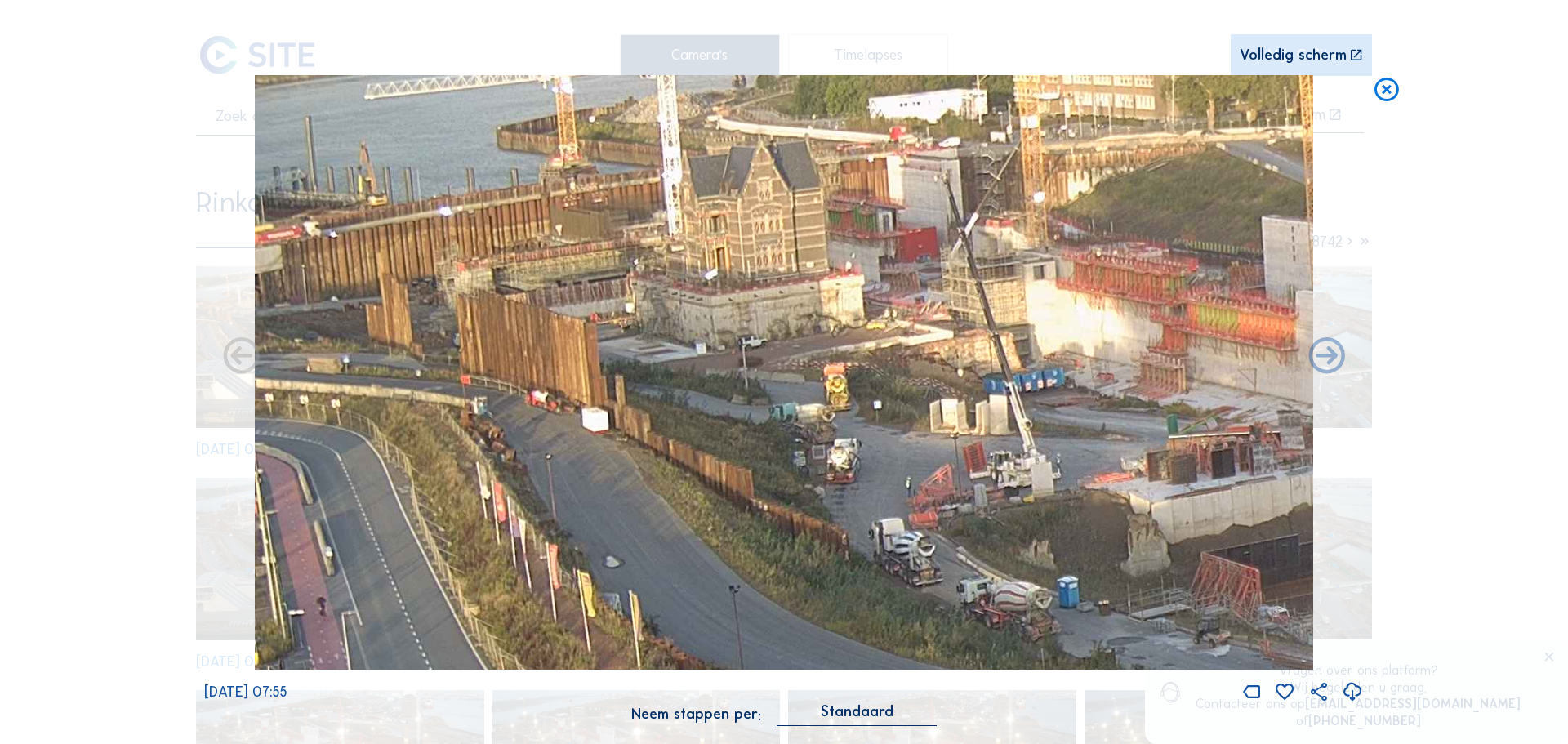
drag, startPoint x: 793, startPoint y: 406, endPoint x: 911, endPoint y: 412, distance: 118.2
click at [911, 412] on img at bounding box center [784, 372] width 1058 height 595
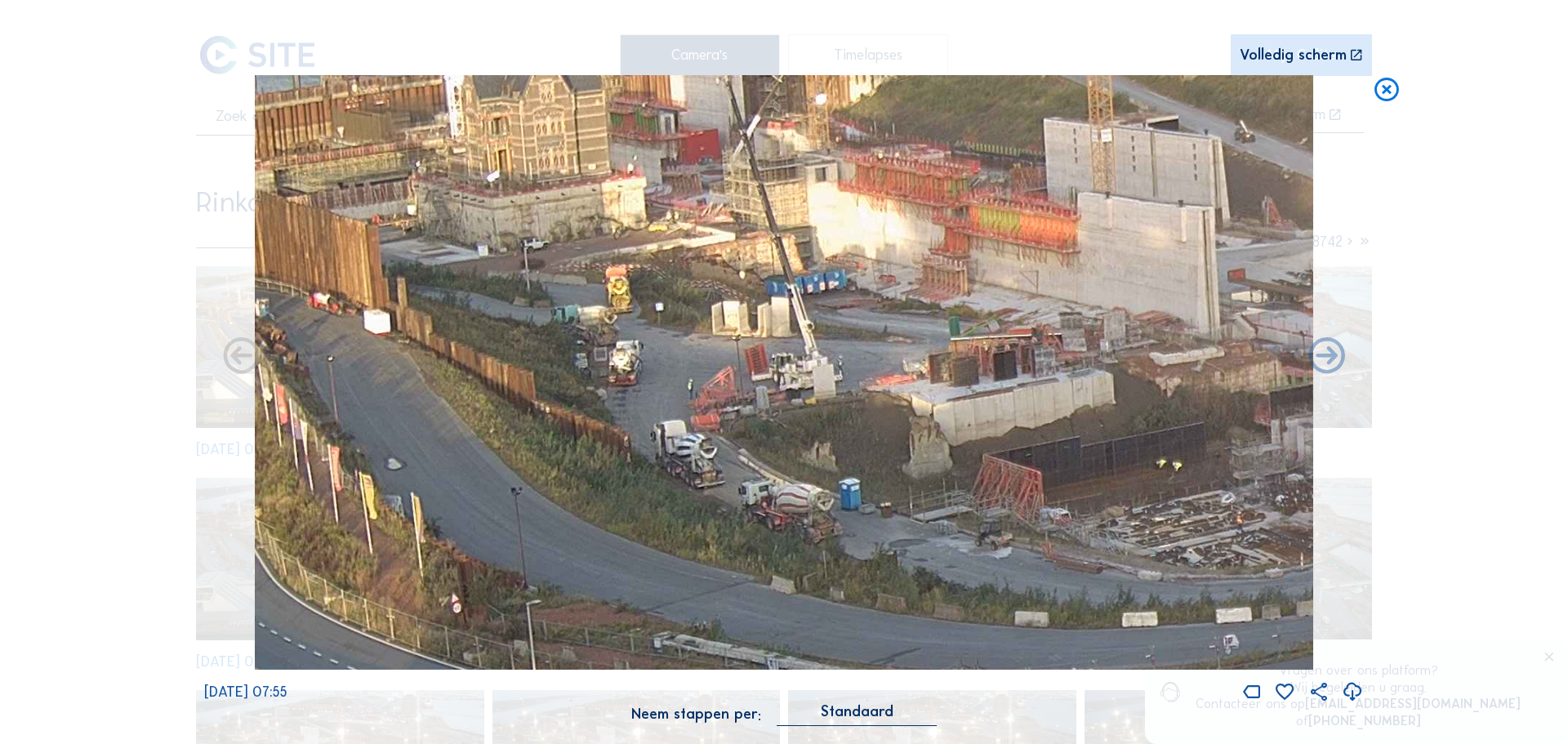
drag, startPoint x: 779, startPoint y: 456, endPoint x: 569, endPoint y: 362, distance: 230.1
click at [569, 362] on img at bounding box center [784, 372] width 1058 height 595
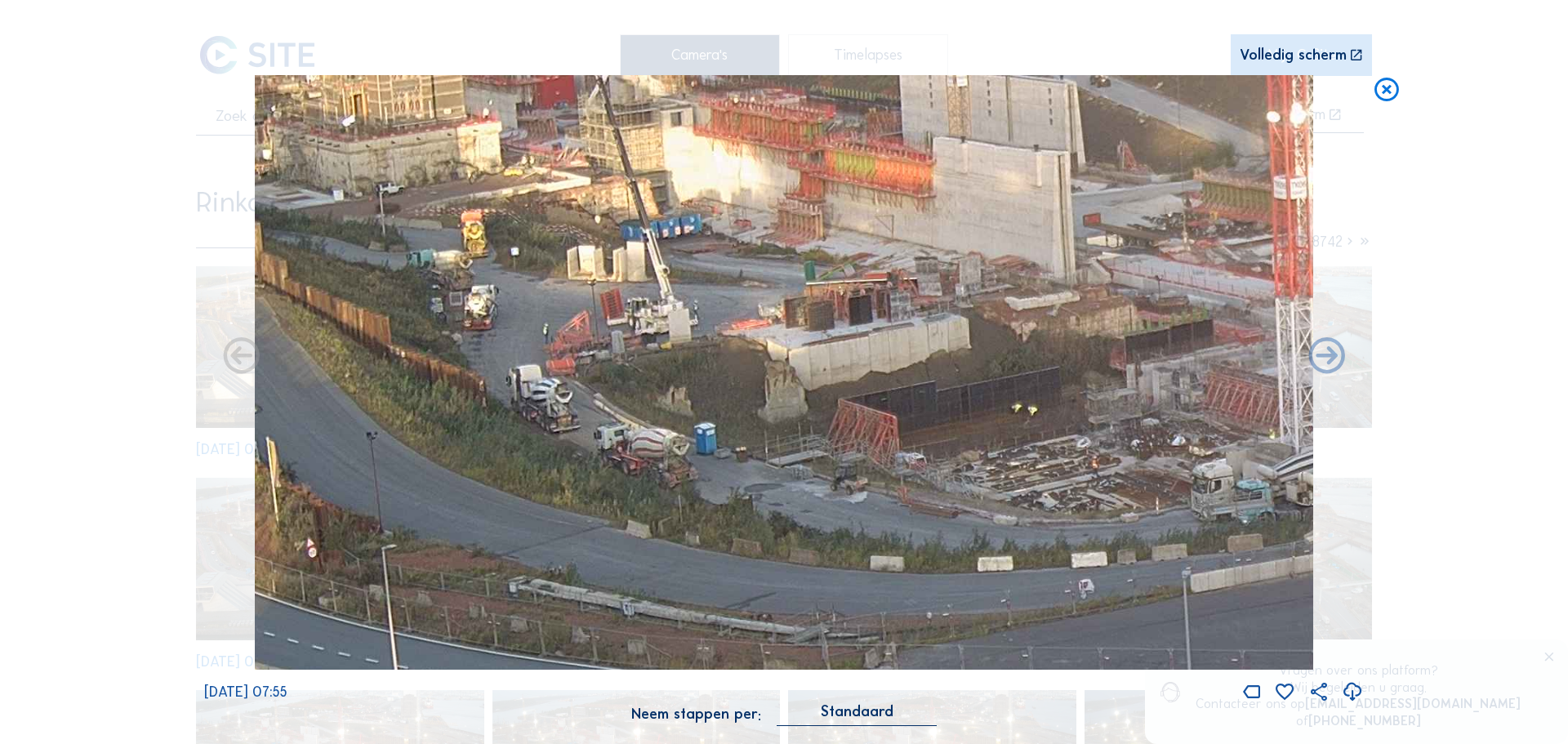
drag, startPoint x: 778, startPoint y: 487, endPoint x: 631, endPoint y: 429, distance: 158.0
click at [631, 429] on img at bounding box center [784, 372] width 1058 height 595
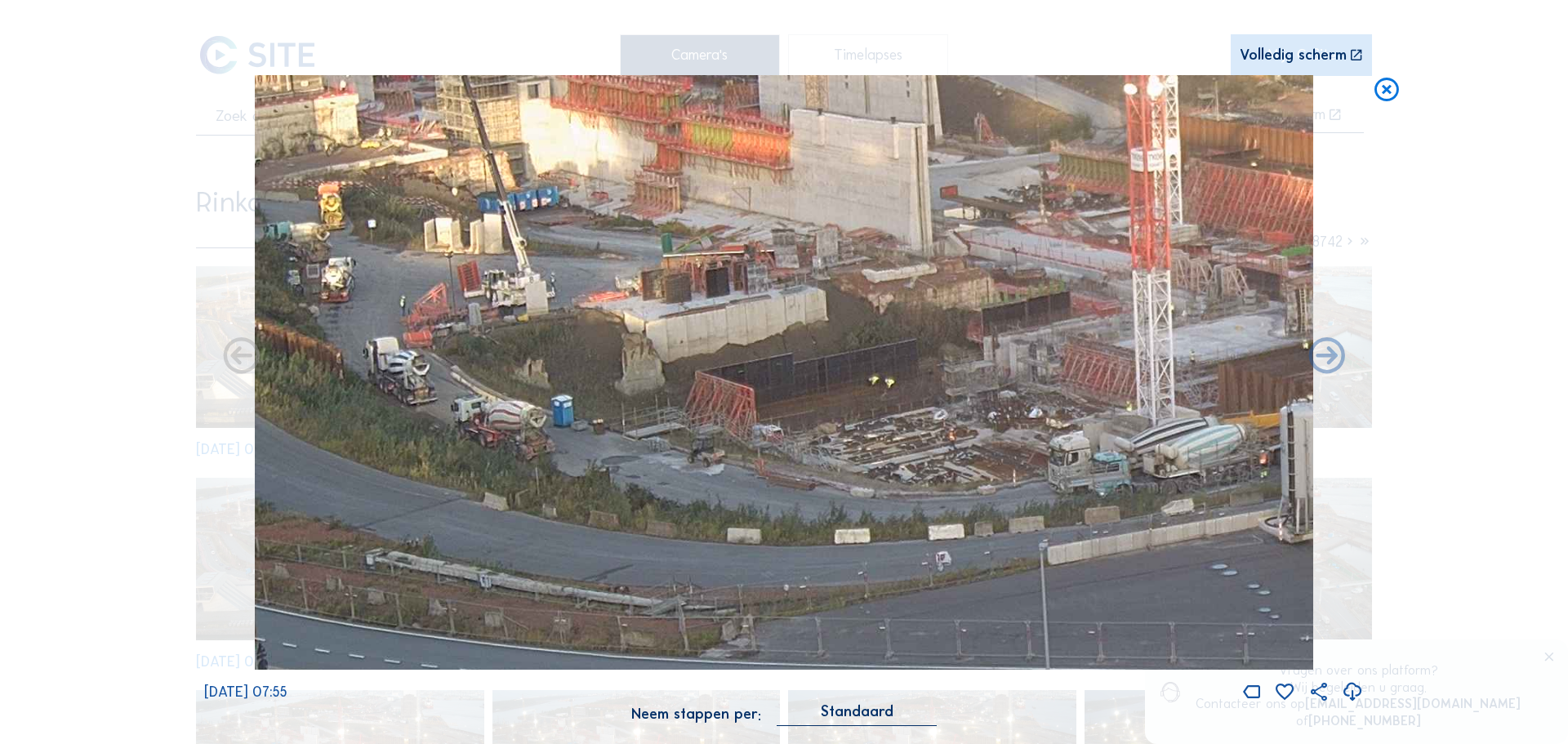
click at [765, 444] on img at bounding box center [784, 372] width 1058 height 595
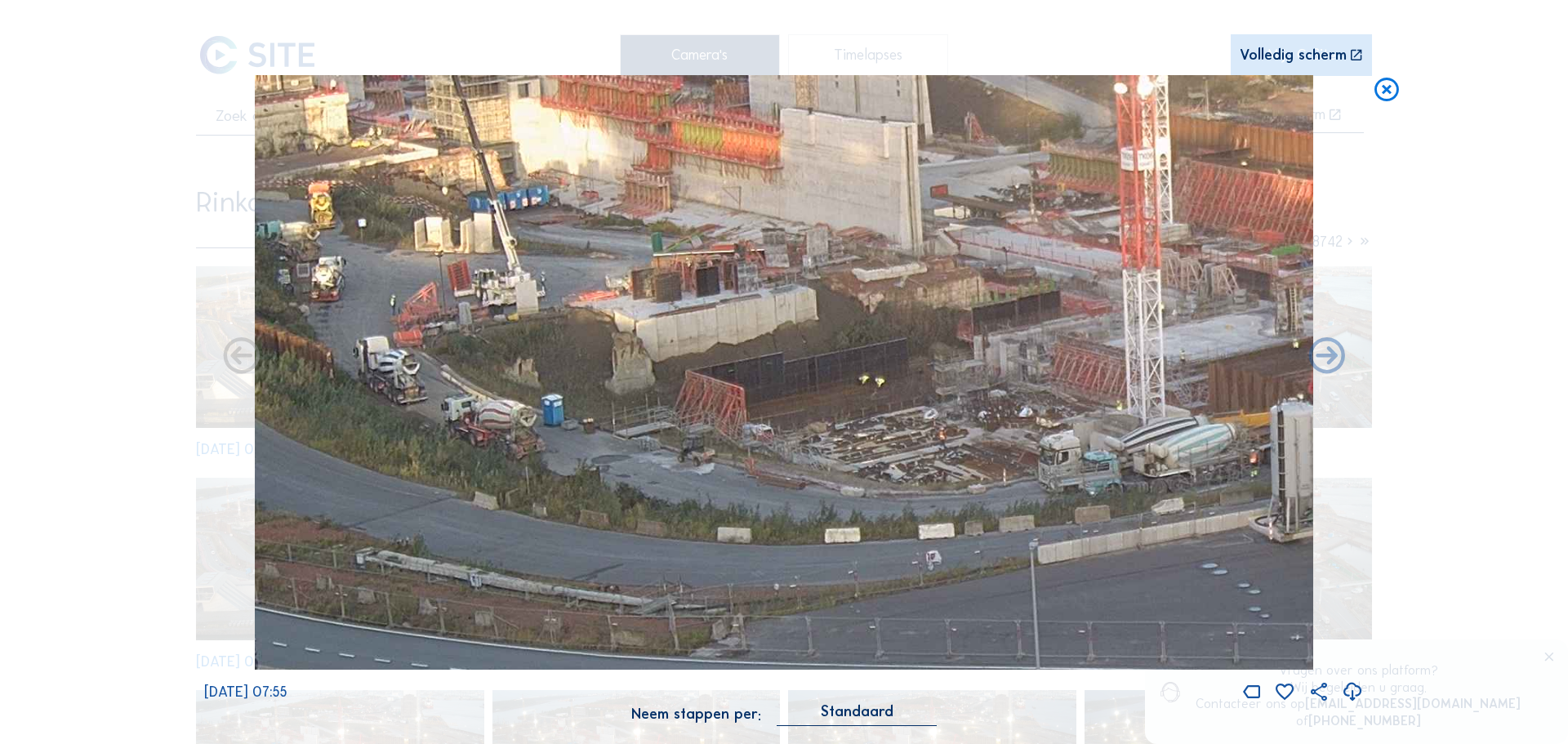
drag, startPoint x: 1000, startPoint y: 499, endPoint x: 966, endPoint y: 490, distance: 35.2
click at [966, 490] on img at bounding box center [784, 372] width 1058 height 595
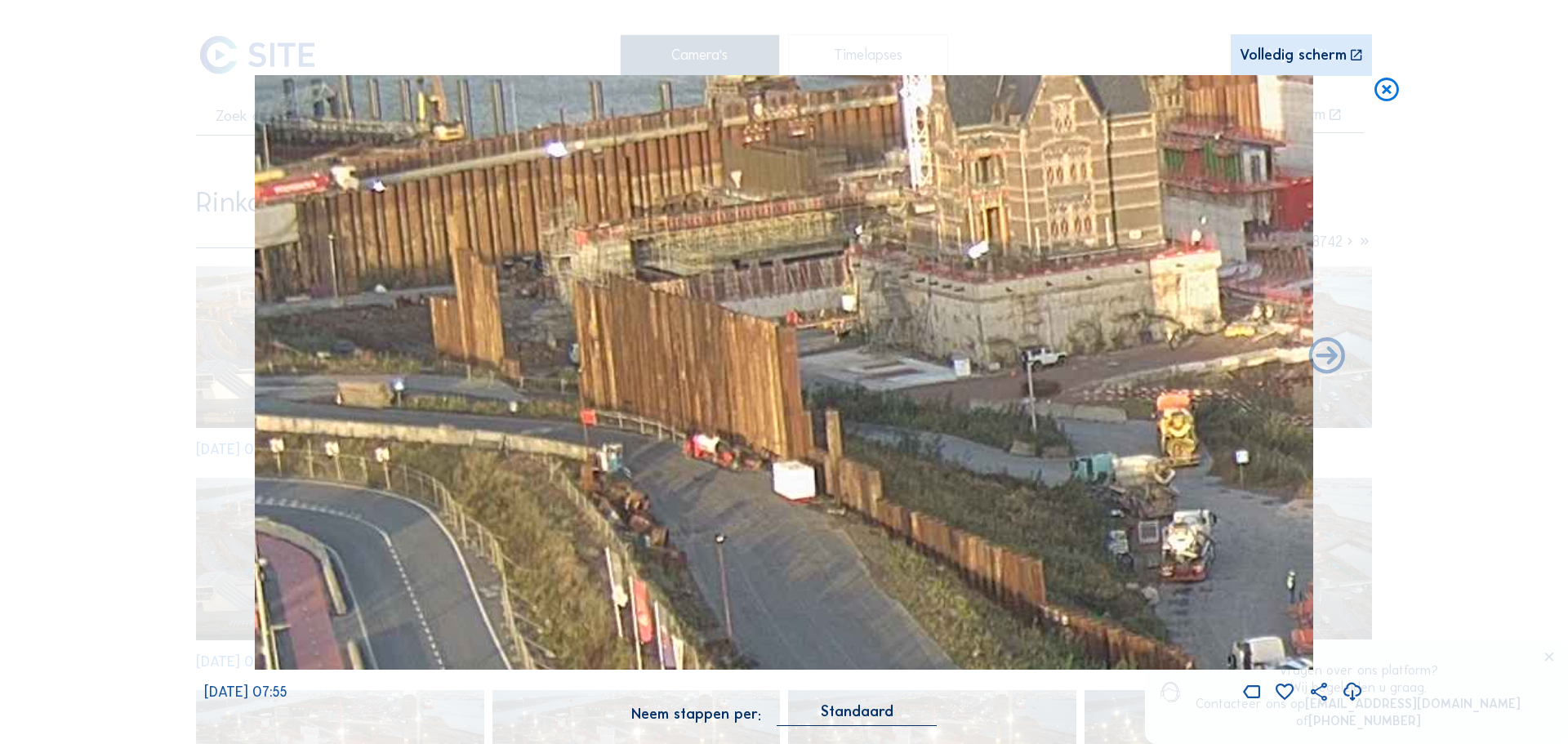
drag, startPoint x: 491, startPoint y: 226, endPoint x: 661, endPoint y: 275, distance: 176.9
click at [829, 266] on img at bounding box center [784, 372] width 1058 height 595
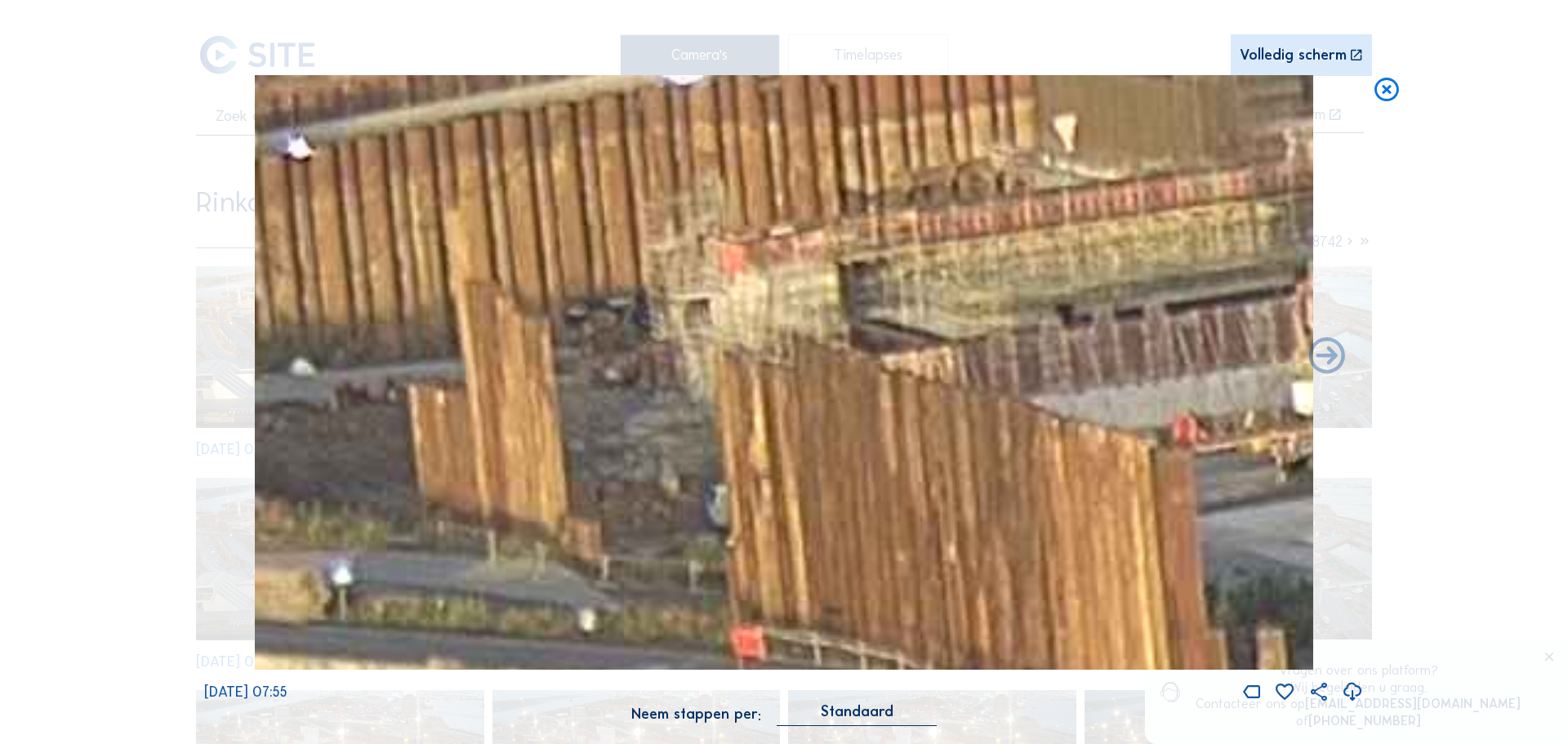
drag, startPoint x: 670, startPoint y: 243, endPoint x: 901, endPoint y: 279, distance: 233.8
click at [901, 279] on img at bounding box center [784, 372] width 1058 height 595
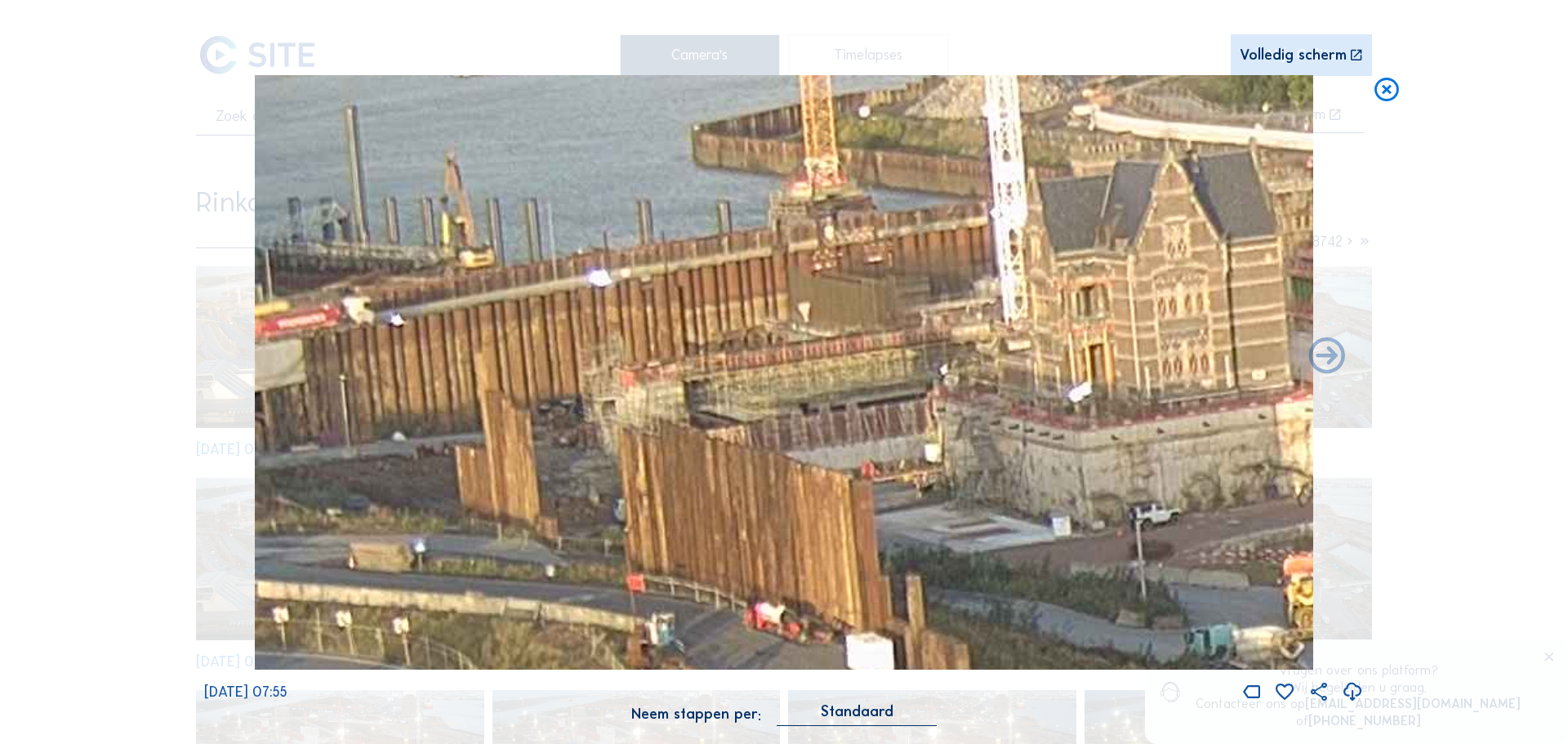
drag
click at [967, 382] on img at bounding box center [784, 372] width 1058 height 595
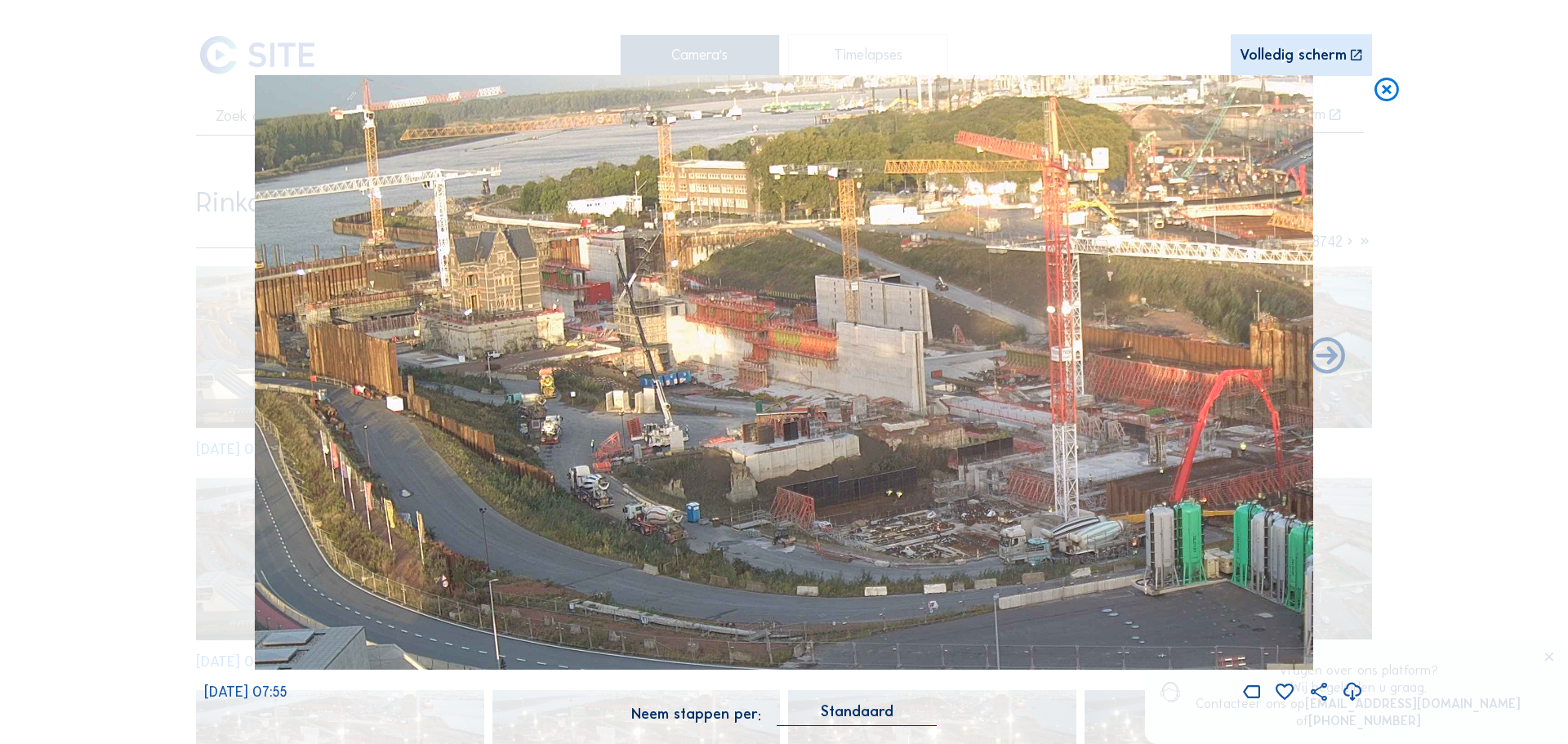
click at [1002, 378] on img at bounding box center [784, 372] width 1058 height 595
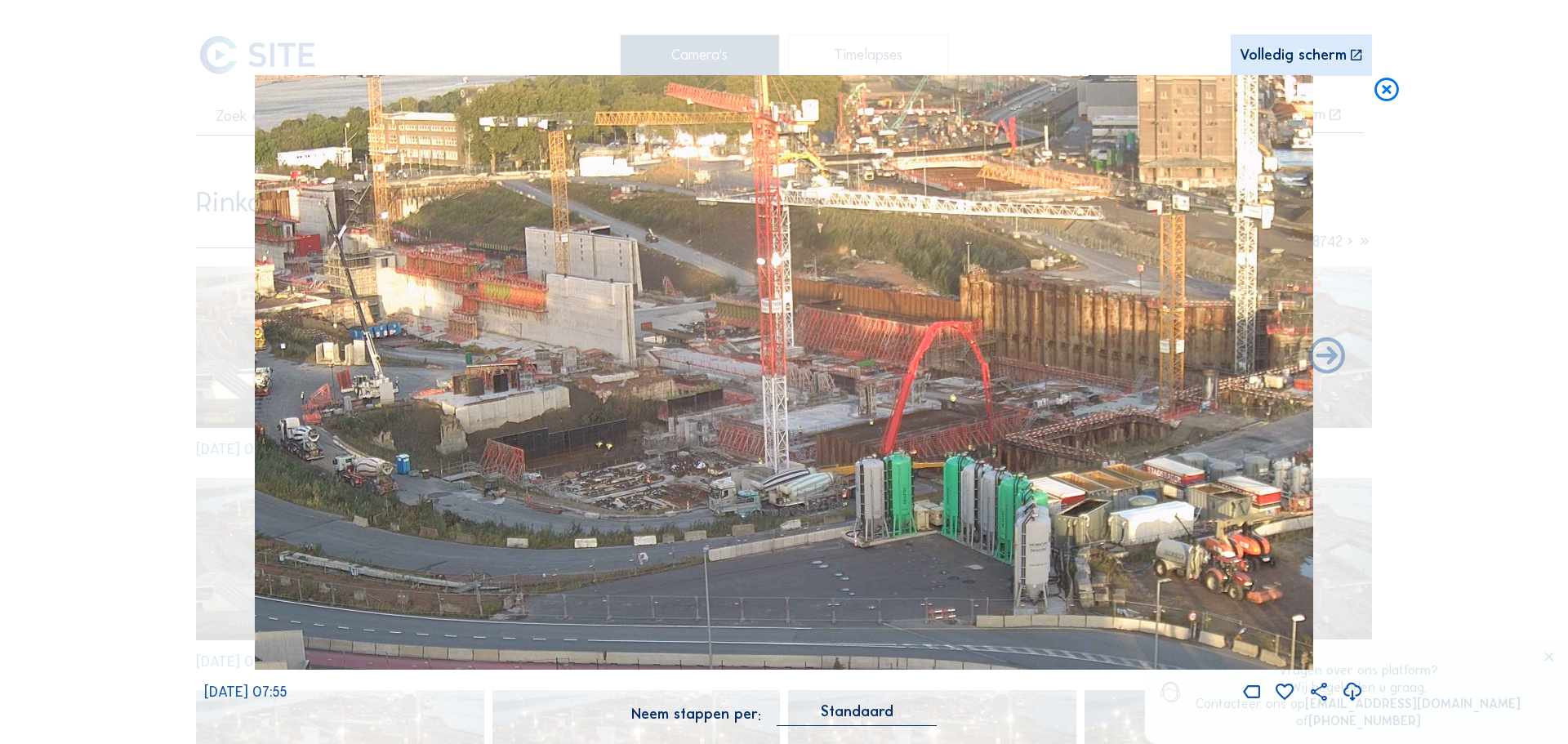
click at [763, 319] on img at bounding box center [784, 372] width 1058 height 595
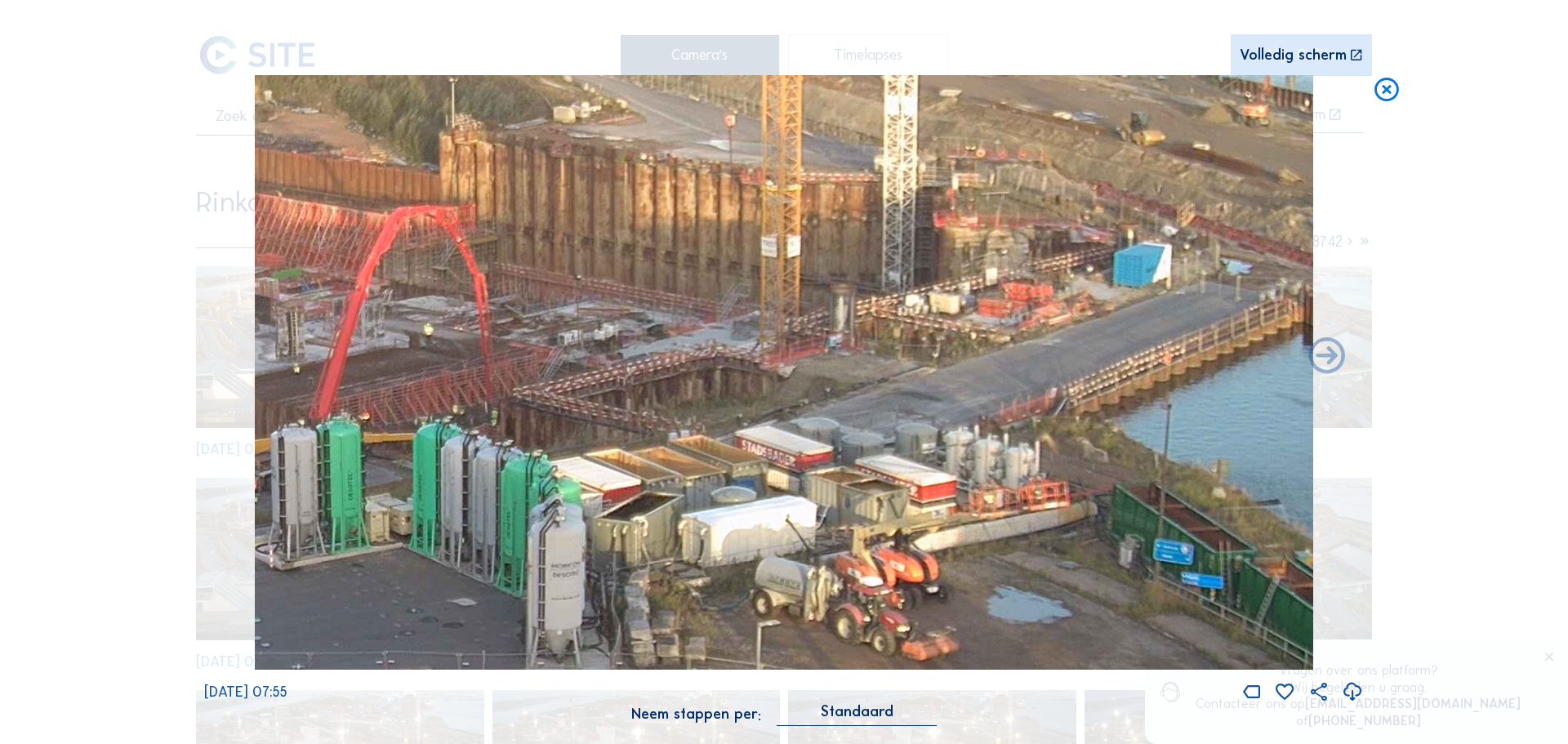
click at [548, 251] on img at bounding box center [784, 372] width 1058 height 595
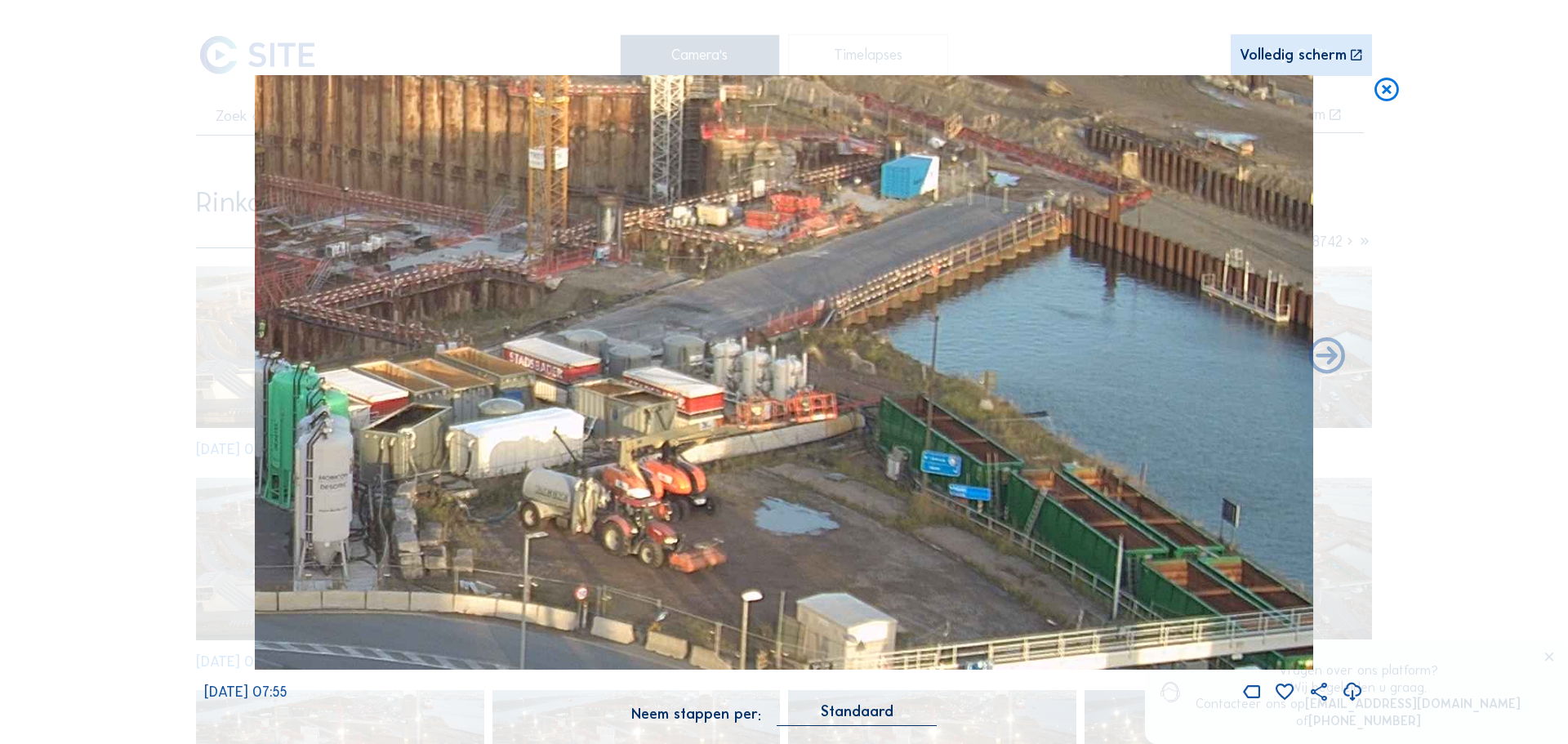
click at [574, 272] on img at bounding box center [784, 372] width 1058 height 595
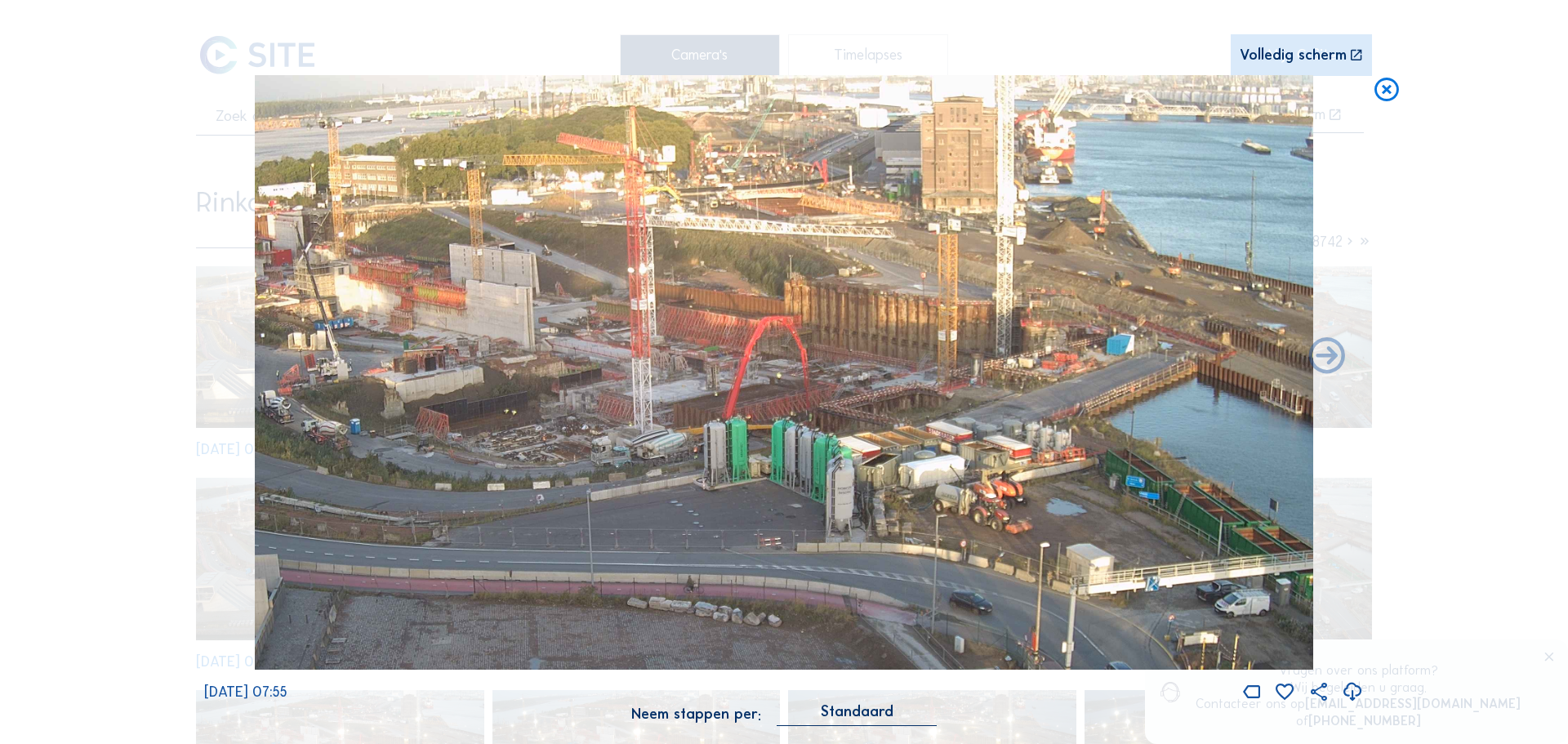
click at [1047, 290] on img at bounding box center [784, 372] width 1058 height 595
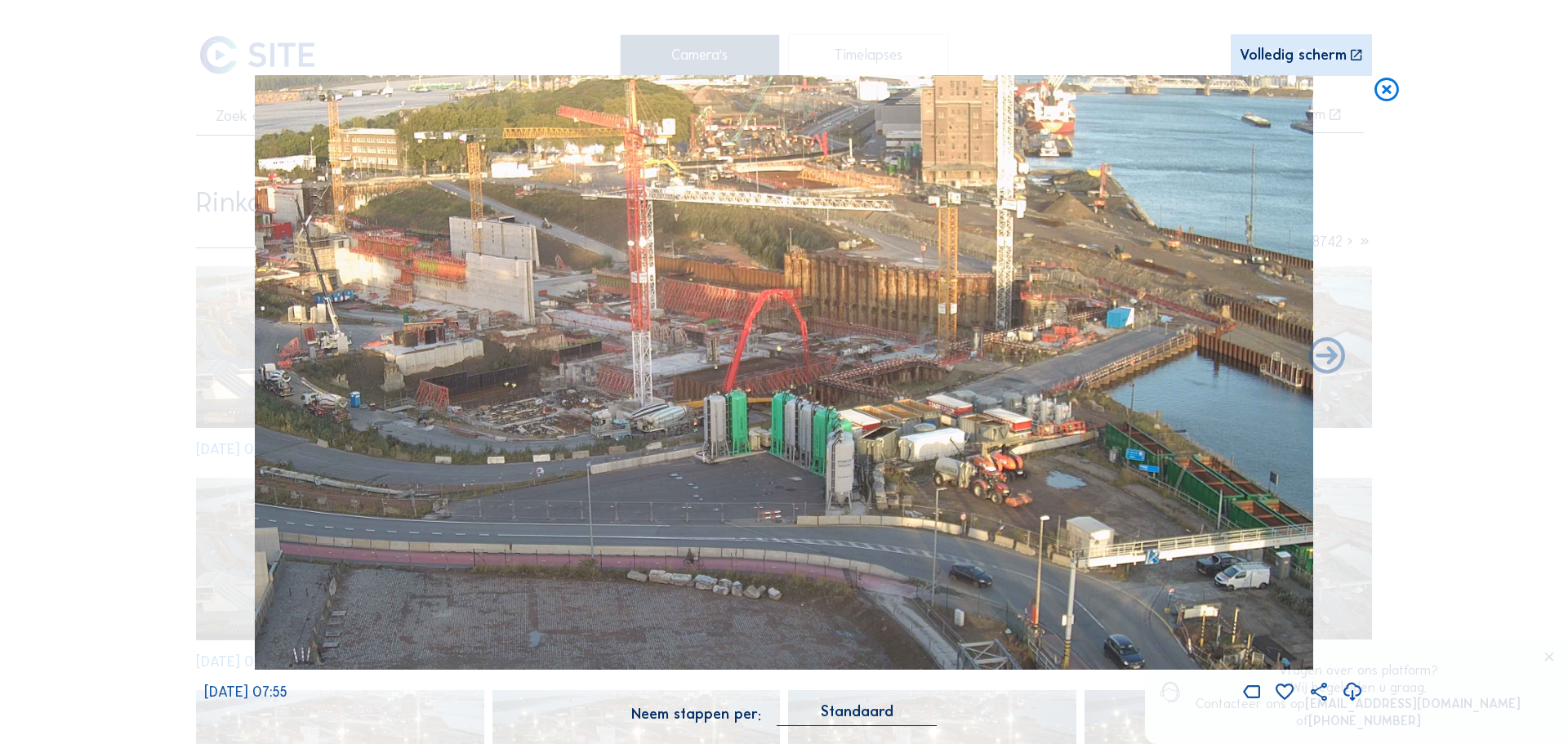
click at [1010, 316] on img at bounding box center [784, 372] width 1058 height 595
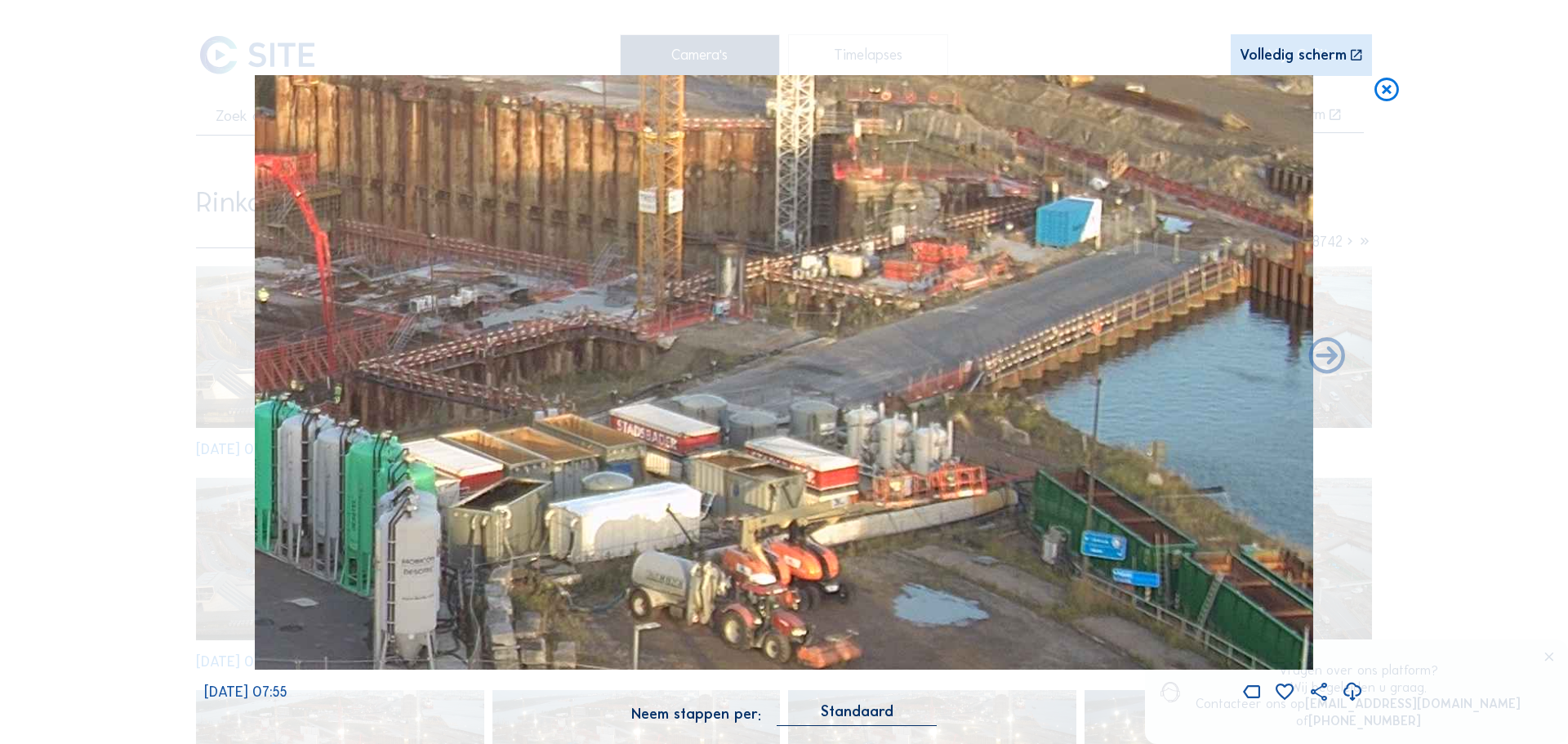
drag, startPoint x: 1115, startPoint y: 363, endPoint x: 1081, endPoint y: 365, distance: 34.1
click at [1081, 365] on img at bounding box center [784, 372] width 1058 height 595
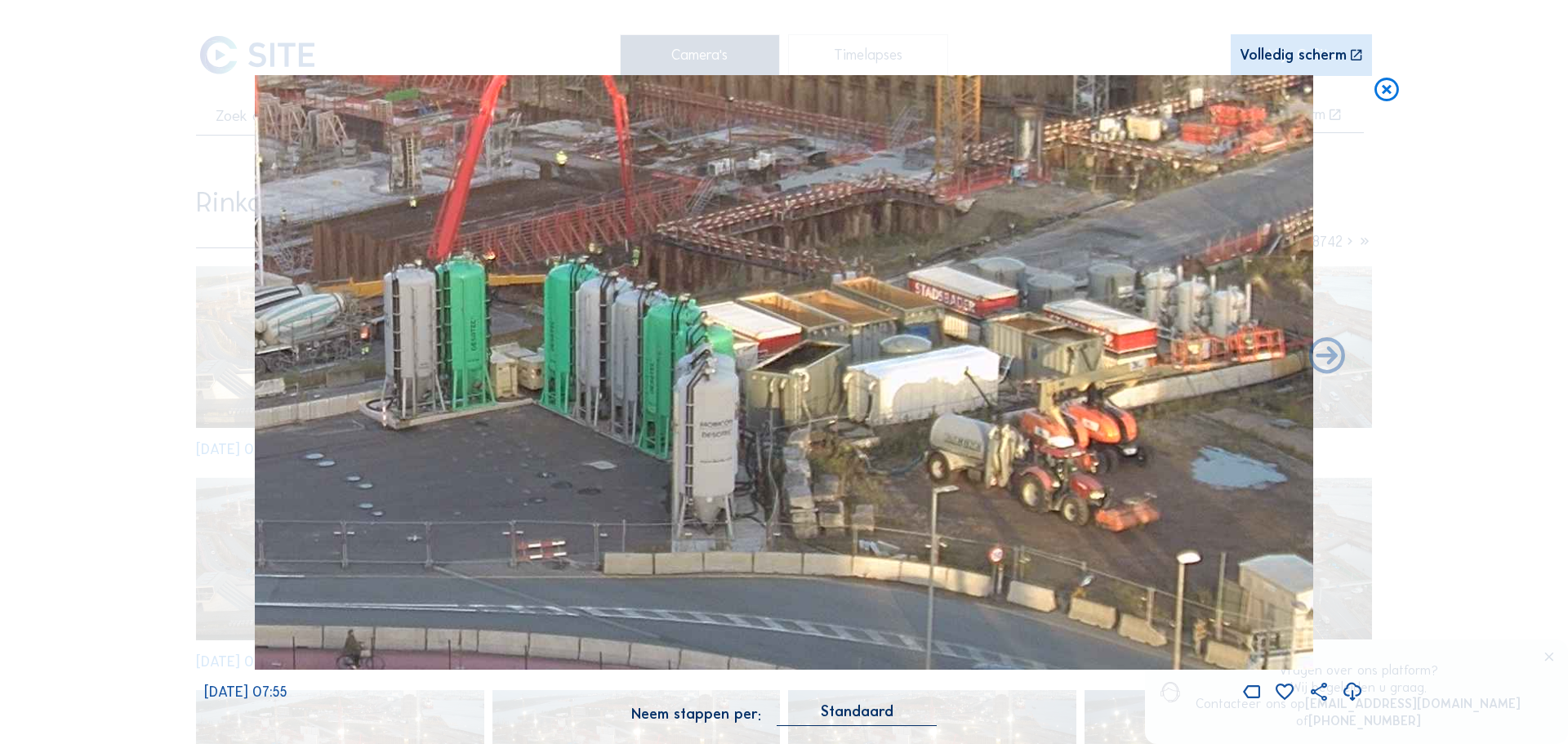
drag, startPoint x: 901, startPoint y: 441, endPoint x: 1177, endPoint y: 321, distance: 301.0
click at [1177, 321] on img at bounding box center [784, 372] width 1058 height 595
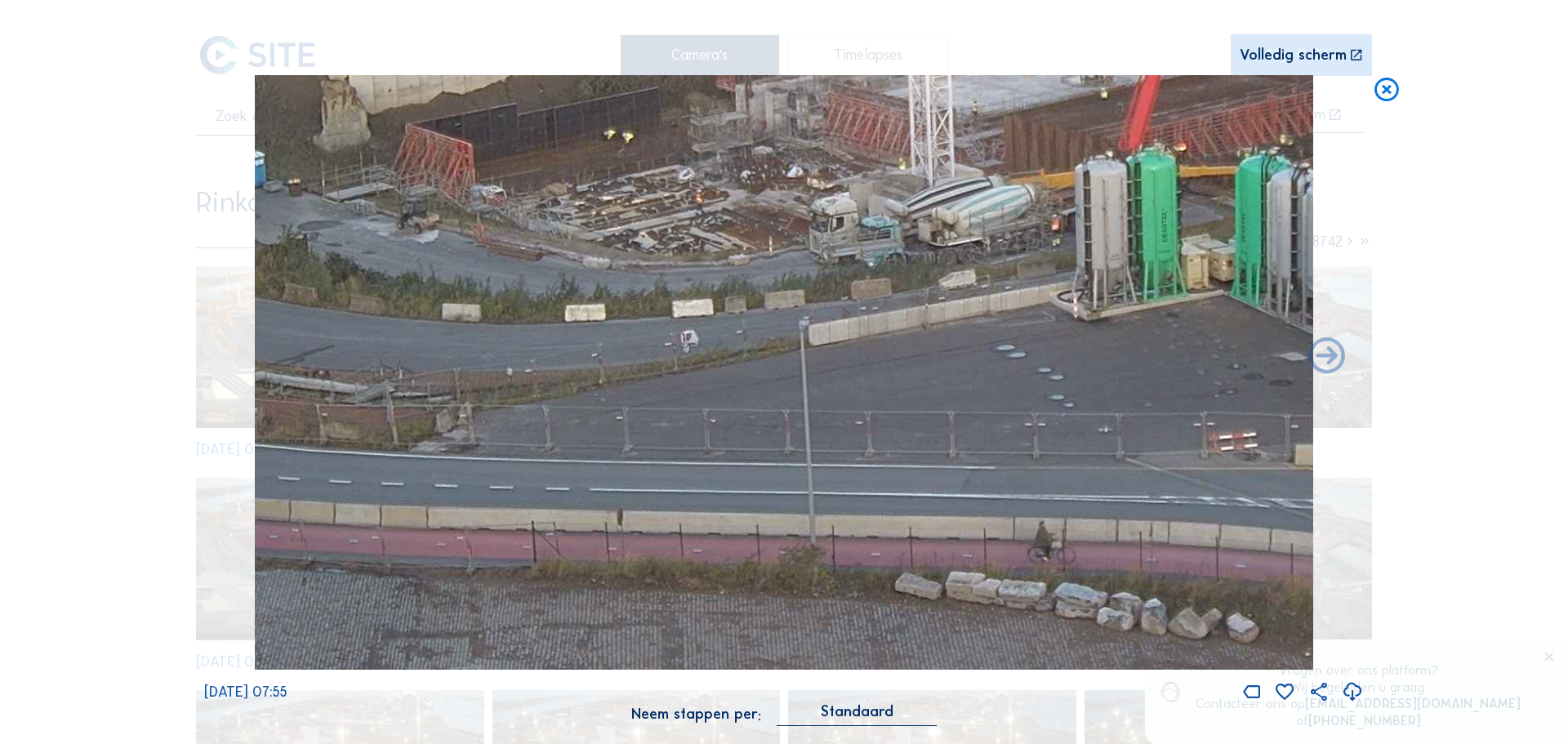
drag, startPoint x: 732, startPoint y: 373, endPoint x: 1095, endPoint y: 320, distance: 366.8
click at [1095, 320] on img at bounding box center [784, 372] width 1058 height 595
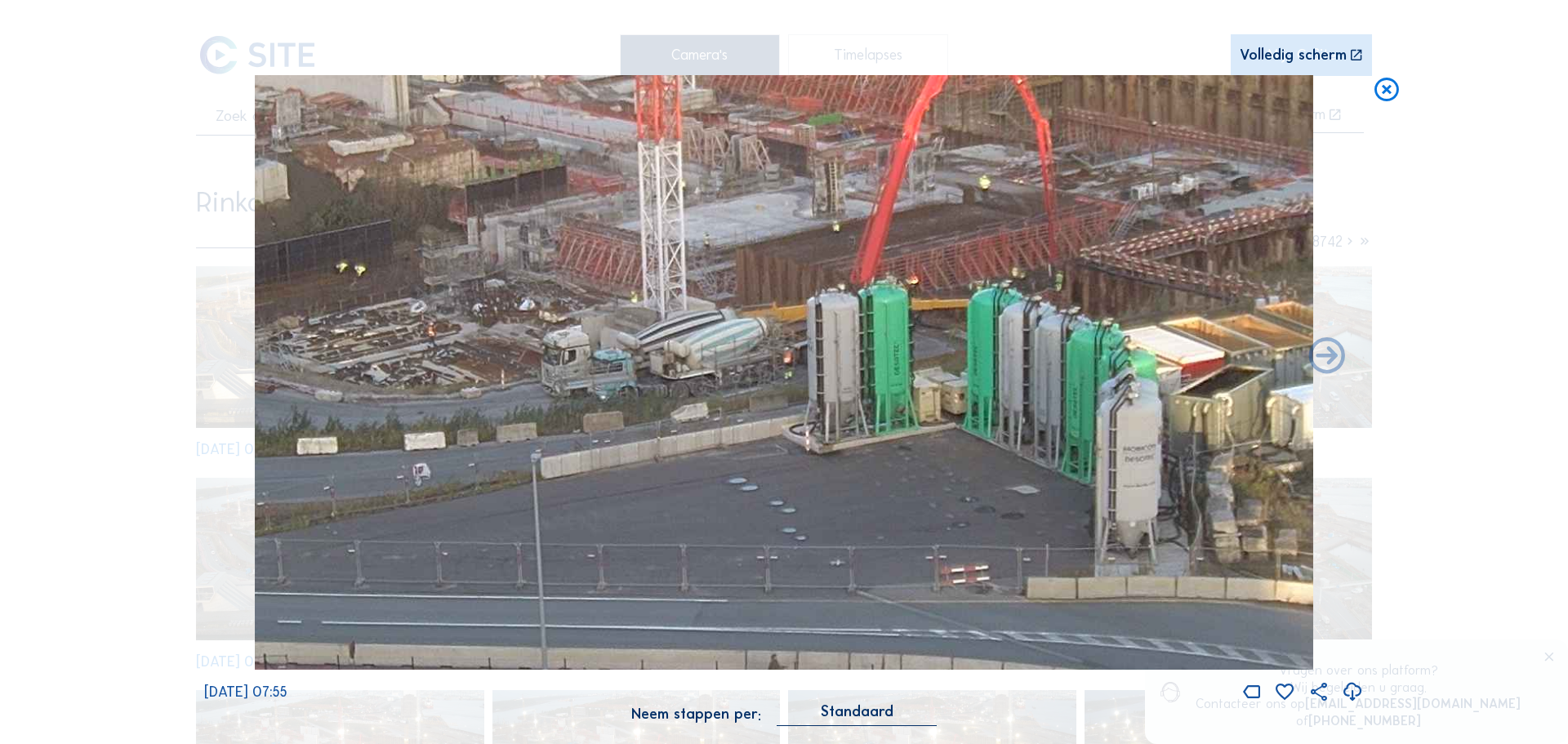
drag, startPoint x: 1118, startPoint y: 235, endPoint x: 734, endPoint y: 400, distance: 417.9
click at [843, 371] on img at bounding box center [784, 372] width 1058 height 595
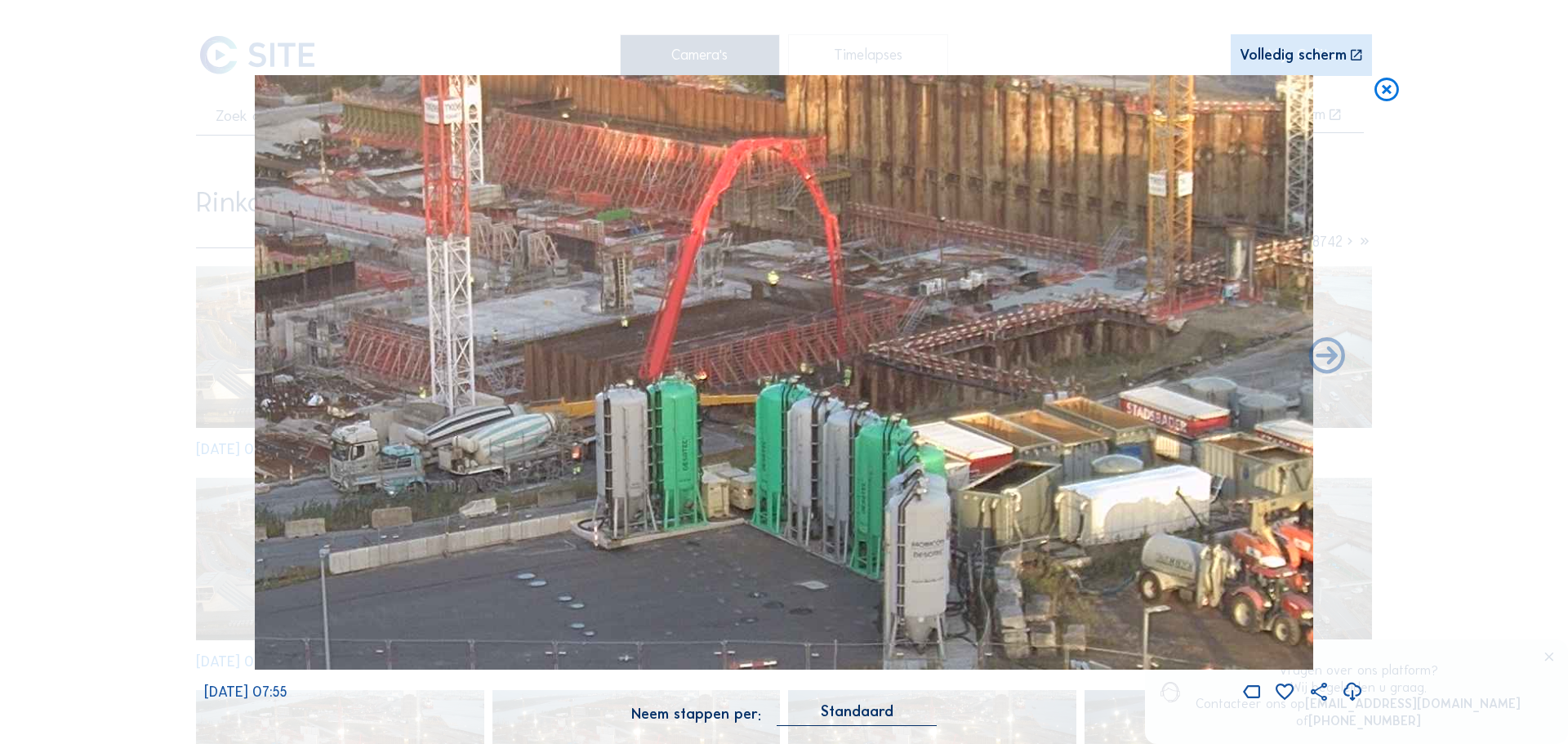
drag, startPoint x: 1023, startPoint y: 387, endPoint x: 844, endPoint y: 446, distance: 188.5
click at [900, 432] on img at bounding box center [784, 372] width 1058 height 595
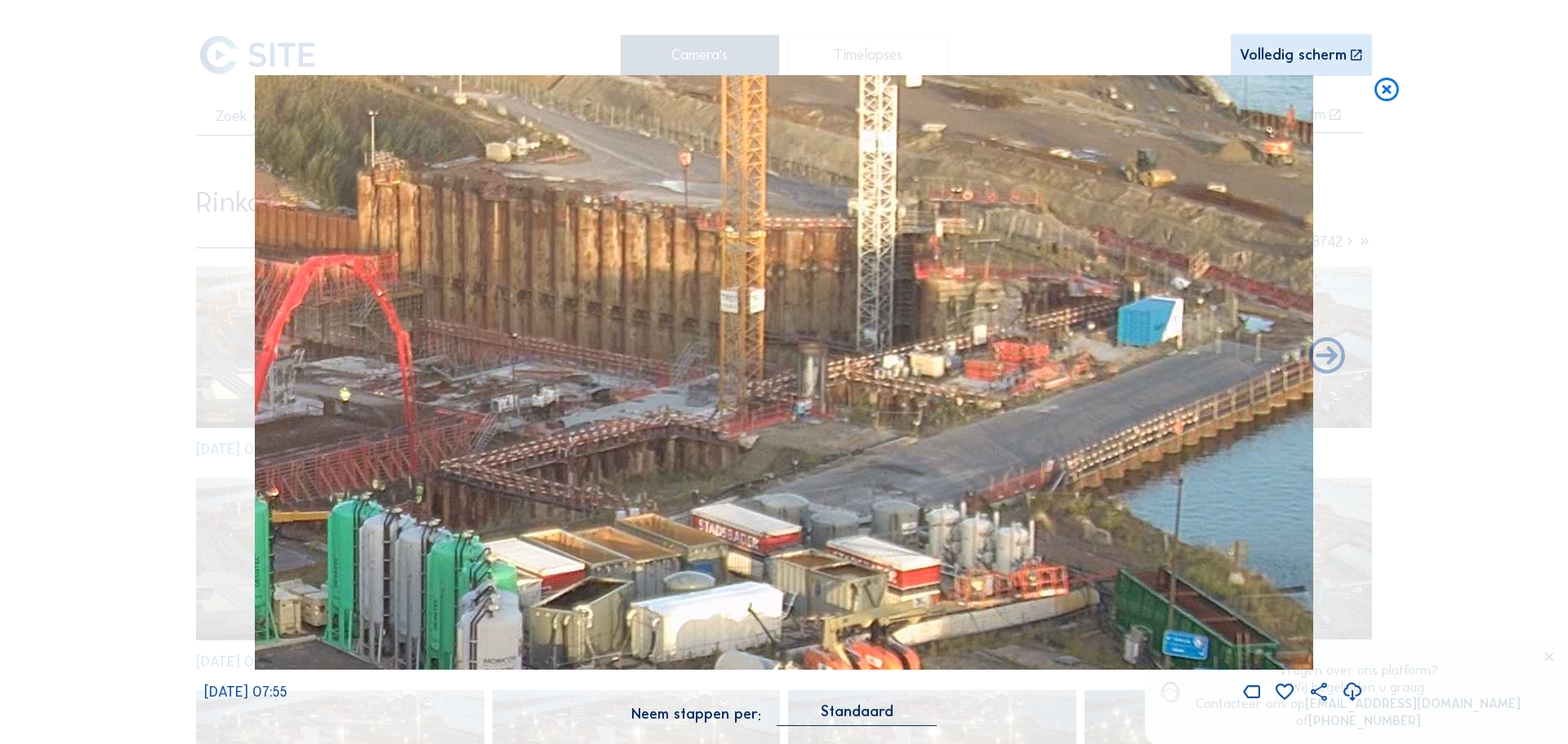
drag, startPoint x: 968, startPoint y: 457, endPoint x: 773, endPoint y: 502, distance: 200.1
click at [766, 502] on img at bounding box center [784, 372] width 1058 height 595
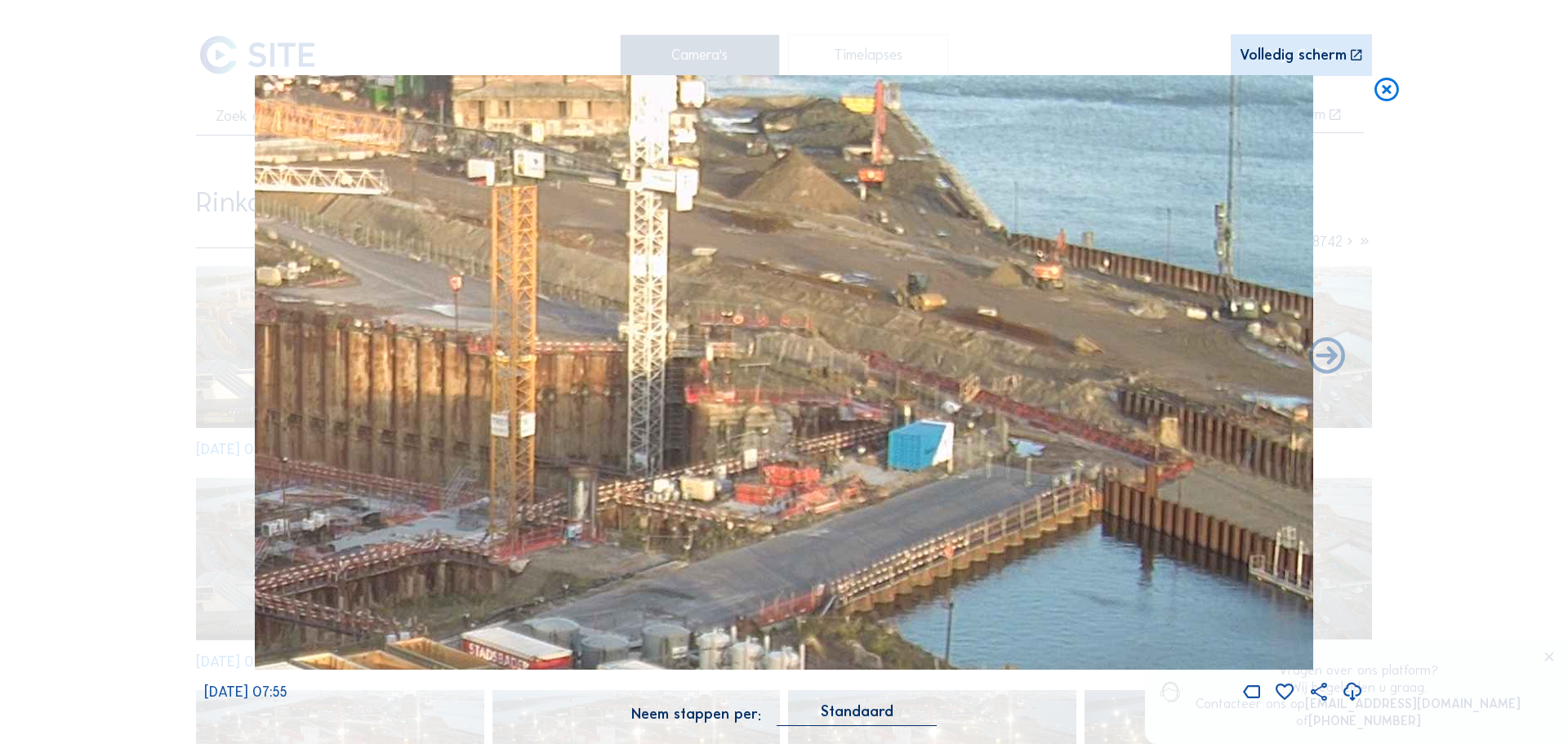
drag, startPoint x: 1118, startPoint y: 393, endPoint x: 928, endPoint y: 508, distance: 222.1
click at [888, 515] on img at bounding box center [784, 372] width 1058 height 595
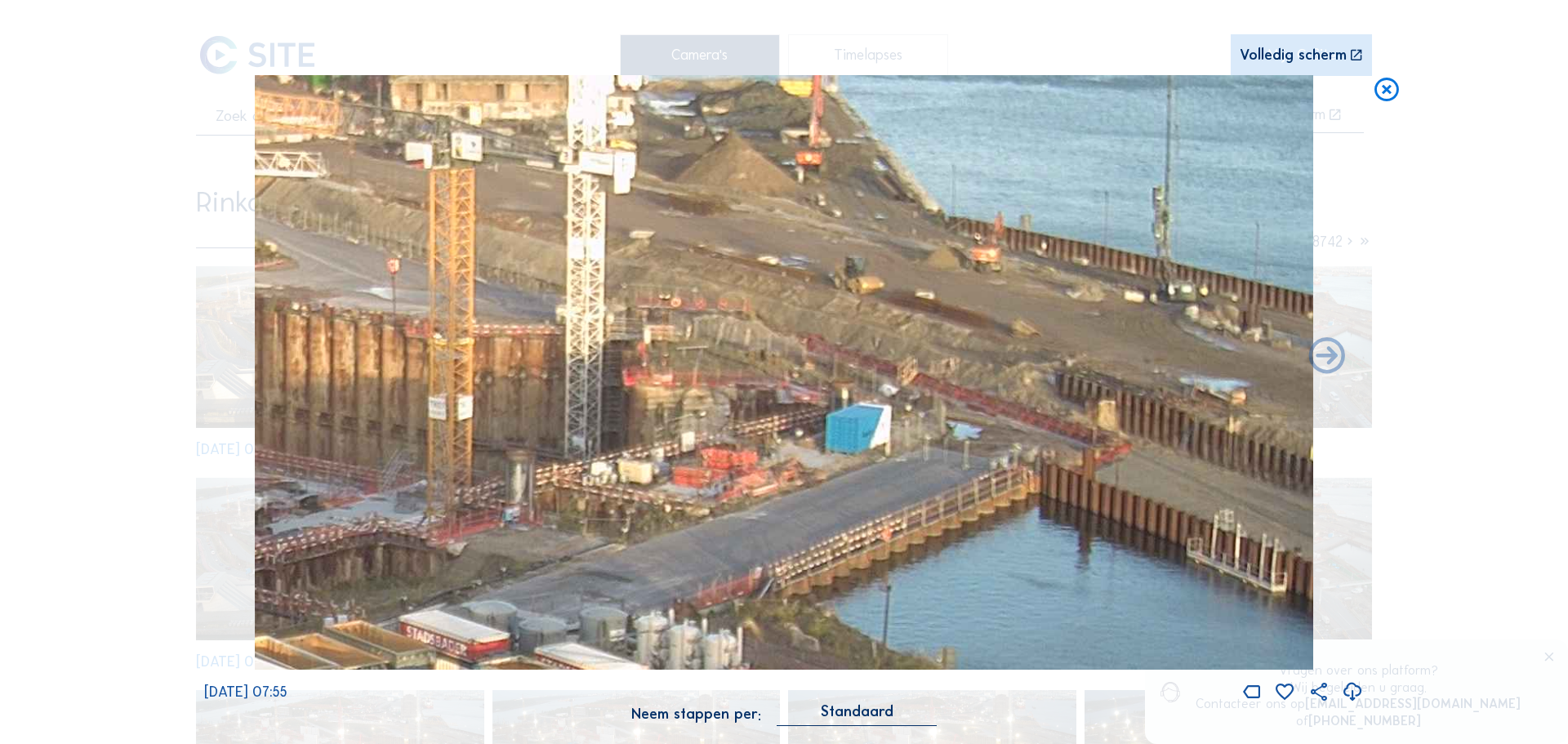
drag, startPoint x: 796, startPoint y: 470, endPoint x: 552, endPoint y: 431, distance: 247.1
click at [561, 430] on img at bounding box center [784, 372] width 1058 height 595
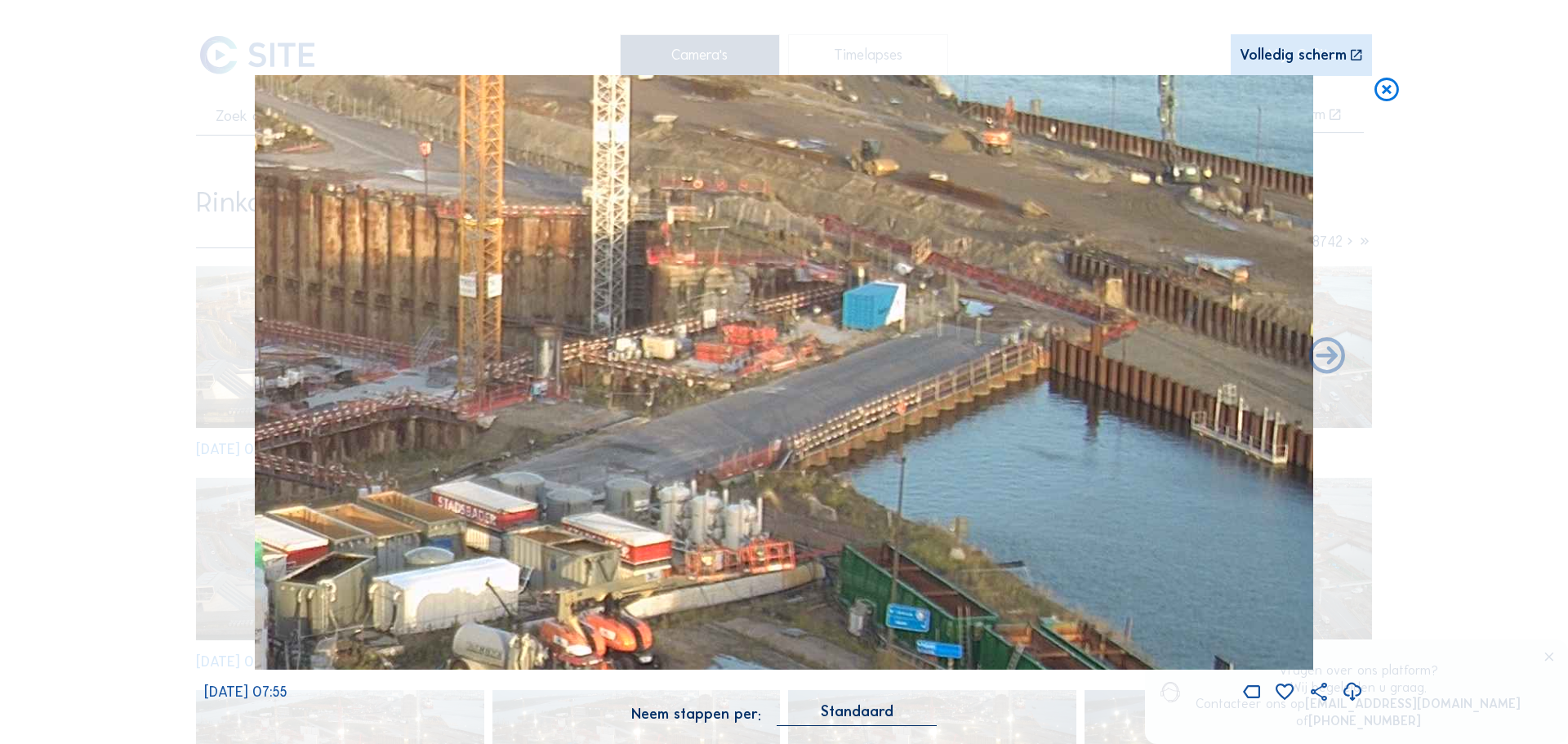
drag, startPoint x: 1106, startPoint y: 492, endPoint x: 700, endPoint y: 453, distance: 407.9
click at [700, 453] on img at bounding box center [784, 372] width 1058 height 595
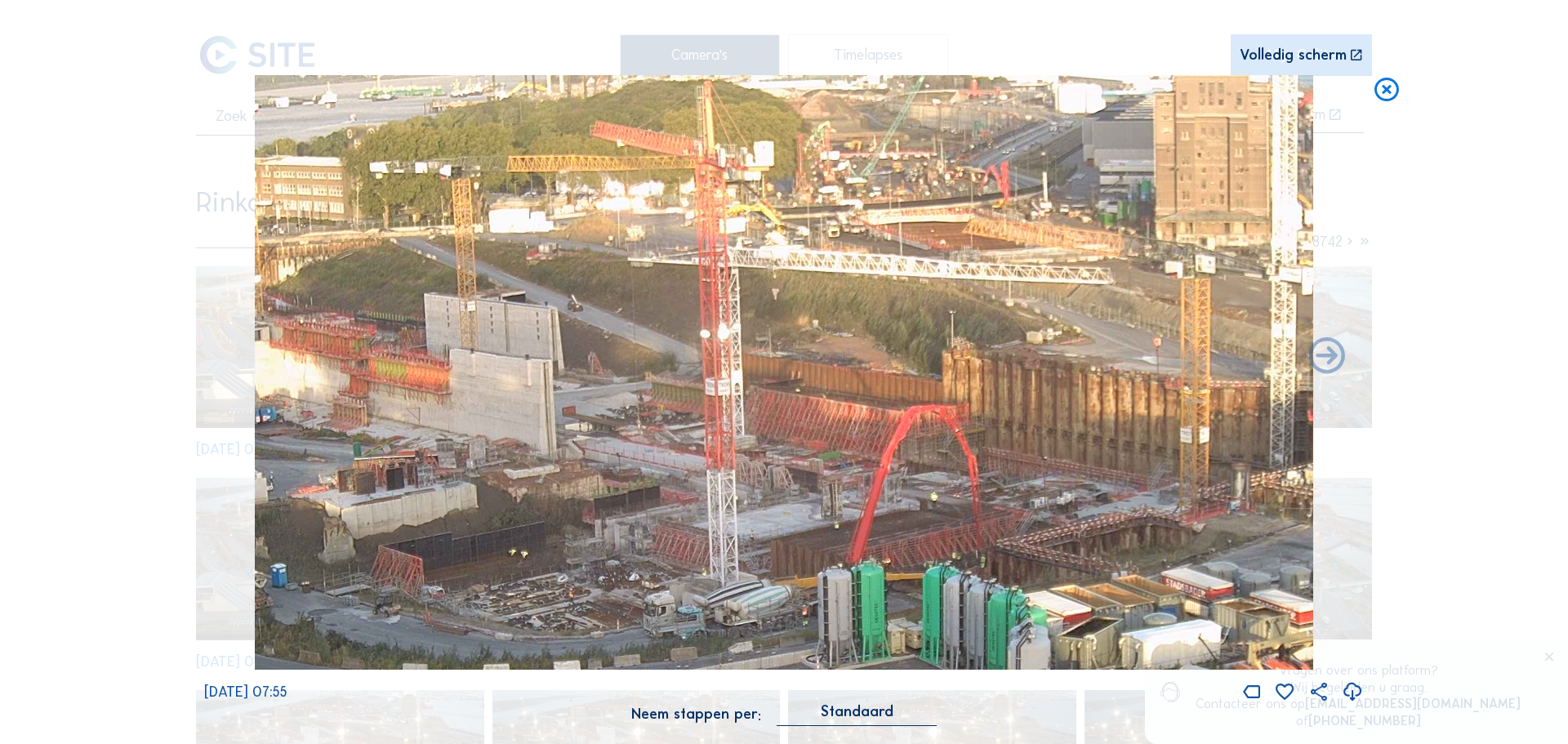
drag, startPoint x: 821, startPoint y: 288, endPoint x: 830, endPoint y: 324, distance: 37.1
click at [847, 308] on img at bounding box center [784, 372] width 1058 height 595
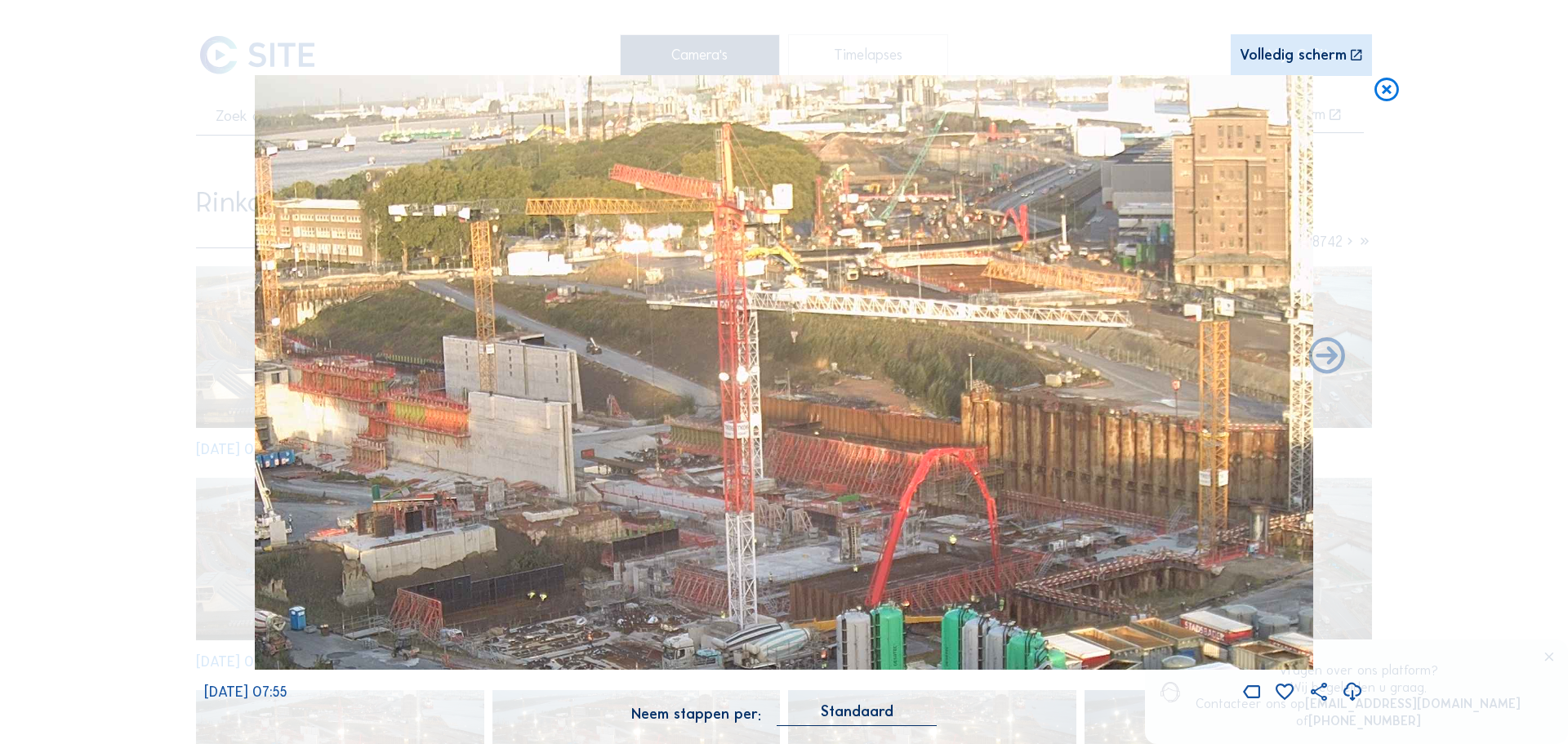
drag, startPoint x: 865, startPoint y: 406, endPoint x: 876, endPoint y: 466, distance: 61.0
click at [875, 465] on img at bounding box center [784, 372] width 1058 height 595
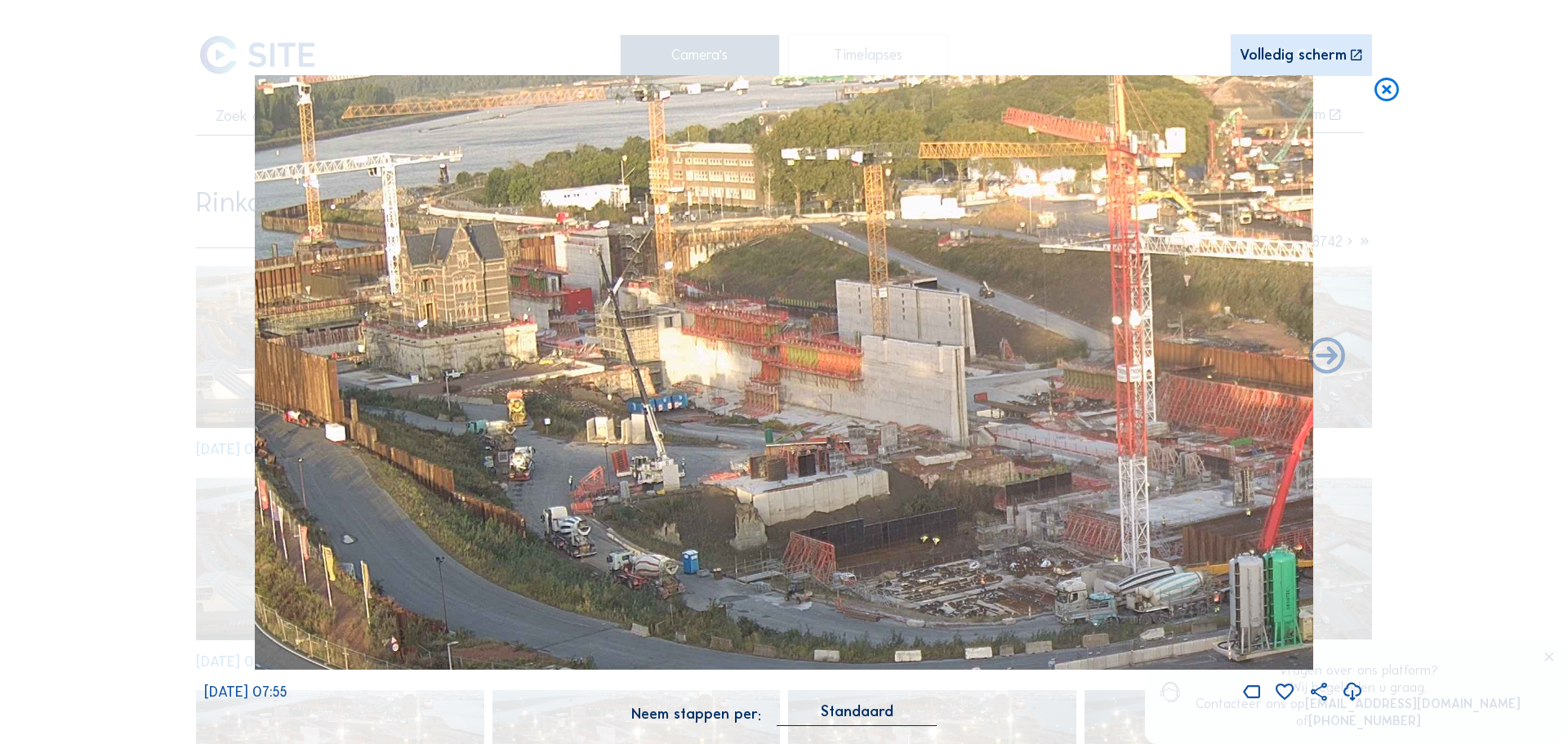
drag, startPoint x: 917, startPoint y: 473, endPoint x: 962, endPoint y: 458, distance: 47.4
click at [1063, 455] on img at bounding box center [784, 372] width 1058 height 595
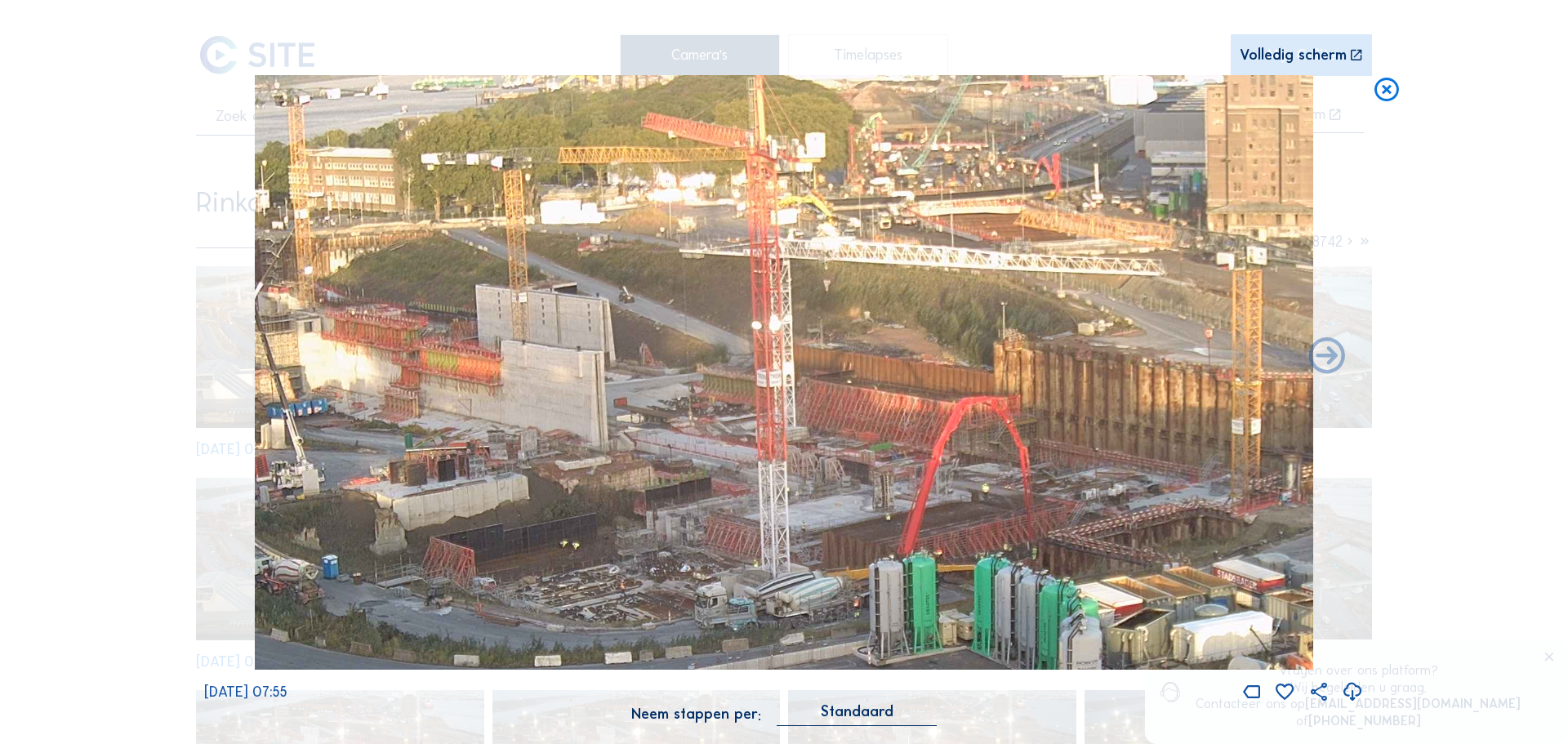
drag, startPoint x: 960, startPoint y: 393, endPoint x: 668, endPoint y: 394, distance: 292.0
click at [668, 394] on img at bounding box center [784, 372] width 1058 height 595
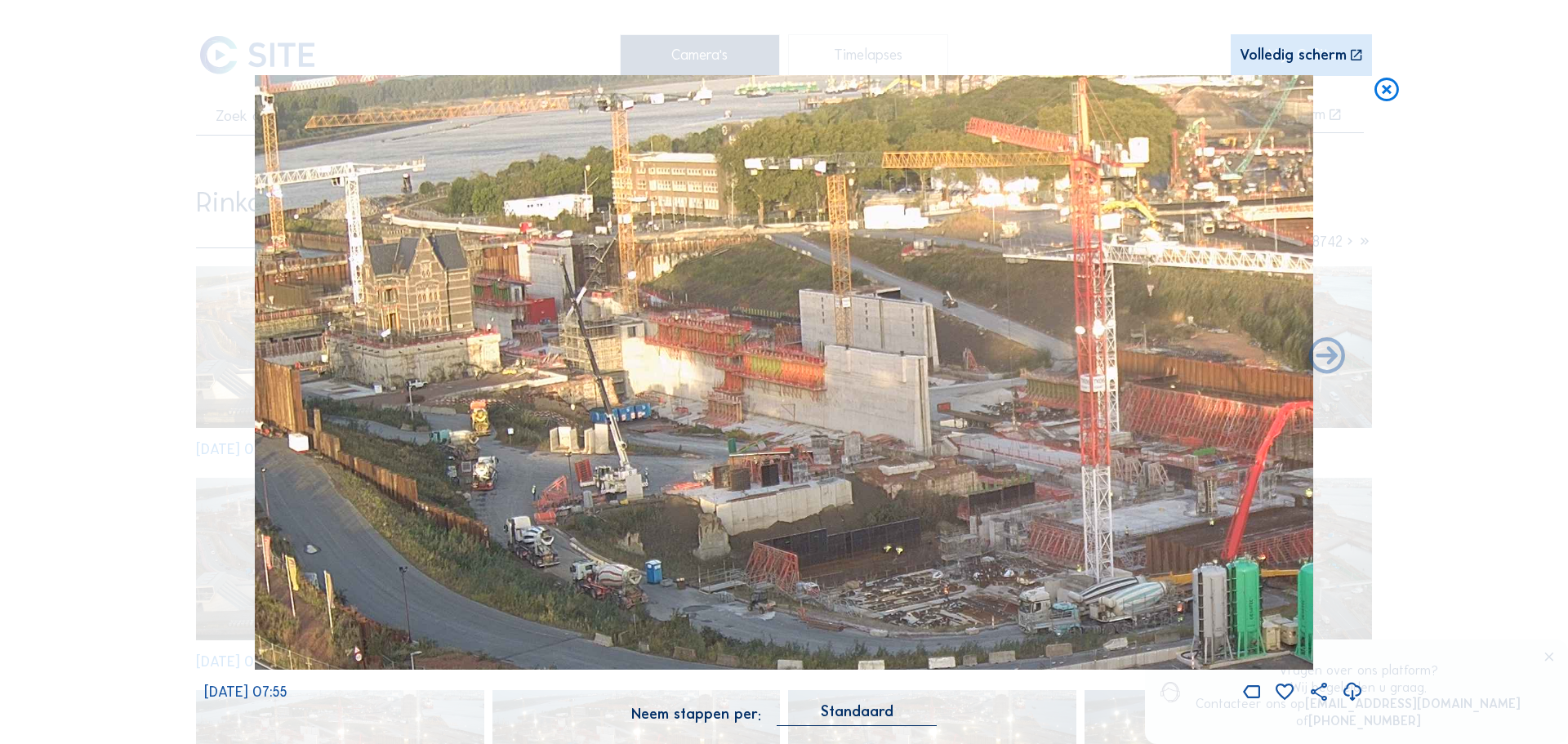
drag, startPoint x: 953, startPoint y: 441, endPoint x: 986, endPoint y: 441, distance: 33.0
click at [1002, 441] on img at bounding box center [784, 372] width 1058 height 595
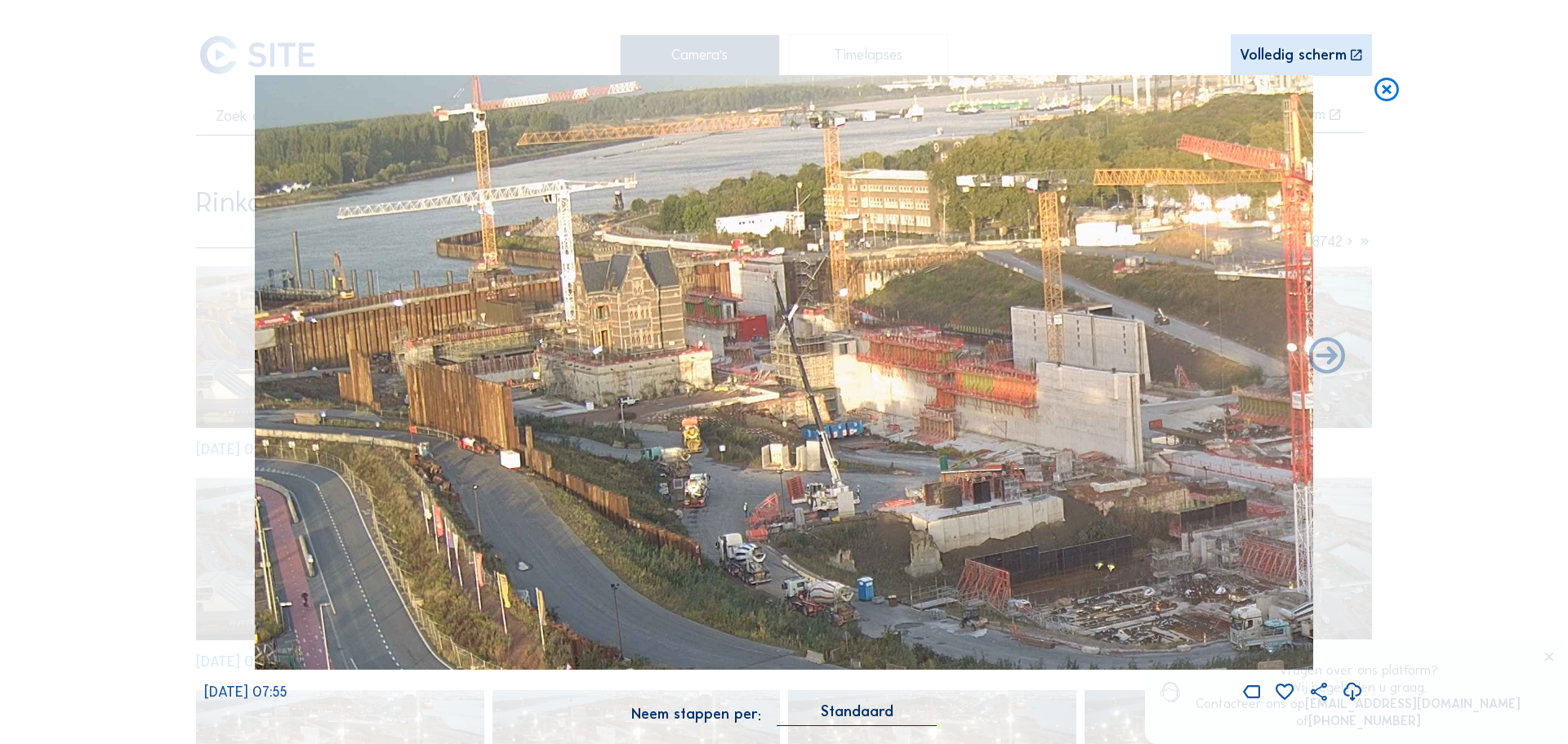
drag, startPoint x: 542, startPoint y: 330, endPoint x: 763, endPoint y: 341, distance: 221.3
click at [910, 341] on img at bounding box center [784, 372] width 1058 height 595
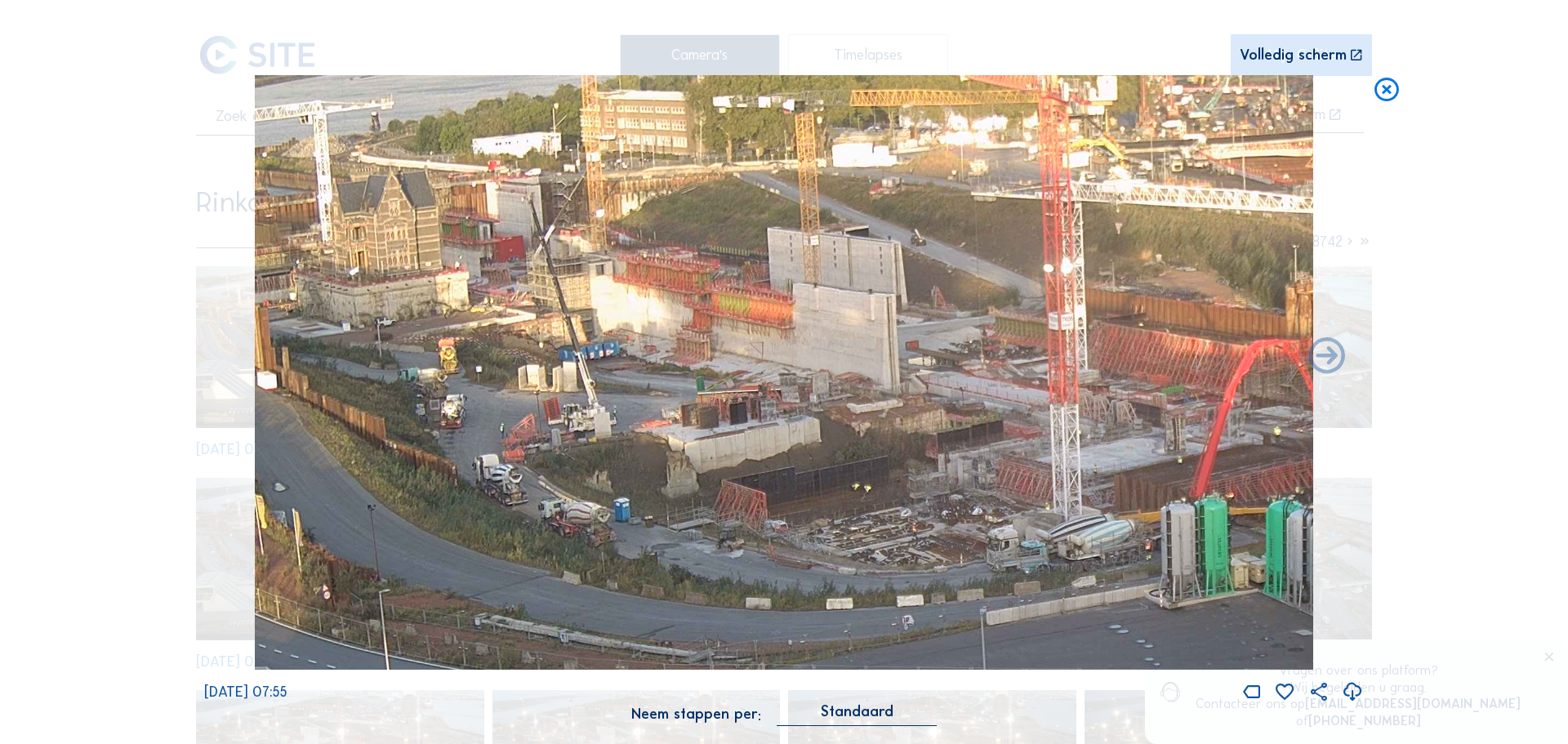
drag, startPoint x: 1047, startPoint y: 406, endPoint x: 859, endPoint y: 367, distance: 192.0
click at [681, 308] on img at bounding box center [784, 372] width 1058 height 595
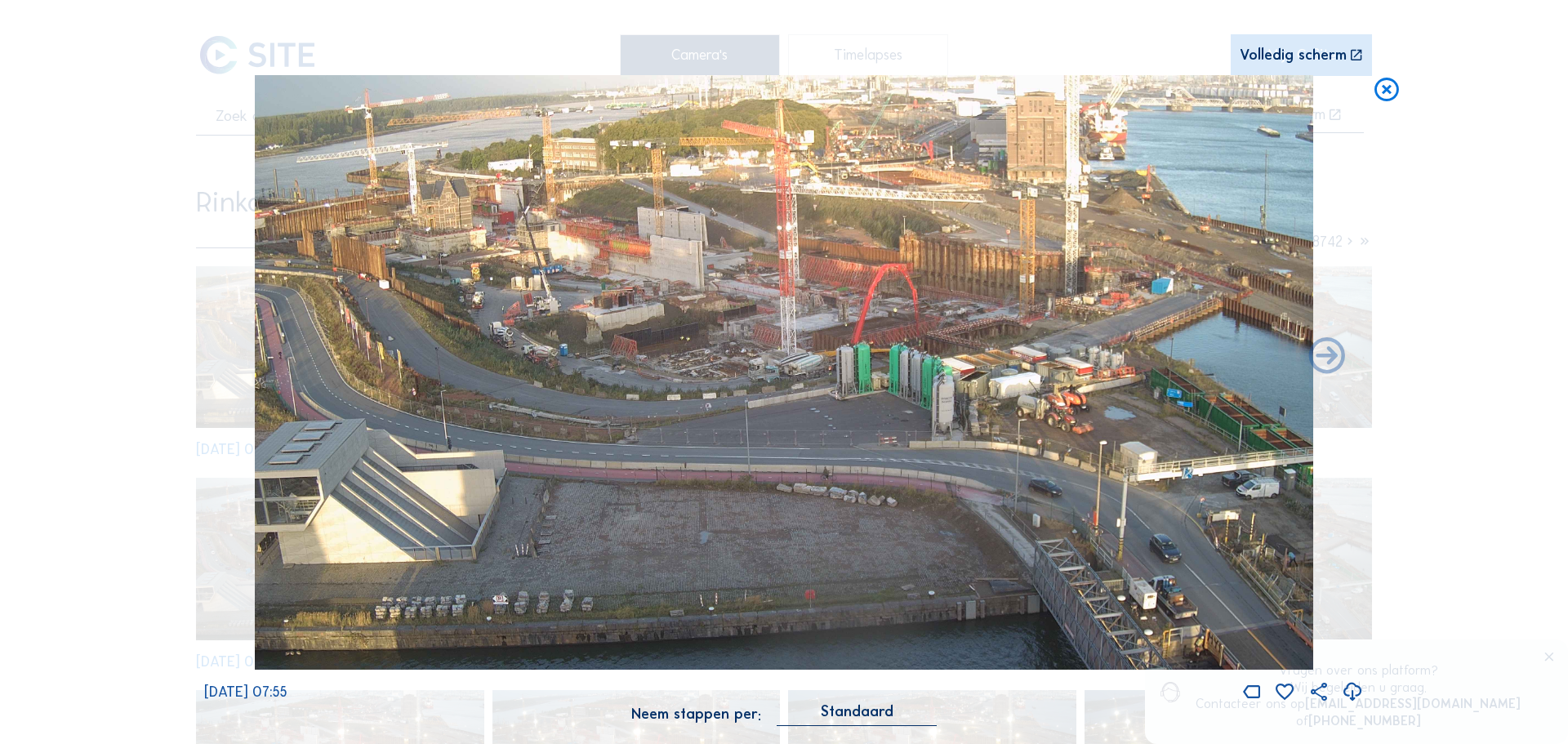
drag, startPoint x: 1384, startPoint y: 90, endPoint x: 1260, endPoint y: 245, distance: 198.5
click at [1376, 94] on icon at bounding box center [1387, 89] width 29 height 30
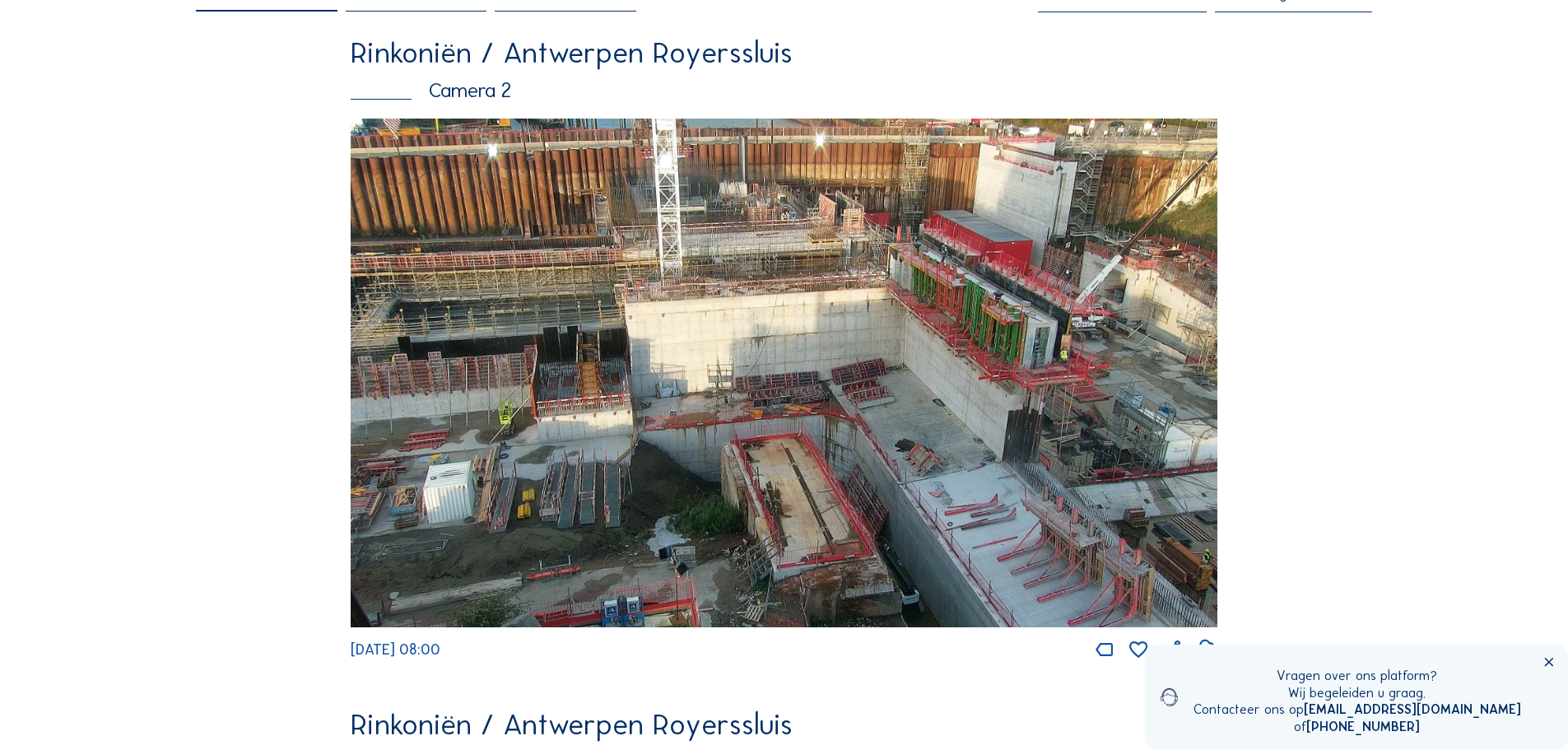
scroll to position [147, 0]
